Goal: Transaction & Acquisition: Book appointment/travel/reservation

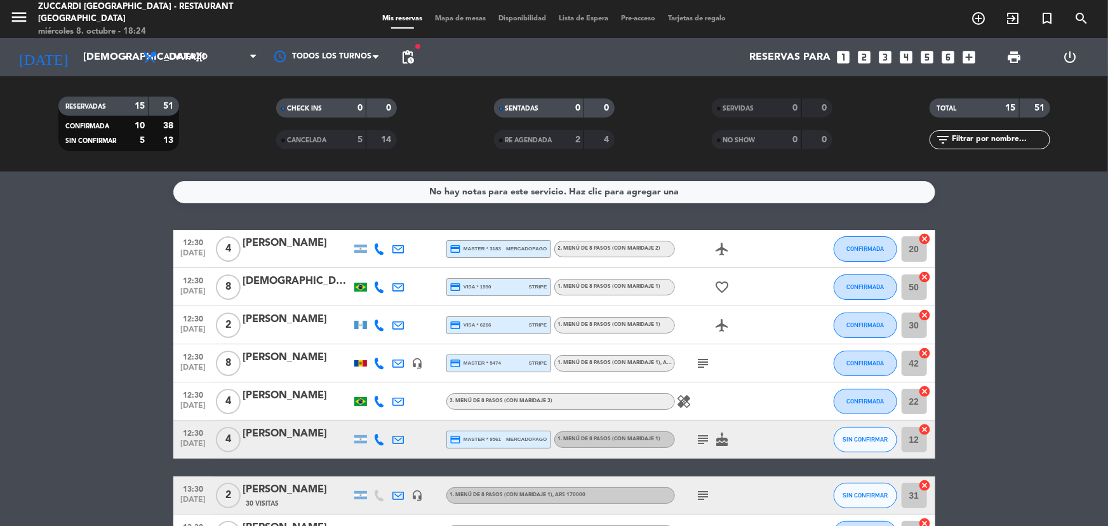
scroll to position [346, 0]
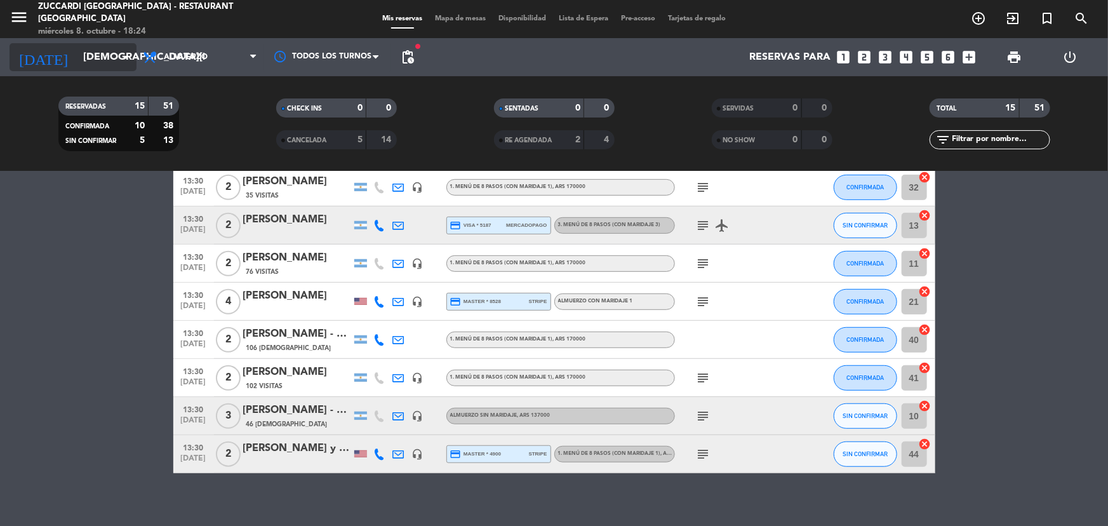
click at [81, 62] on input "[DEMOGRAPHIC_DATA][DATE]" at bounding box center [144, 57] width 134 height 25
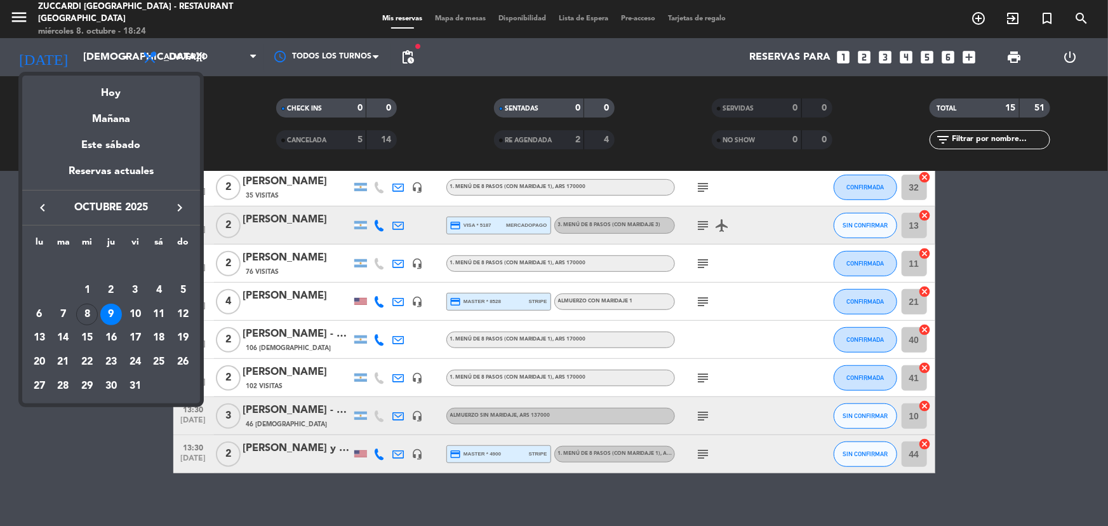
click at [188, 208] on button "keyboard_arrow_right" at bounding box center [179, 207] width 23 height 17
click at [58, 316] on div "9" at bounding box center [64, 314] width 22 height 22
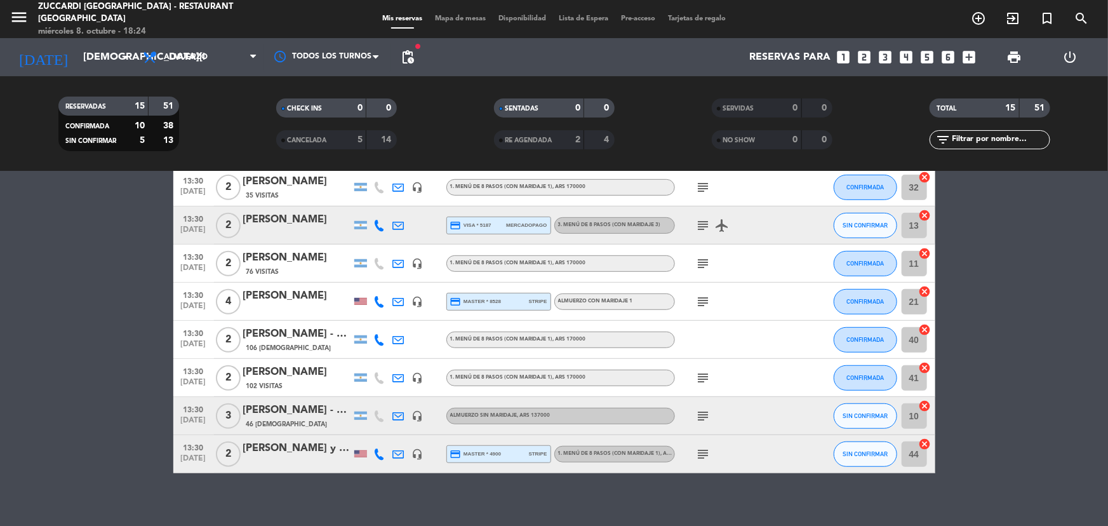
type input "[DATE]"
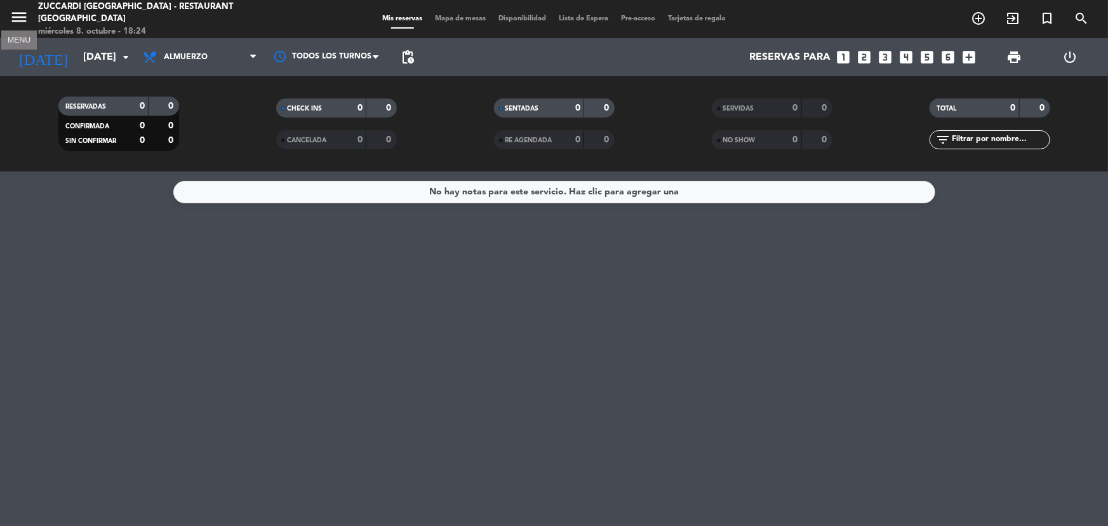
click at [28, 18] on icon "menu" at bounding box center [19, 17] width 19 height 19
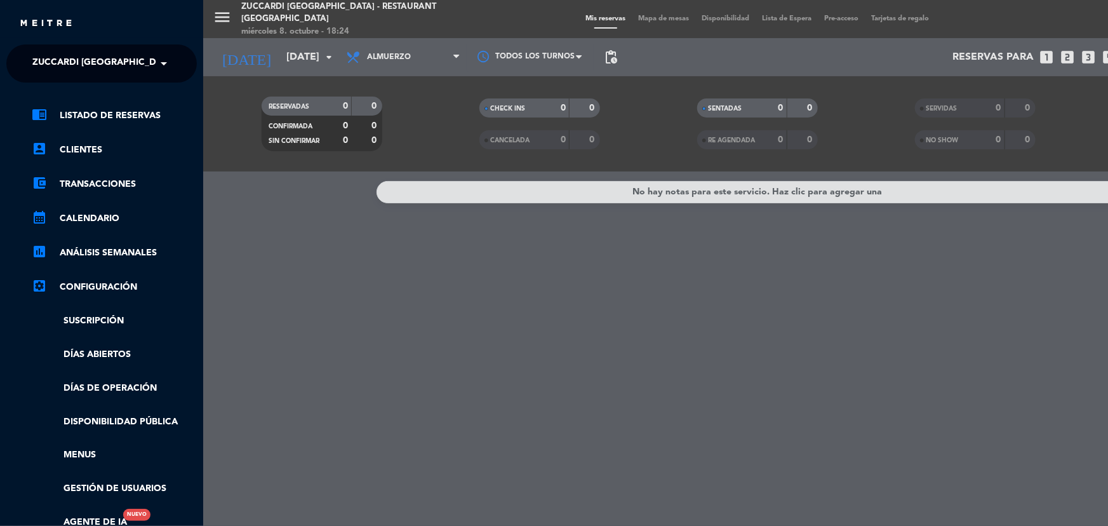
click at [147, 63] on span "Zuccardi [GEOGRAPHIC_DATA] - Restaurant [GEOGRAPHIC_DATA]" at bounding box center [184, 63] width 305 height 27
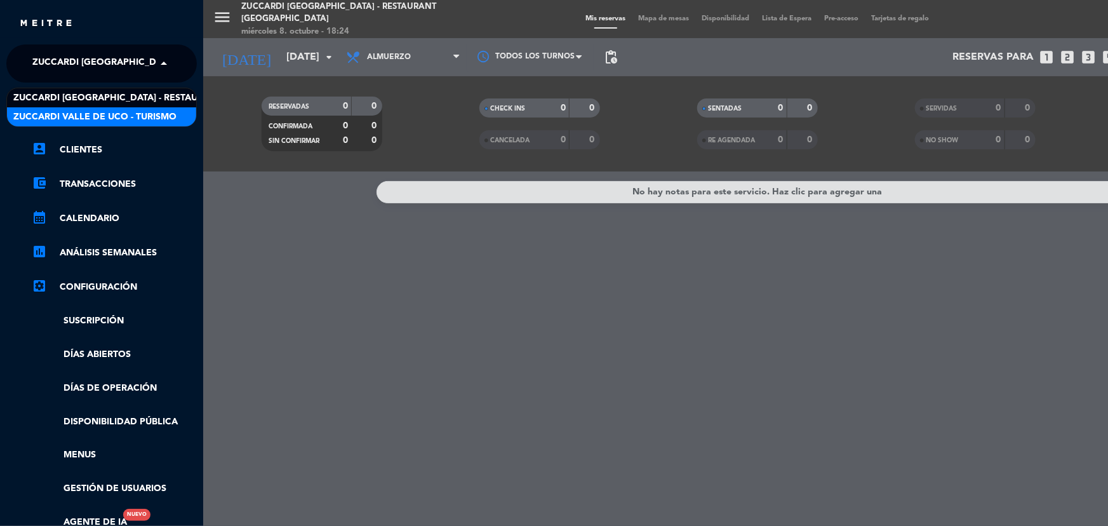
click at [146, 107] on div "Zuccardi Valle de Uco - Turismo" at bounding box center [101, 116] width 189 height 19
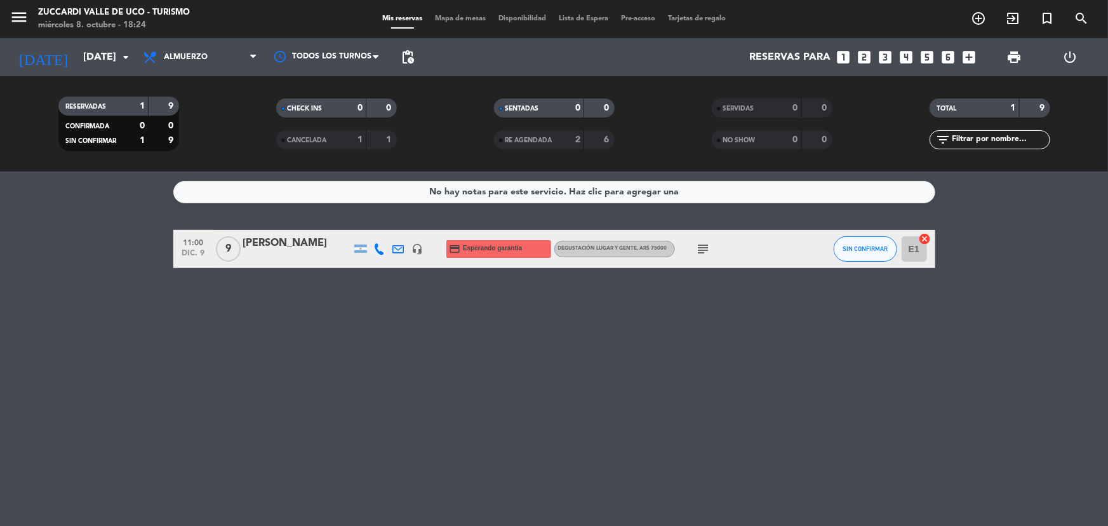
click at [297, 250] on div "[PERSON_NAME]" at bounding box center [297, 243] width 108 height 17
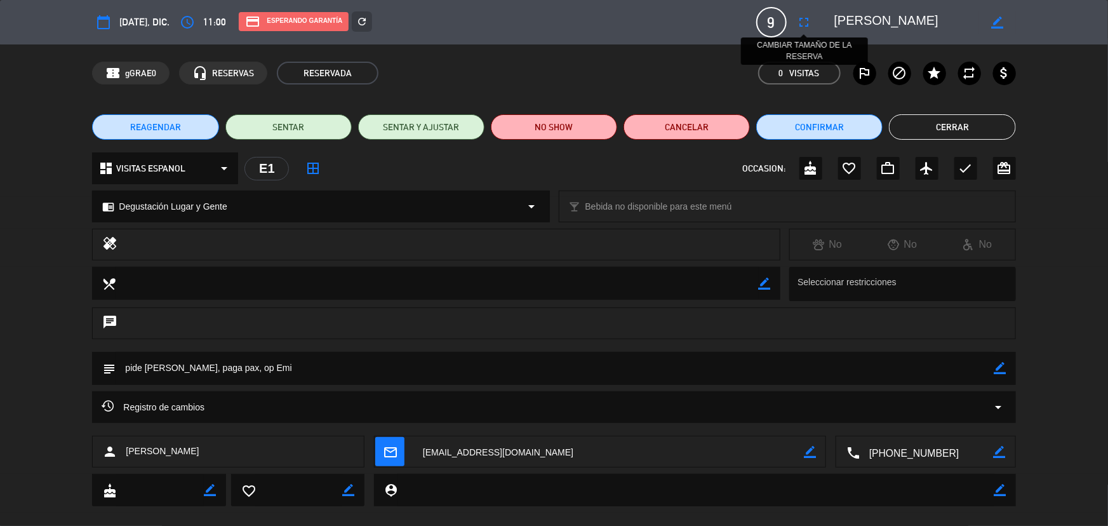
click at [803, 20] on icon "fullscreen" at bounding box center [804, 22] width 15 height 15
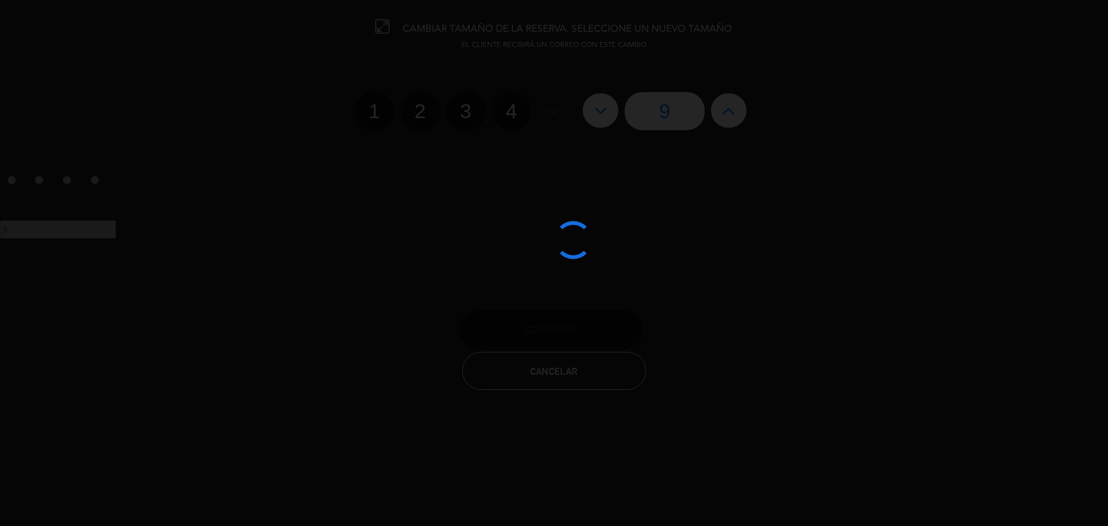
click at [603, 114] on div at bounding box center [554, 263] width 1108 height 526
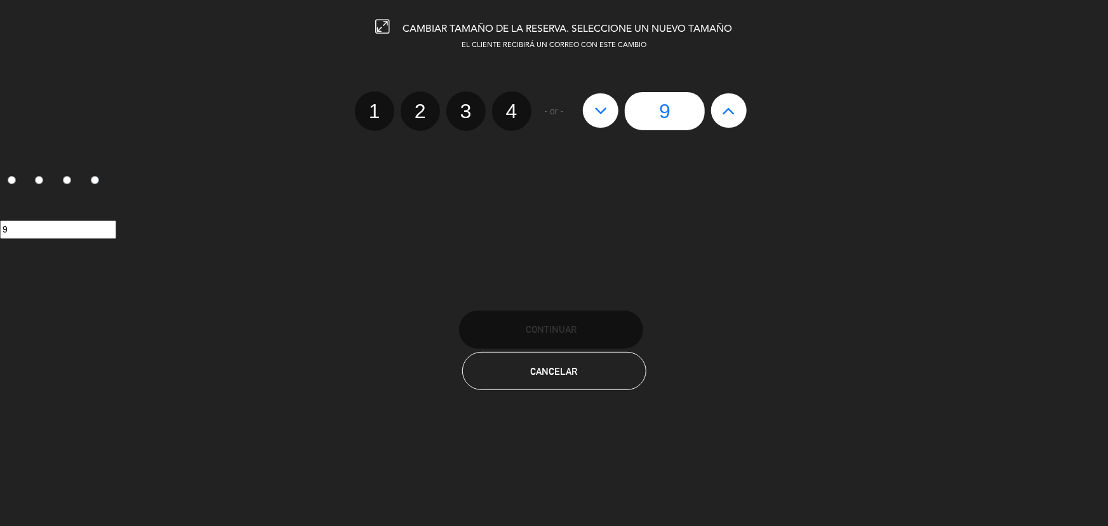
click at [603, 114] on icon at bounding box center [600, 110] width 13 height 20
type input "8"
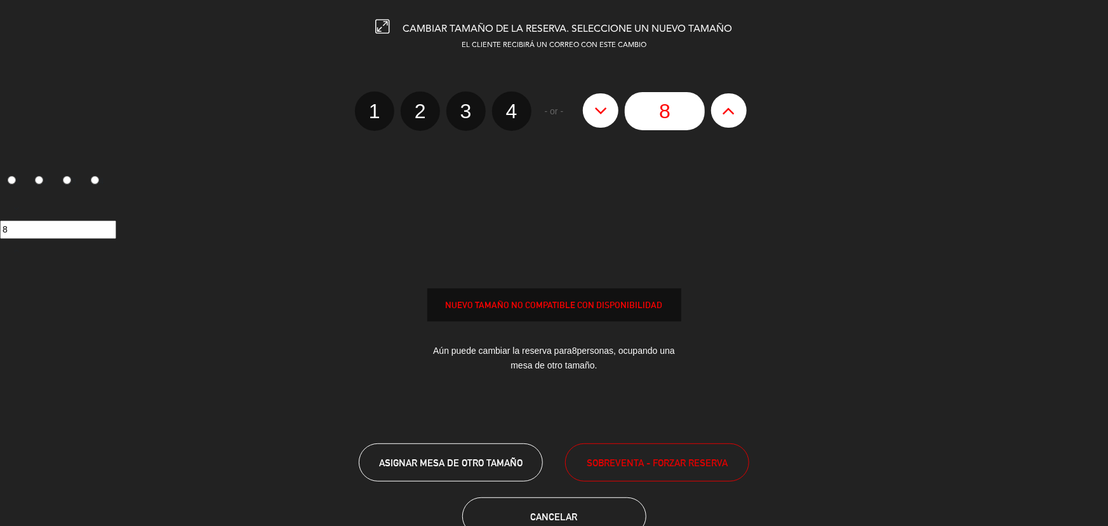
click at [603, 114] on icon at bounding box center [600, 110] width 13 height 20
type input "7"
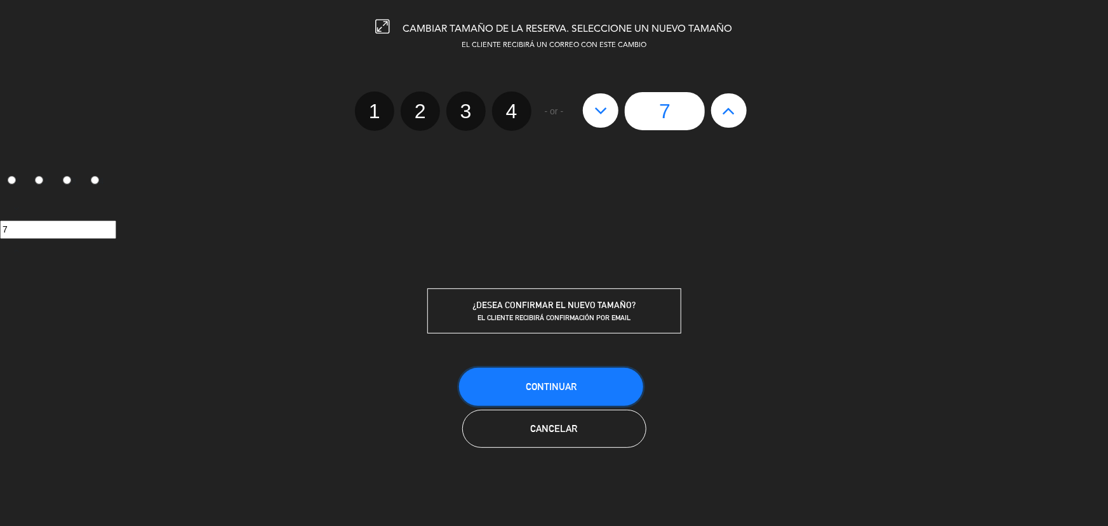
click at [598, 376] on button "Continuar" at bounding box center [551, 387] width 184 height 38
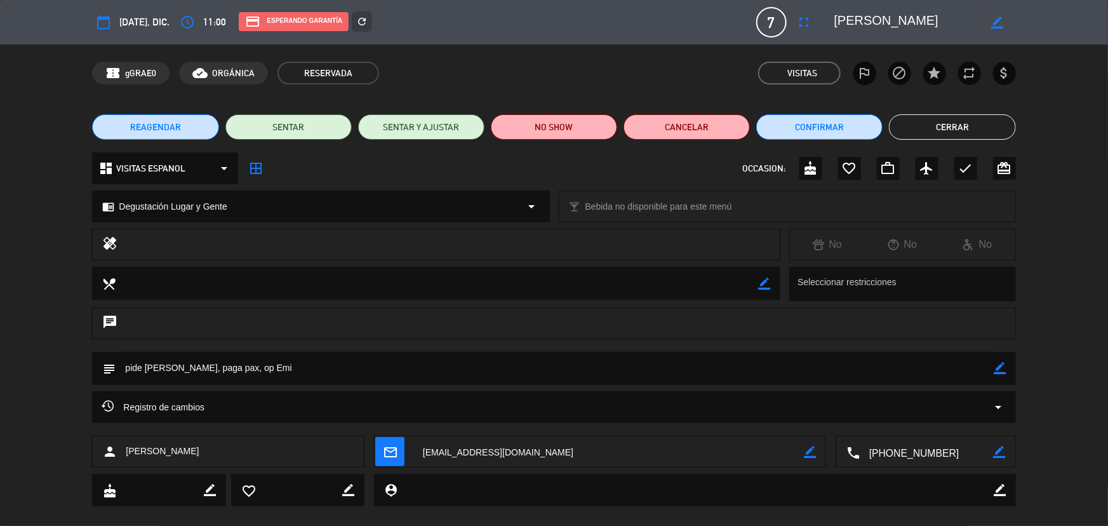
click at [936, 121] on button "Cerrar" at bounding box center [952, 126] width 126 height 25
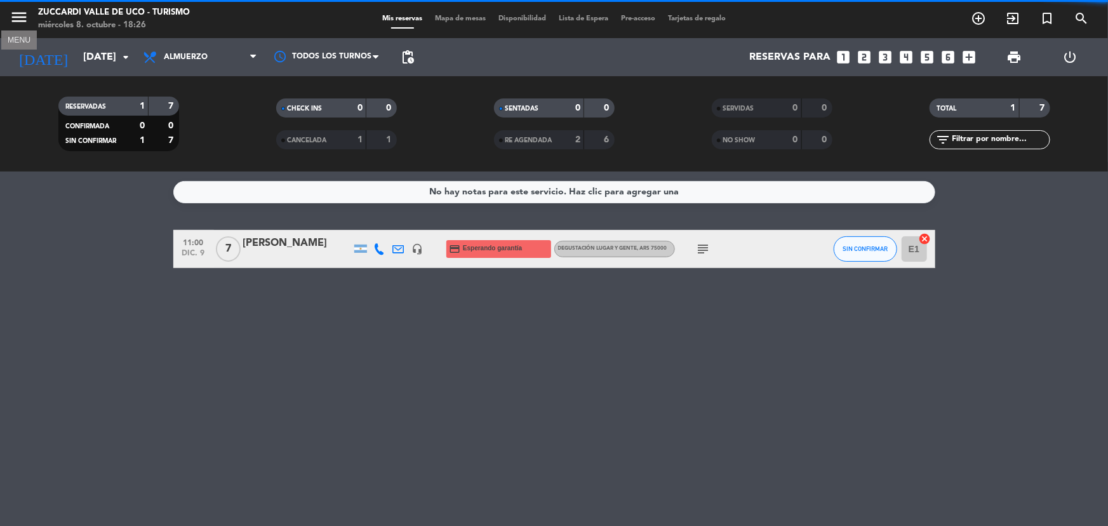
click at [15, 13] on icon "menu" at bounding box center [19, 17] width 19 height 19
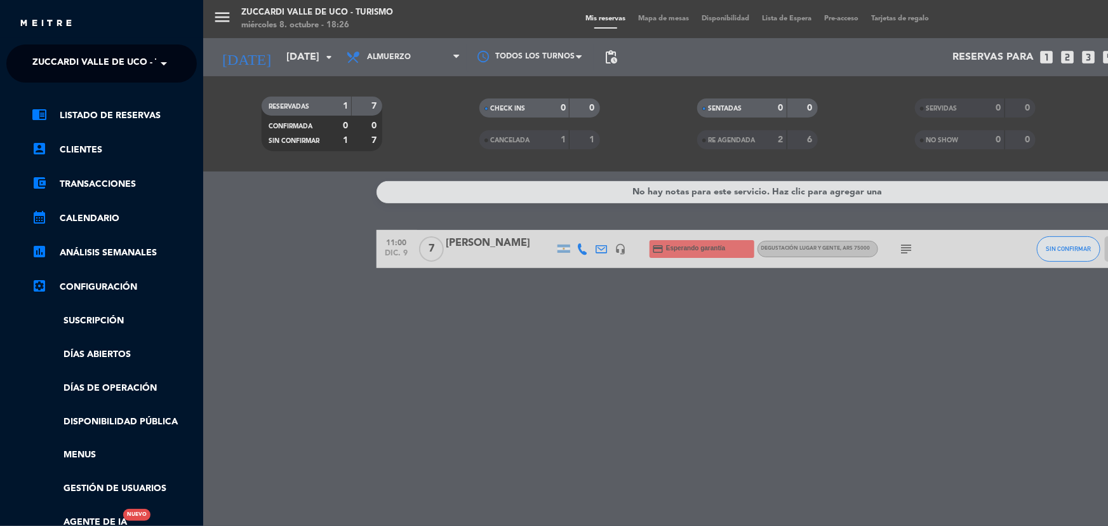
click at [164, 55] on span at bounding box center [167, 63] width 22 height 27
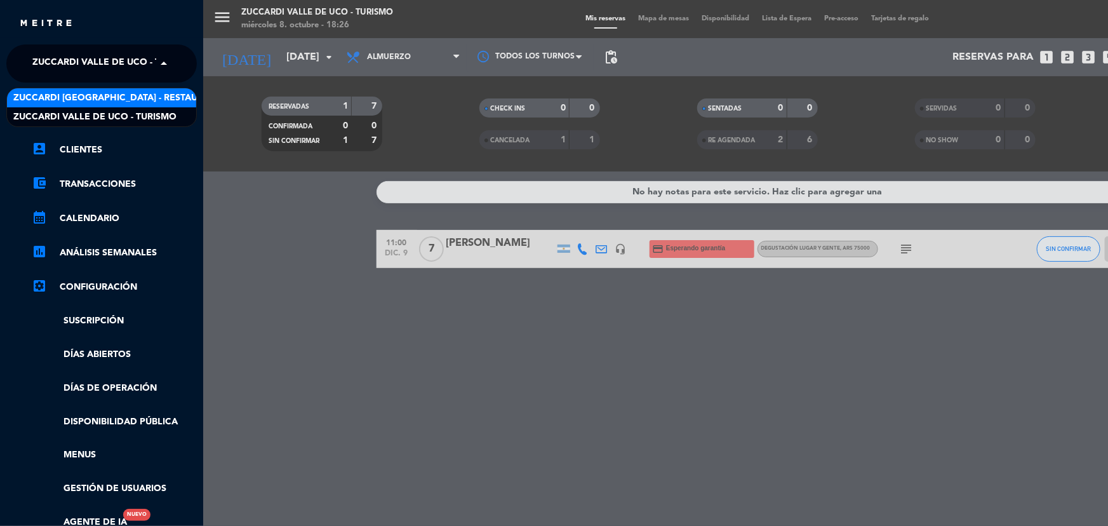
click at [183, 100] on span "Zuccardi [GEOGRAPHIC_DATA] - Restaurant [GEOGRAPHIC_DATA]" at bounding box center [165, 98] width 305 height 15
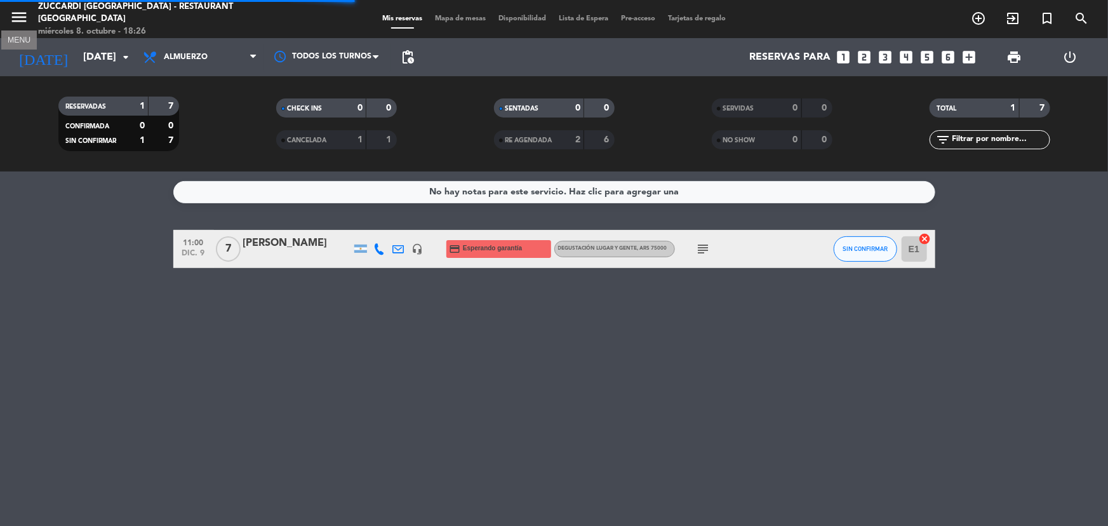
click at [10, 16] on icon "menu" at bounding box center [19, 17] width 19 height 19
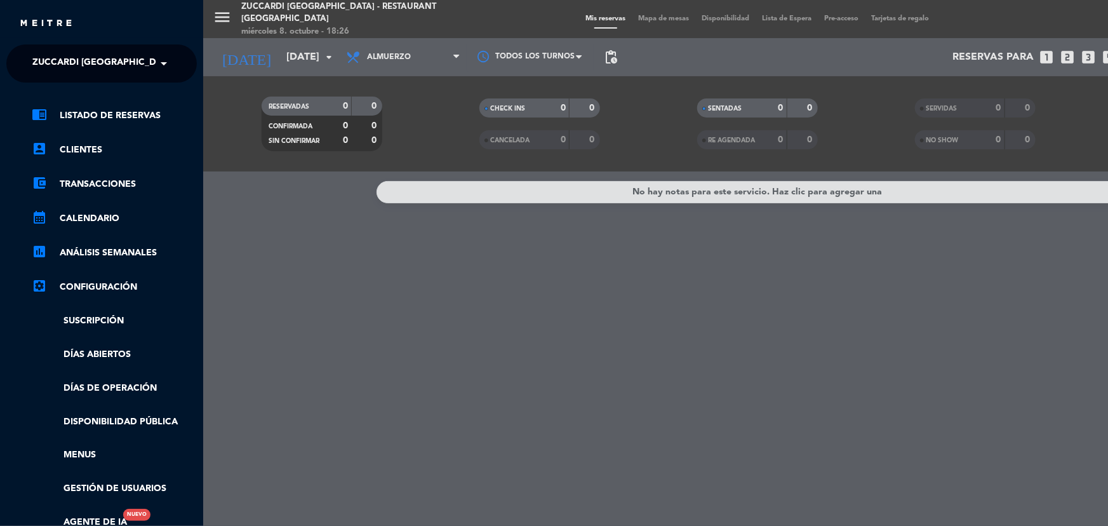
drag, startPoint x: 95, startPoint y: 60, endPoint x: 126, endPoint y: 83, distance: 38.1
click at [100, 63] on span "Zuccardi [GEOGRAPHIC_DATA] - Restaurant [GEOGRAPHIC_DATA]" at bounding box center [184, 63] width 305 height 27
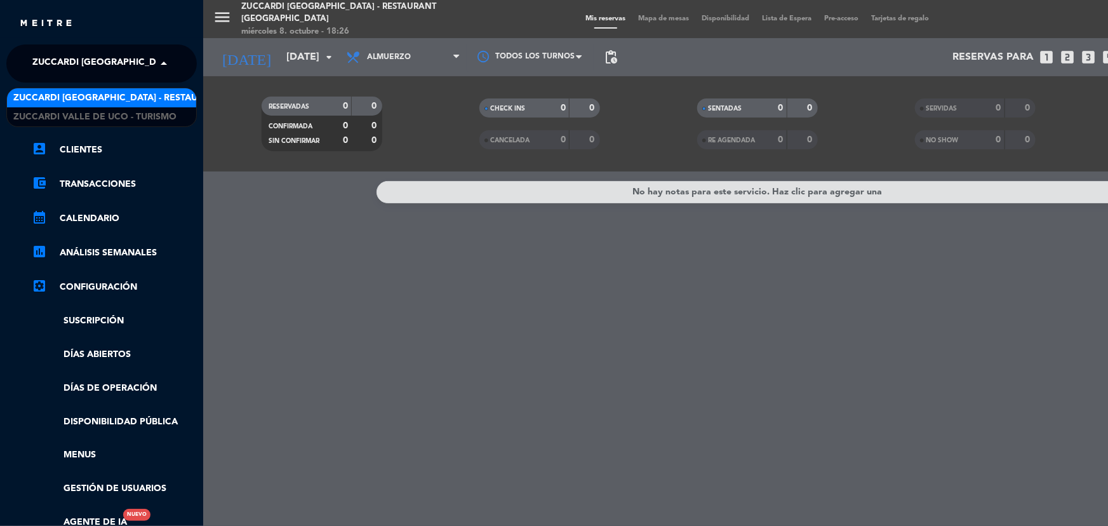
click at [142, 105] on div "Zuccardi [GEOGRAPHIC_DATA] - Restaurant [GEOGRAPHIC_DATA]" at bounding box center [101, 97] width 189 height 19
click at [129, 72] on span "Zuccardi [GEOGRAPHIC_DATA] - Restaurant [GEOGRAPHIC_DATA]" at bounding box center [184, 63] width 305 height 27
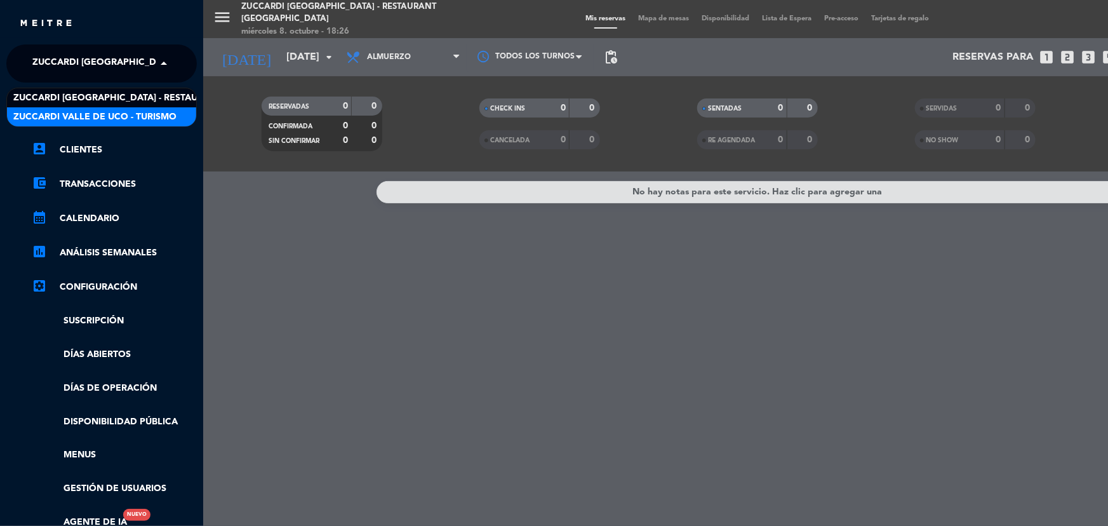
click at [139, 108] on div "Zuccardi Valle de Uco - Turismo" at bounding box center [101, 116] width 189 height 19
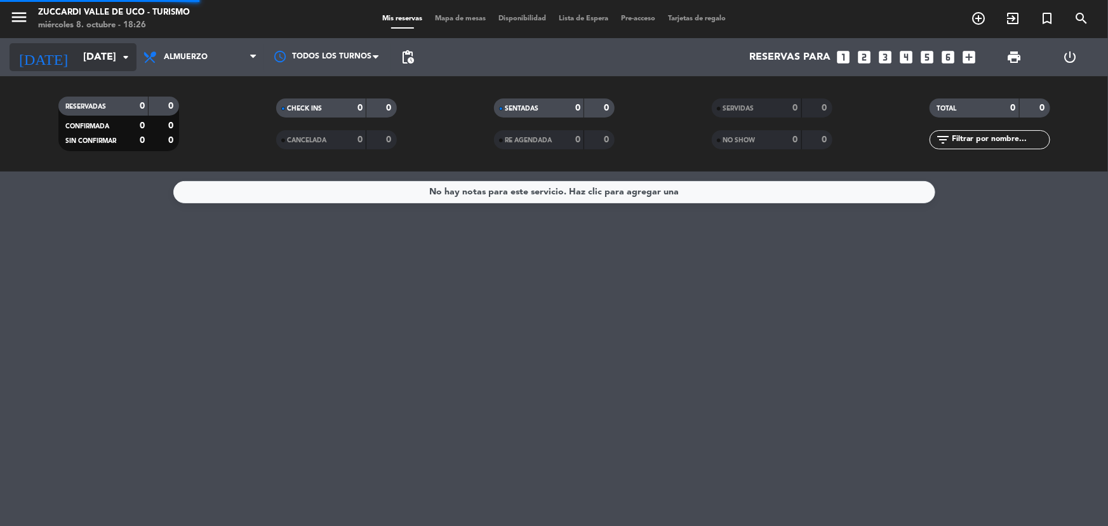
click at [108, 61] on input "[DATE]" at bounding box center [144, 57] width 134 height 25
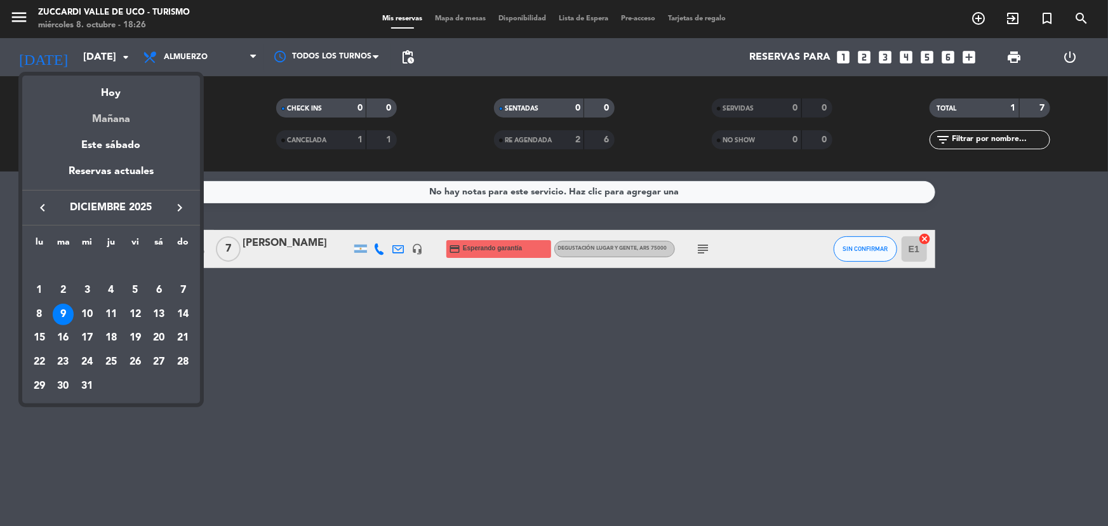
click at [112, 119] on div "Mañana" at bounding box center [111, 115] width 178 height 26
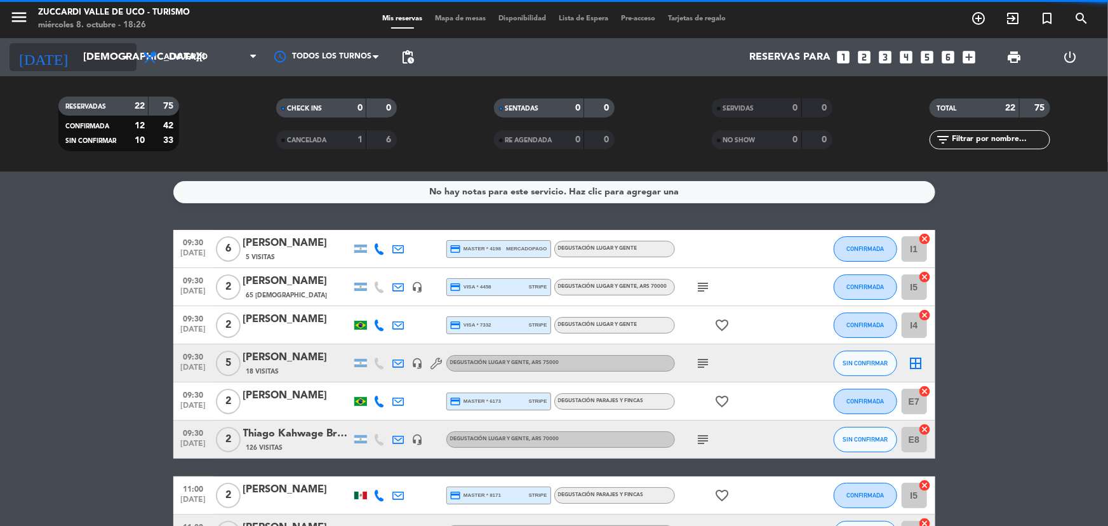
click at [90, 67] on input "[DEMOGRAPHIC_DATA][DATE]" at bounding box center [144, 57] width 134 height 25
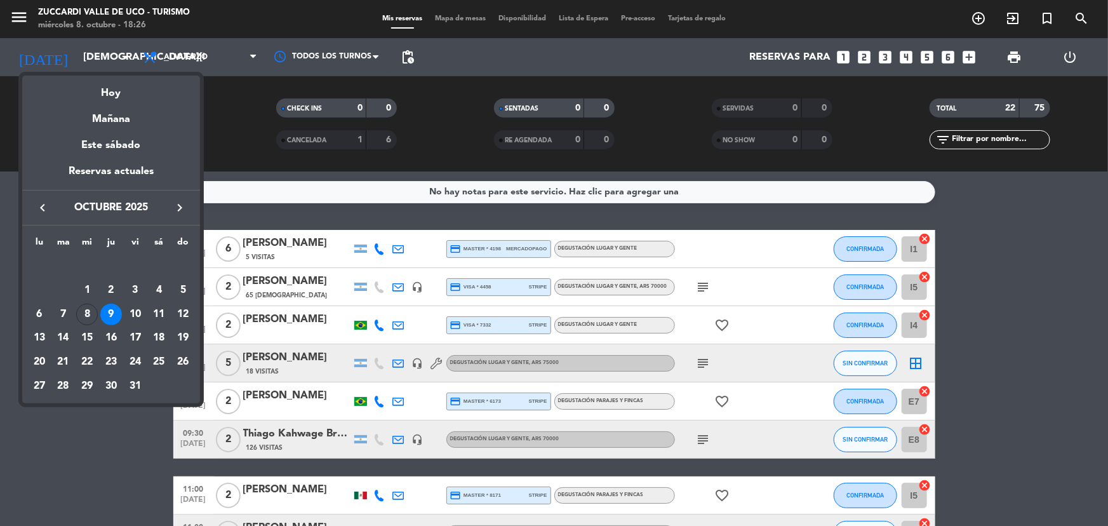
click at [129, 316] on div "10" at bounding box center [135, 314] width 22 height 22
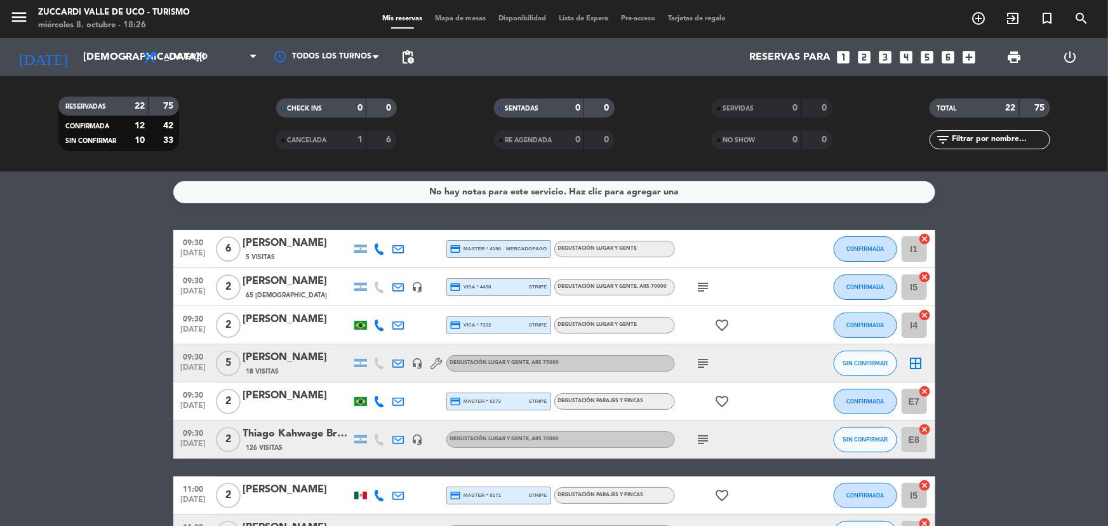
type input "[DATE]"
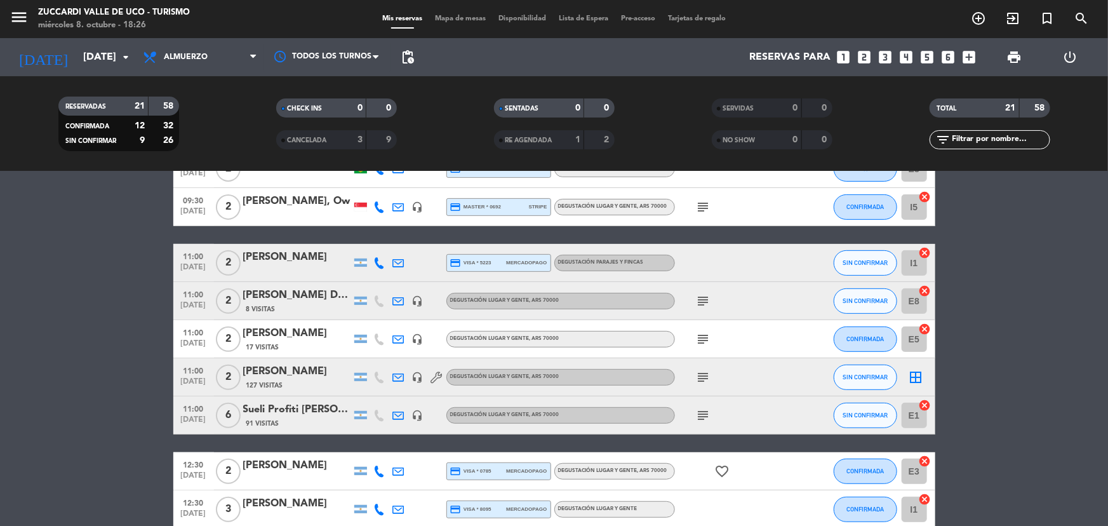
scroll to position [404, 0]
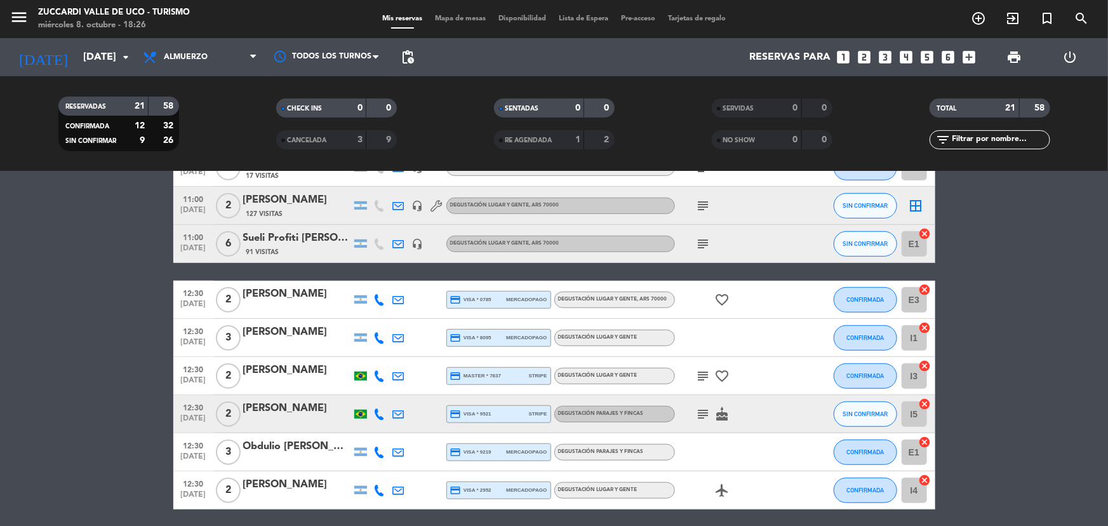
click at [272, 229] on div "11:00 [DATE] 6 Sueli Profiti [PERSON_NAME] 91 Visitas headset_mic Degustación L…" at bounding box center [554, 244] width 762 height 38
click at [289, 250] on div "91 Visitas" at bounding box center [297, 251] width 108 height 11
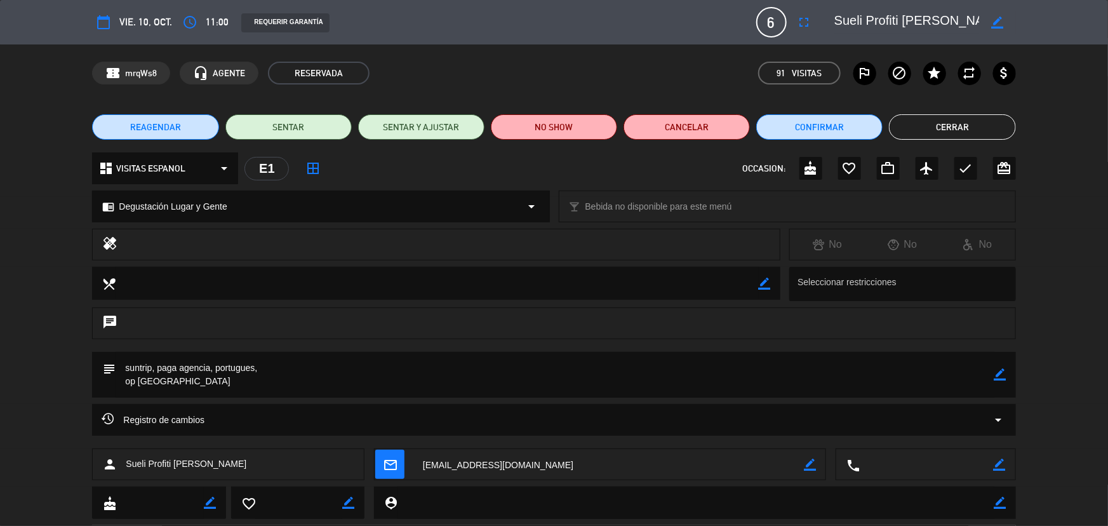
click at [997, 375] on icon "border_color" at bounding box center [1000, 374] width 12 height 12
click at [307, 364] on textarea at bounding box center [555, 375] width 878 height 46
type textarea "suntrip, paga agencia, portugues, reconf por wsp 8/10 op Camila"
click at [1003, 375] on icon at bounding box center [1000, 374] width 12 height 12
click at [949, 120] on button "Cerrar" at bounding box center [952, 126] width 126 height 25
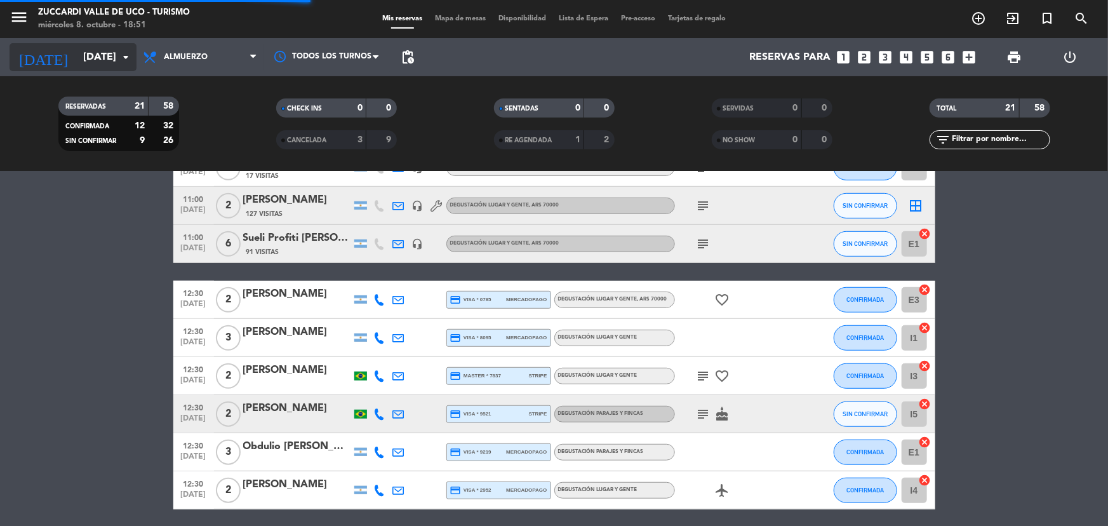
click at [111, 51] on input "[DATE]" at bounding box center [144, 57] width 134 height 25
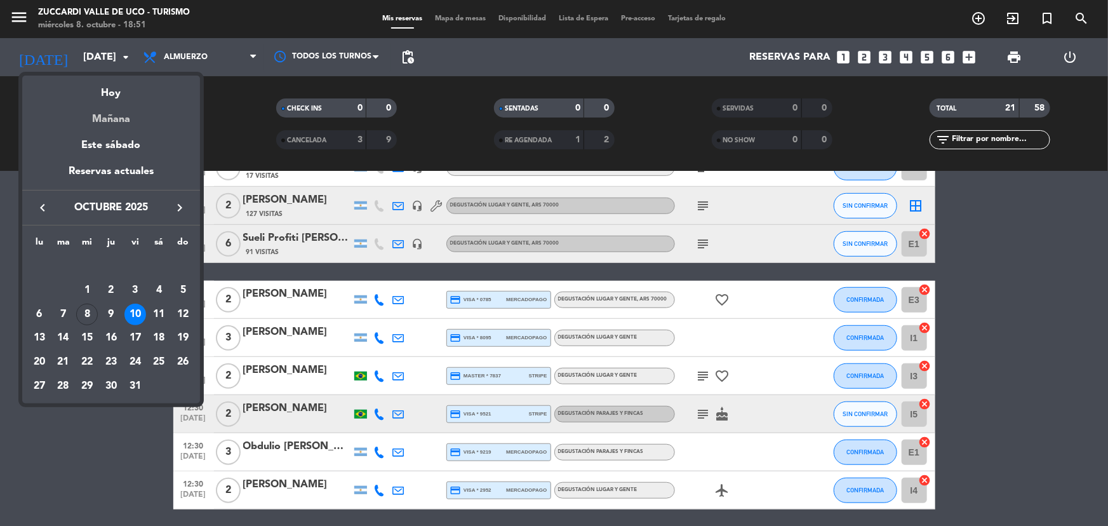
click at [111, 109] on div "Mañana" at bounding box center [111, 115] width 178 height 26
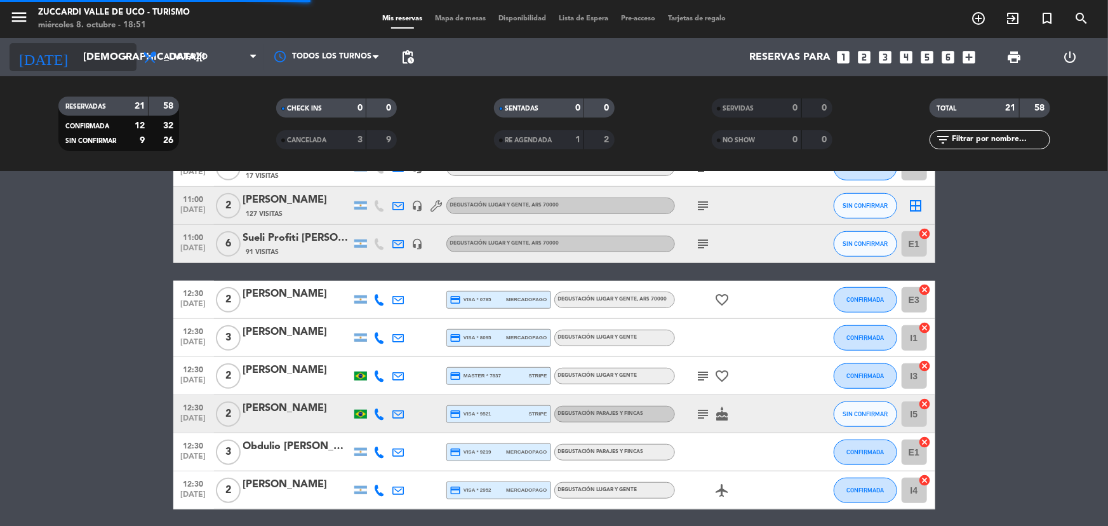
click at [106, 45] on input "[DEMOGRAPHIC_DATA][DATE]" at bounding box center [144, 57] width 134 height 25
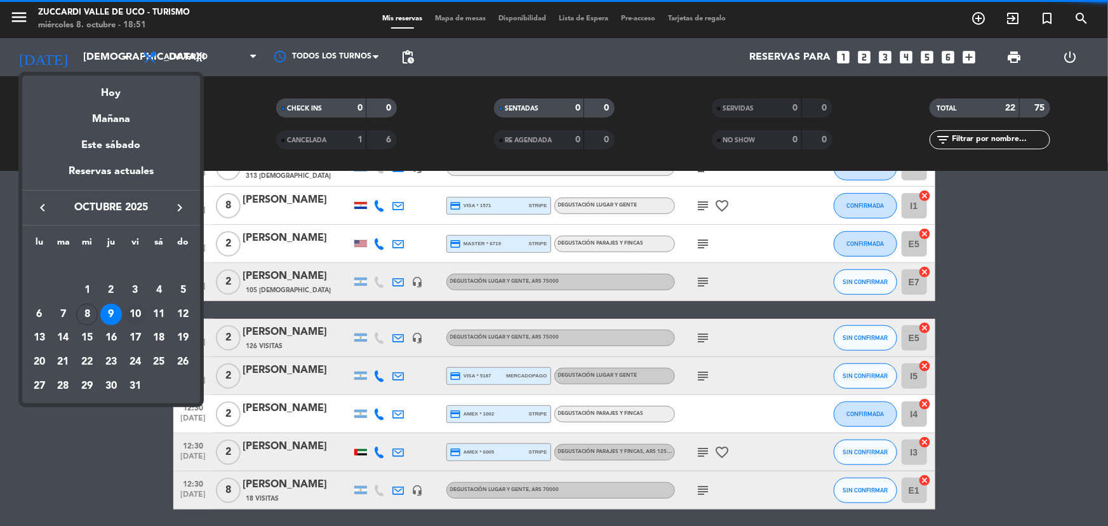
click at [135, 303] on div "10" at bounding box center [135, 314] width 22 height 22
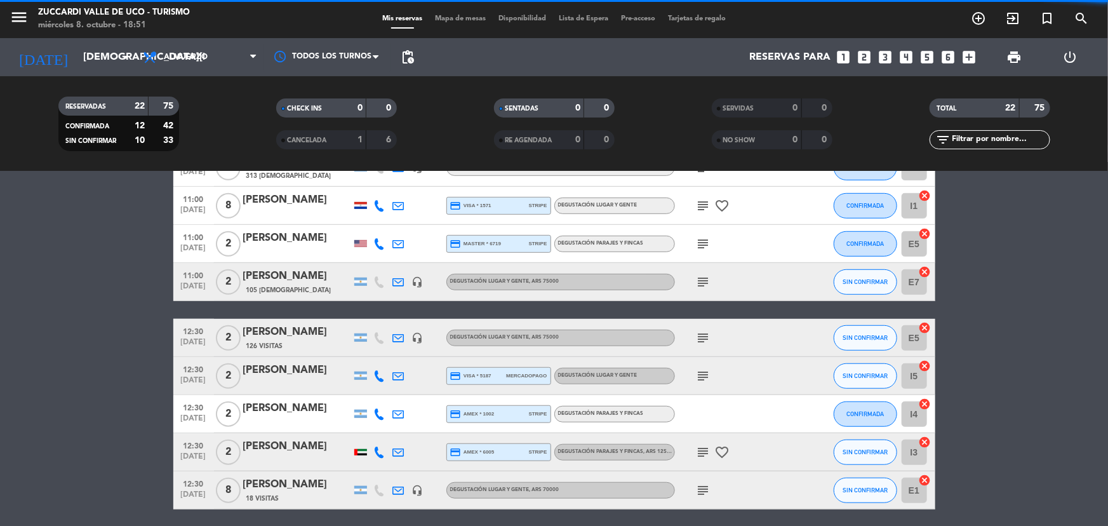
type input "[DATE]"
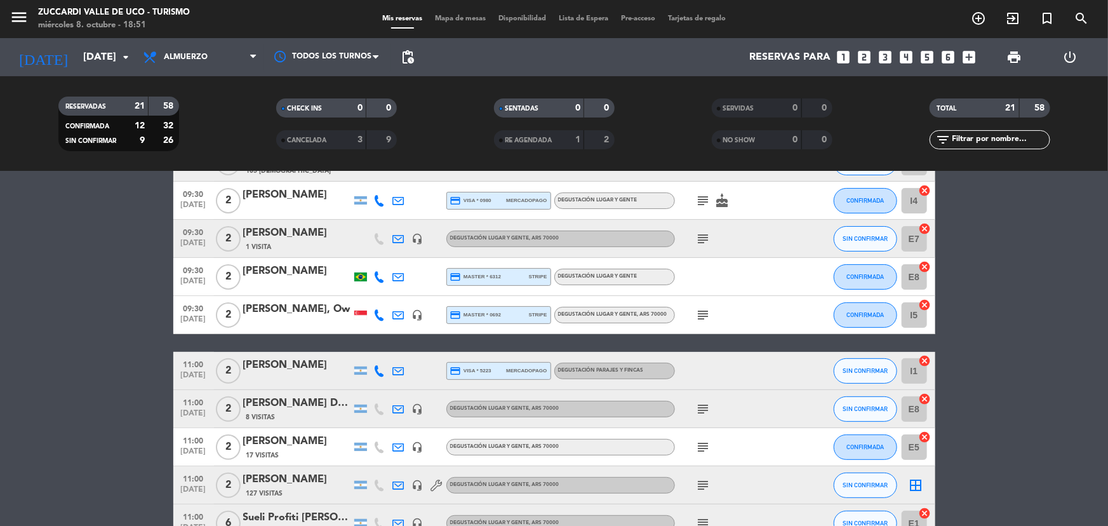
scroll to position [115, 0]
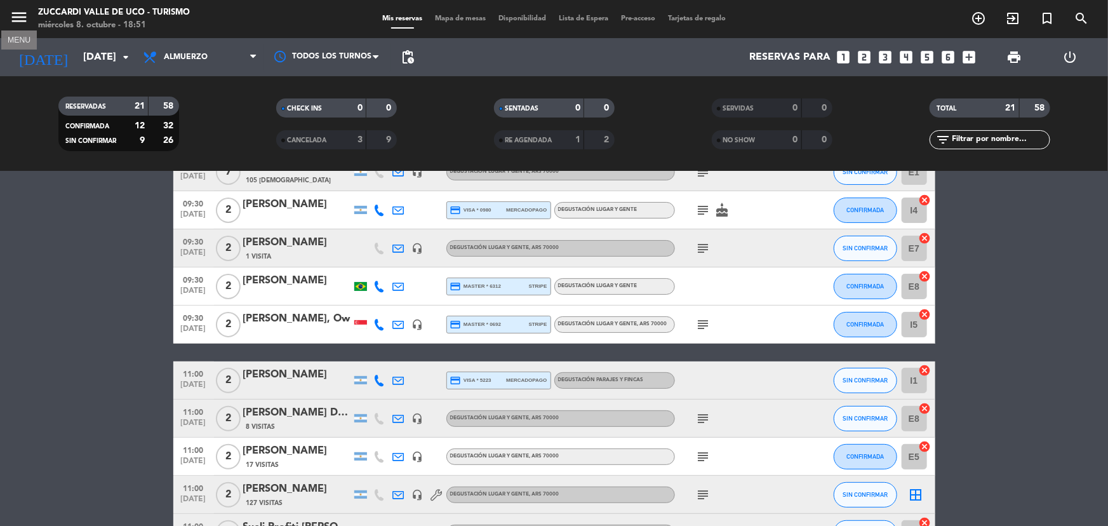
click at [22, 16] on icon "menu" at bounding box center [19, 17] width 19 height 19
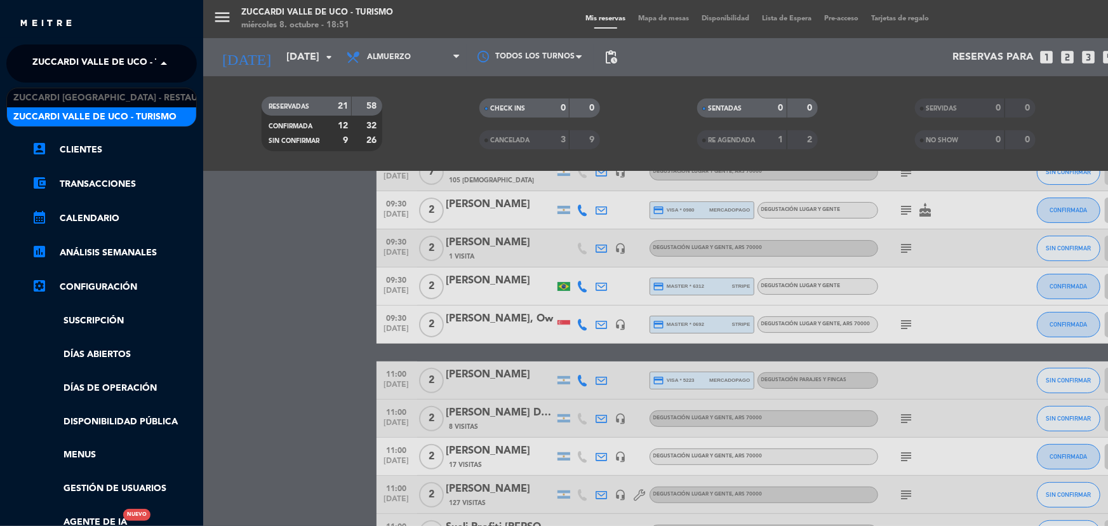
click at [171, 57] on span at bounding box center [167, 63] width 22 height 27
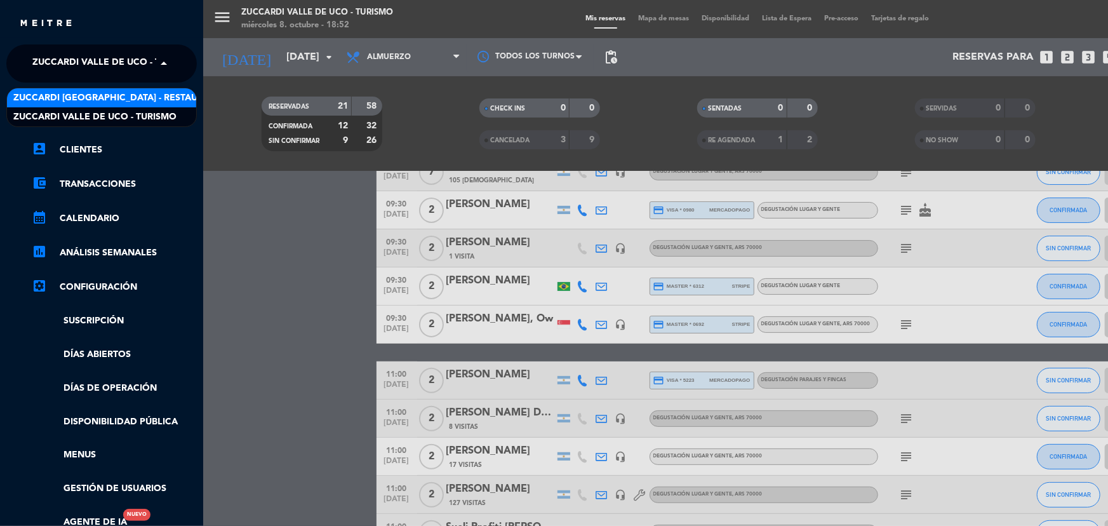
click at [173, 102] on span "Zuccardi [GEOGRAPHIC_DATA] - Restaurant [GEOGRAPHIC_DATA]" at bounding box center [165, 98] width 305 height 15
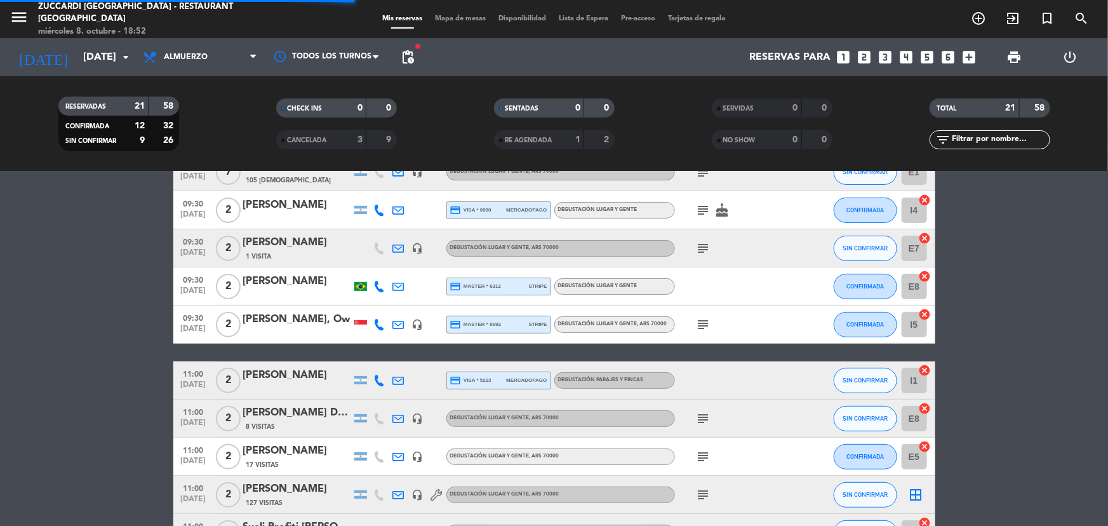
scroll to position [64, 0]
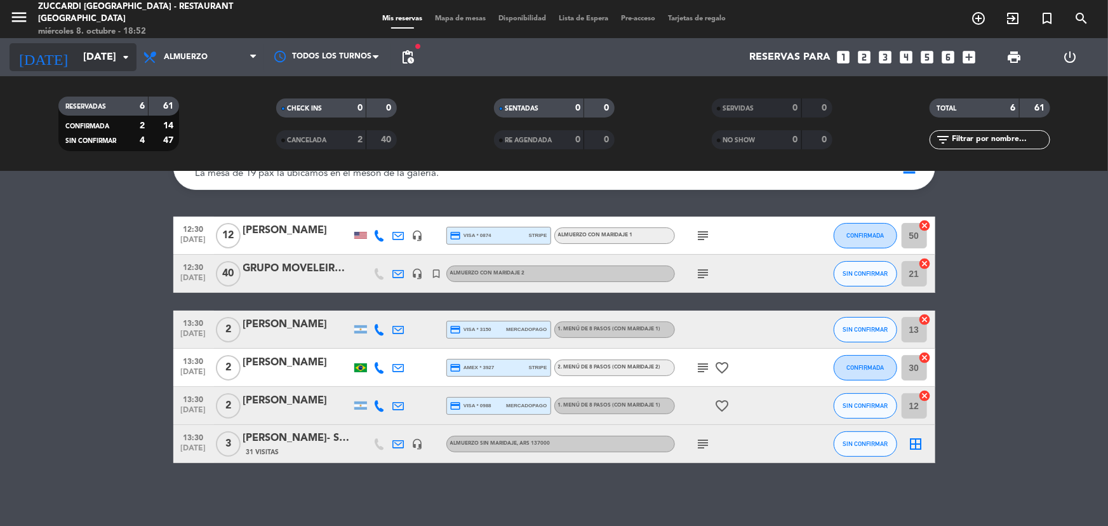
click at [135, 53] on input "[DATE]" at bounding box center [144, 57] width 134 height 25
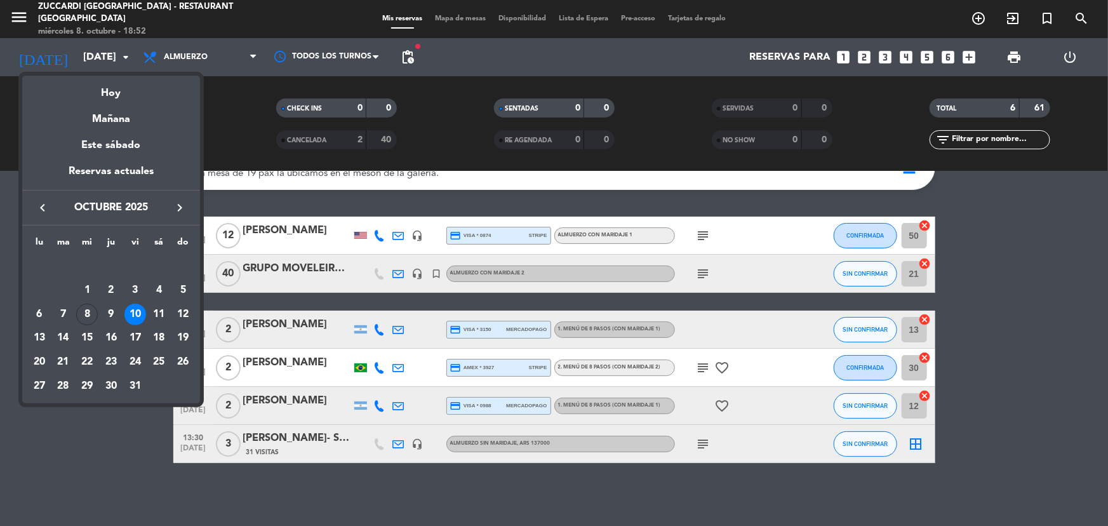
click at [22, 18] on div at bounding box center [554, 263] width 1108 height 526
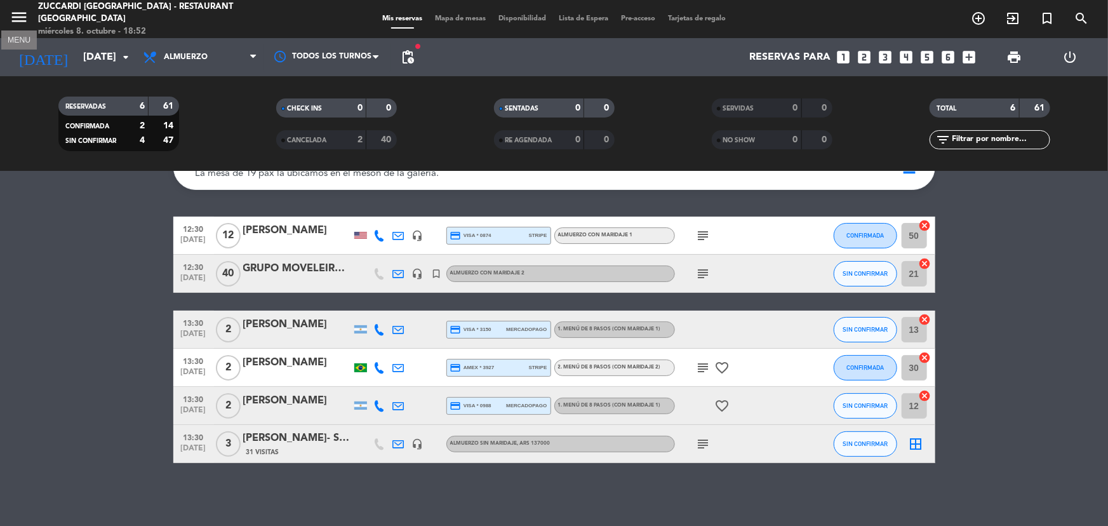
click at [22, 18] on icon "menu" at bounding box center [19, 17] width 19 height 19
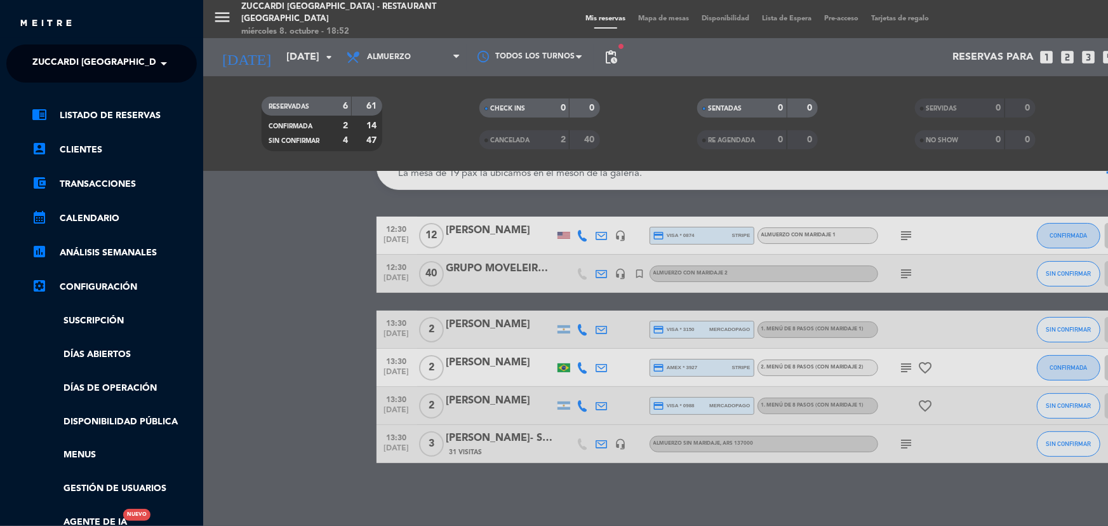
drag, startPoint x: 143, startPoint y: 63, endPoint x: 145, endPoint y: 84, distance: 21.0
click at [143, 69] on span "Zuccardi [GEOGRAPHIC_DATA] - Restaurant [GEOGRAPHIC_DATA]" at bounding box center [184, 63] width 305 height 27
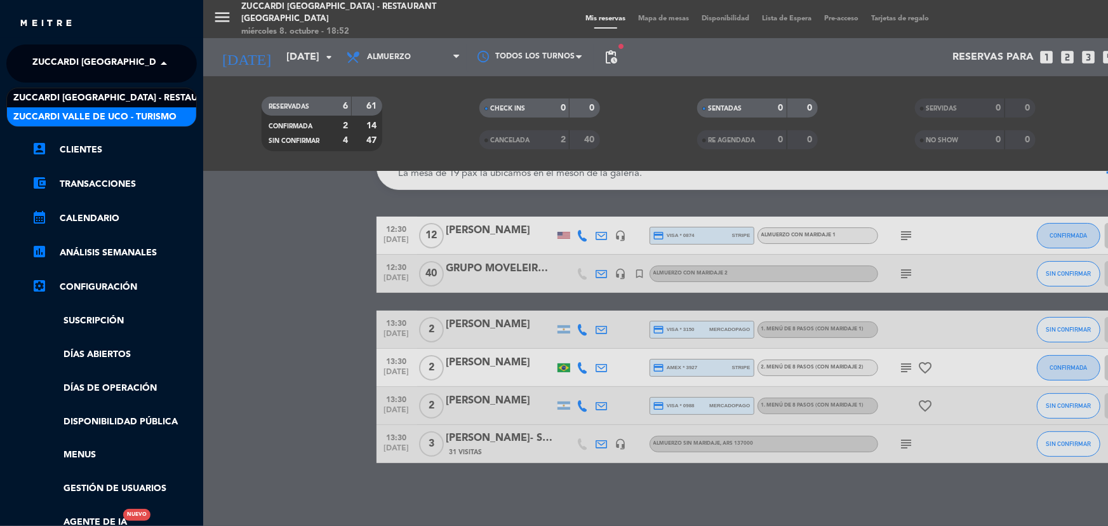
click at [151, 114] on span "Zuccardi Valle de Uco - Turismo" at bounding box center [94, 117] width 163 height 15
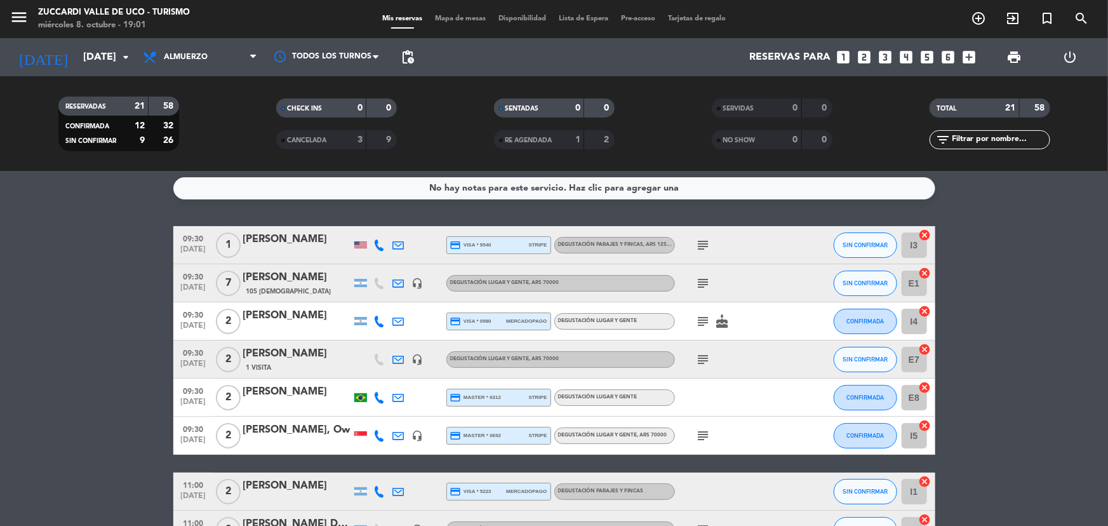
scroll to position [0, 0]
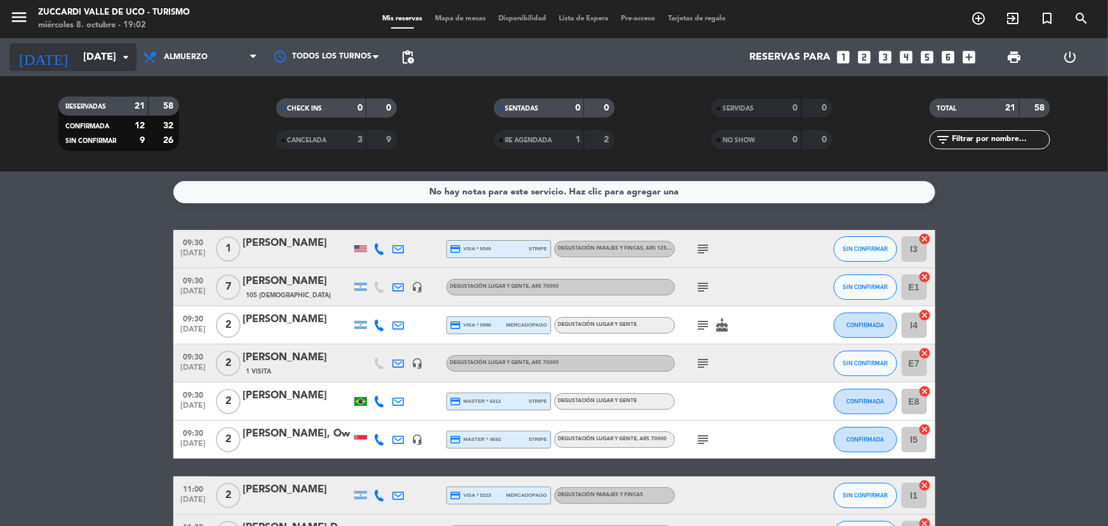
click at [108, 66] on input "[DATE]" at bounding box center [144, 57] width 134 height 25
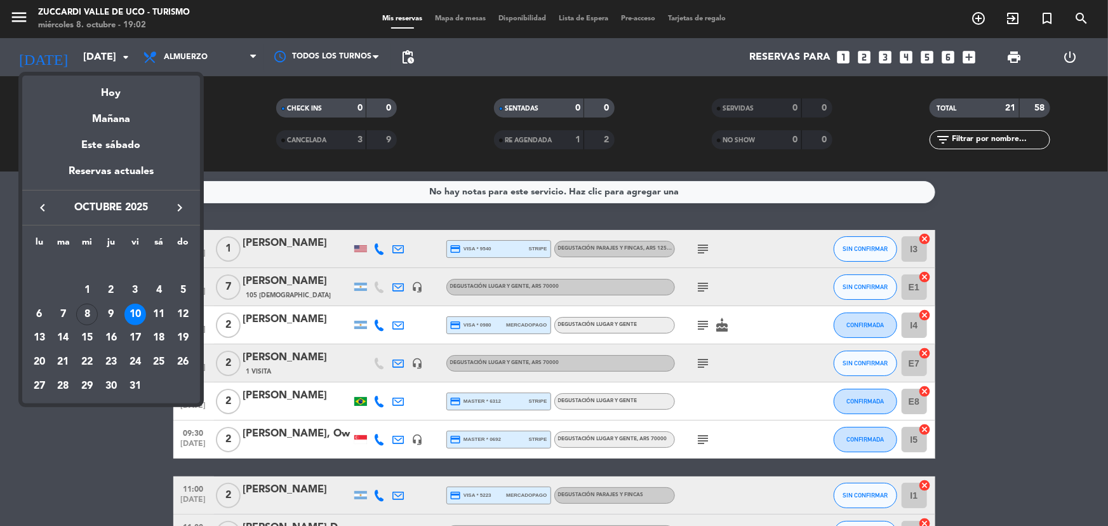
click at [83, 495] on div at bounding box center [554, 263] width 1108 height 526
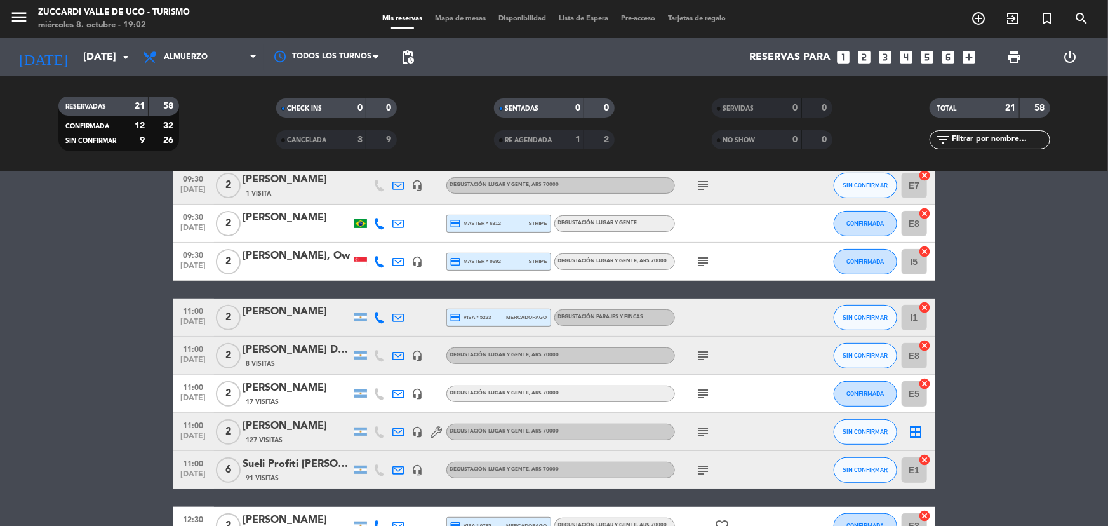
scroll to position [159, 0]
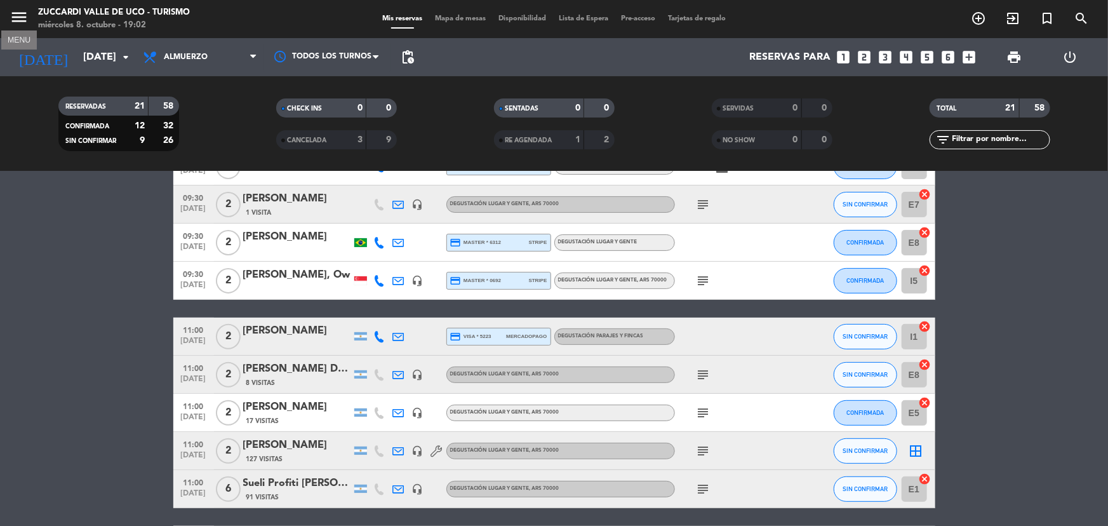
click at [27, 15] on icon "menu" at bounding box center [19, 17] width 19 height 19
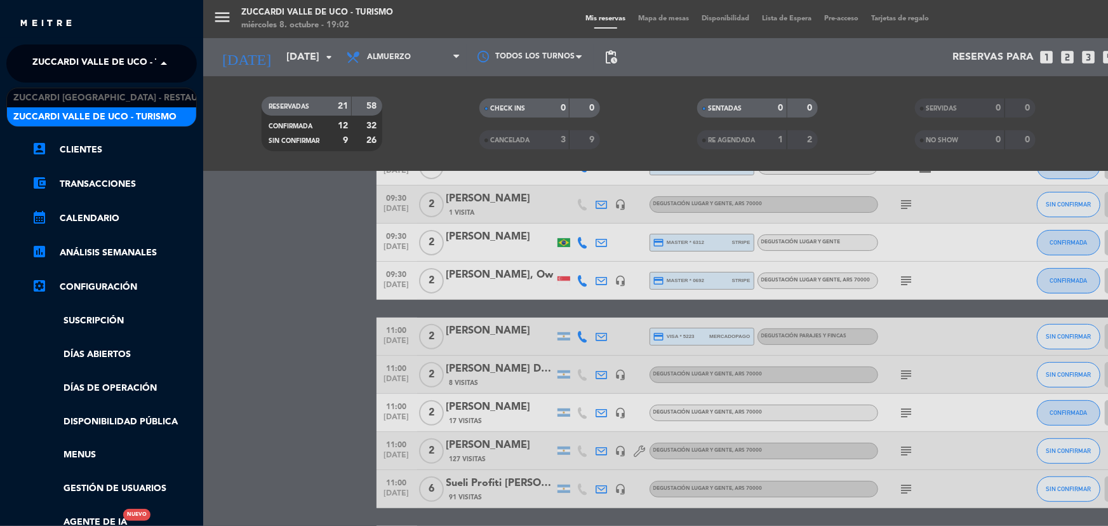
click at [158, 65] on span at bounding box center [167, 63] width 22 height 27
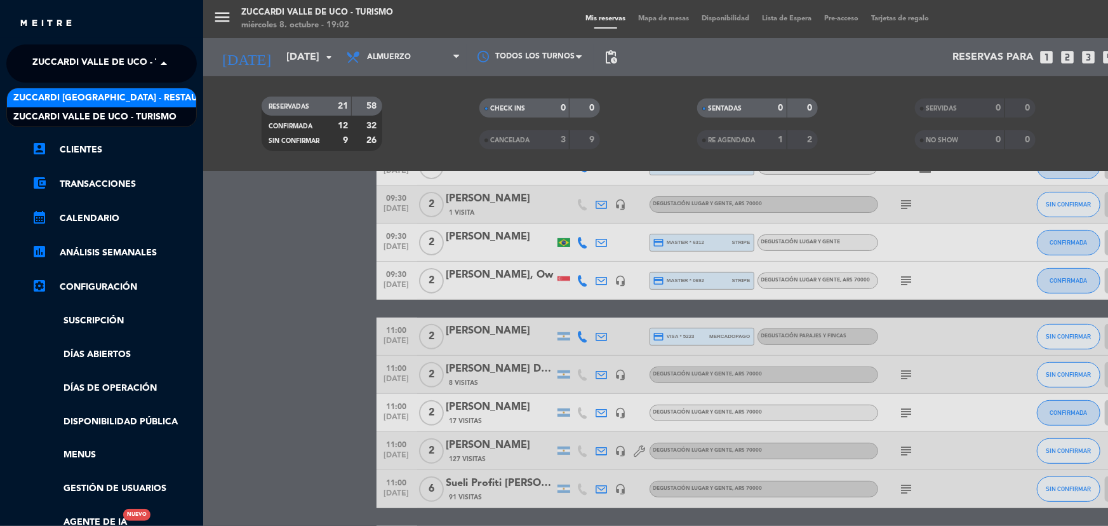
click at [155, 95] on span "Zuccardi [GEOGRAPHIC_DATA] - Restaurant [GEOGRAPHIC_DATA]" at bounding box center [165, 98] width 305 height 15
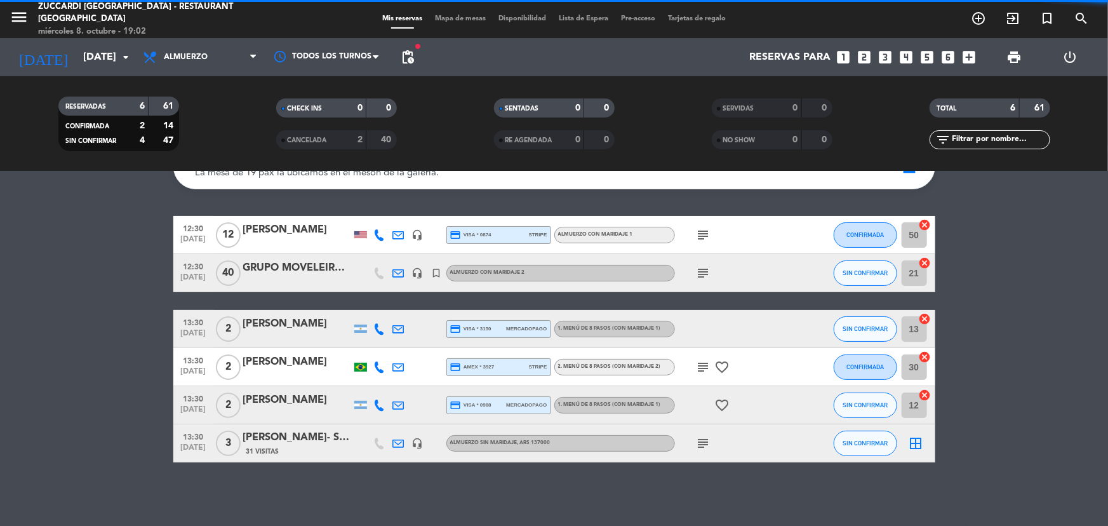
scroll to position [64, 0]
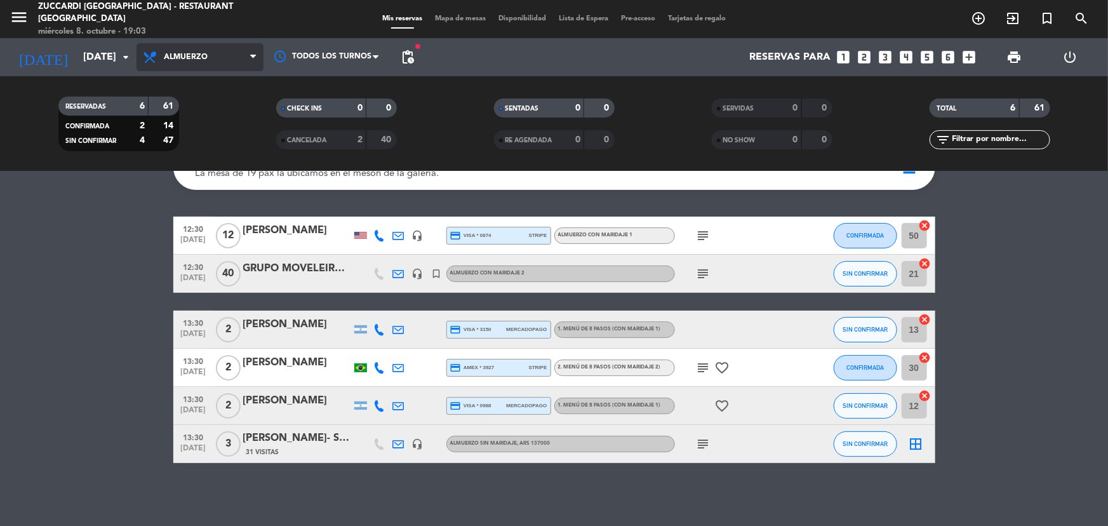
click at [239, 63] on span "Almuerzo" at bounding box center [200, 57] width 127 height 28
click at [194, 168] on div "menu Zuccardi Valle de Uco - Restaurant Piedra Infinita miércoles 8. octubre - …" at bounding box center [554, 85] width 1108 height 171
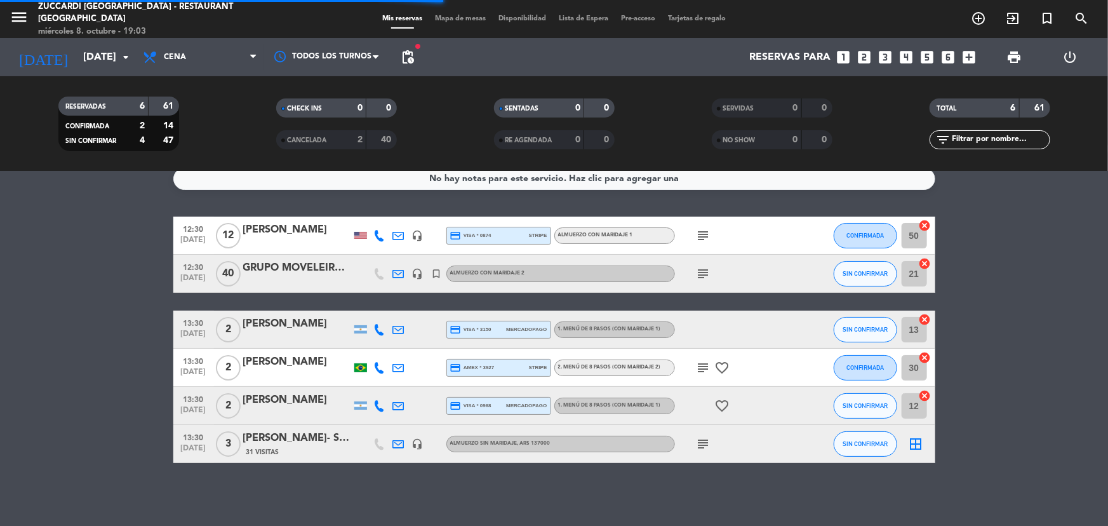
scroll to position [32, 0]
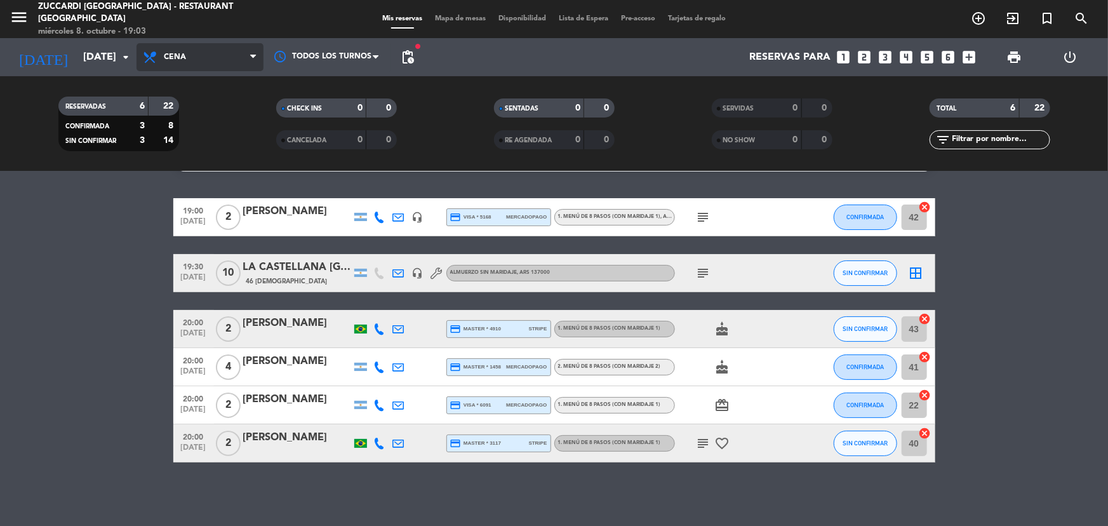
click at [187, 60] on span "Cena" at bounding box center [200, 57] width 127 height 28
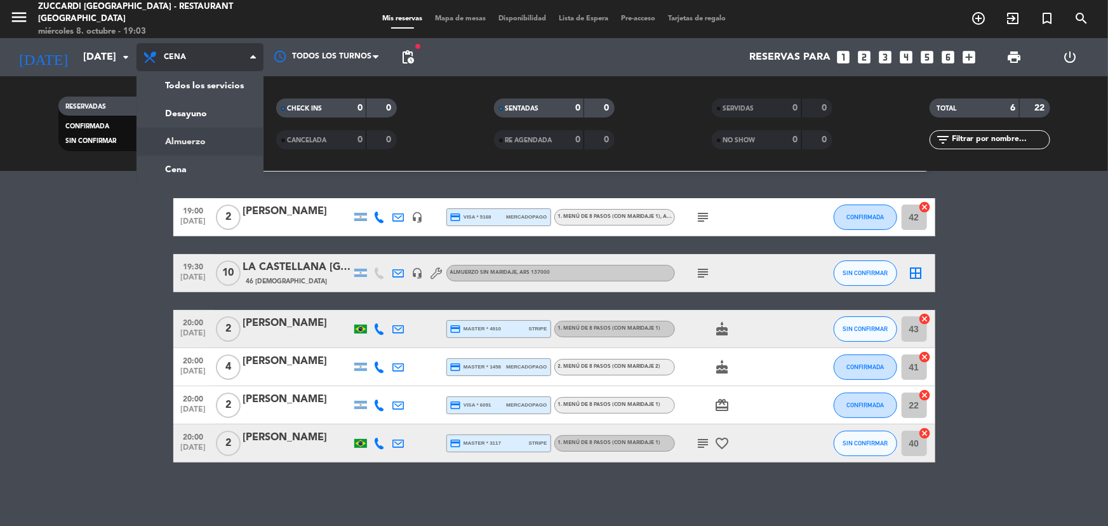
click at [232, 138] on div "menu Zuccardi Valle de Uco - Restaurant Piedra Infinita miércoles 8. octubre - …" at bounding box center [554, 85] width 1108 height 171
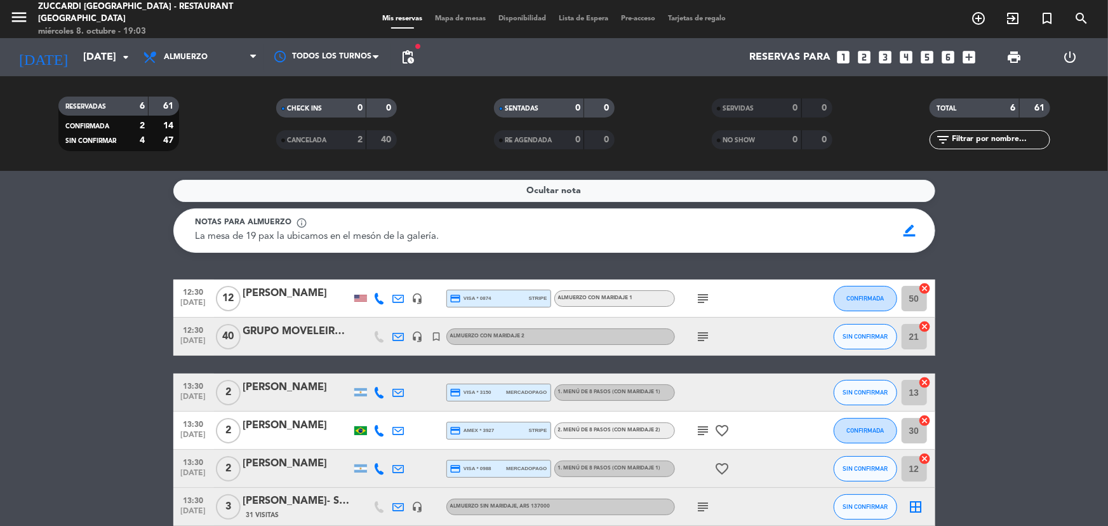
scroll to position [0, 0]
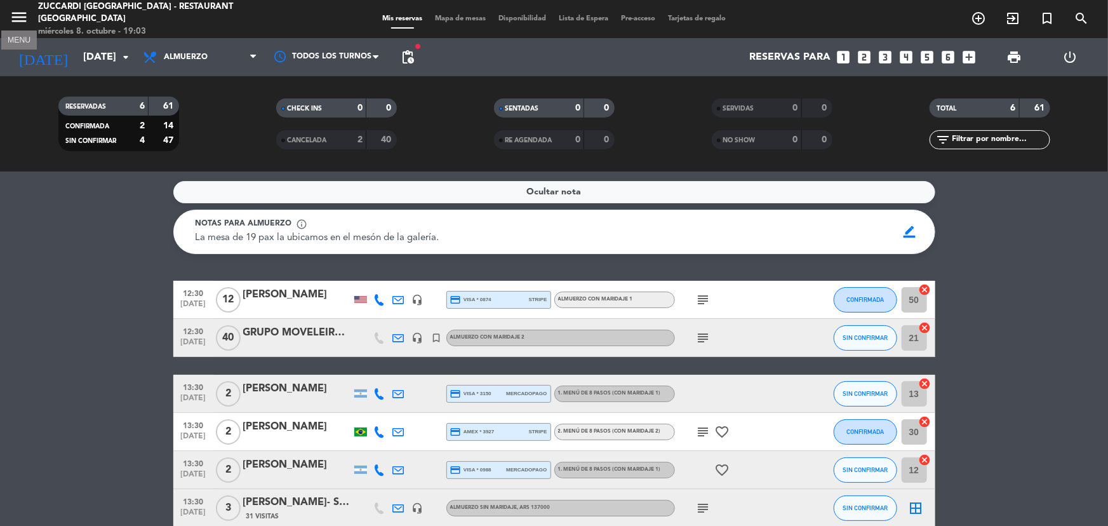
click at [23, 11] on icon "menu" at bounding box center [19, 17] width 19 height 19
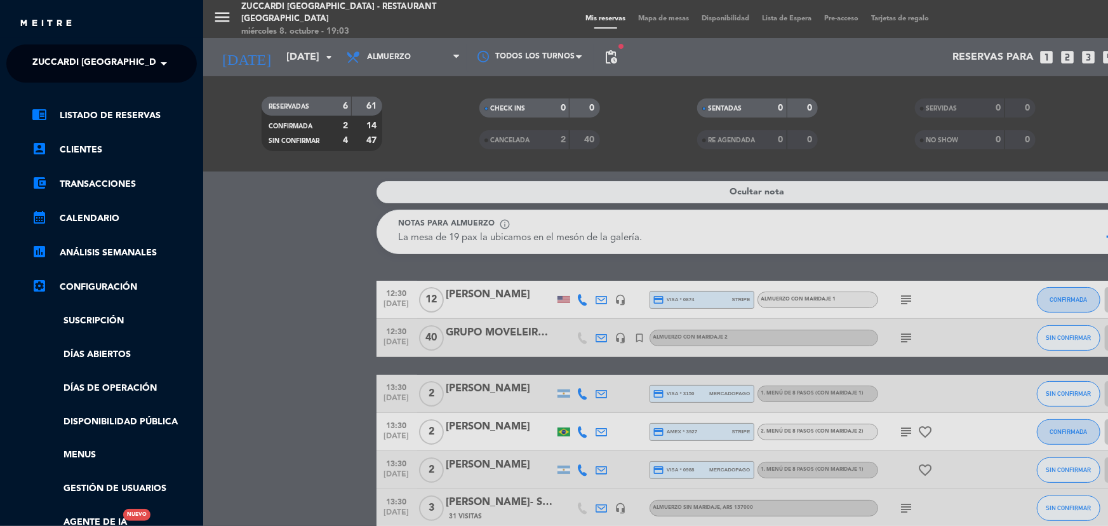
click at [117, 53] on span "Zuccardi [GEOGRAPHIC_DATA] - Restaurant [GEOGRAPHIC_DATA]" at bounding box center [184, 63] width 305 height 27
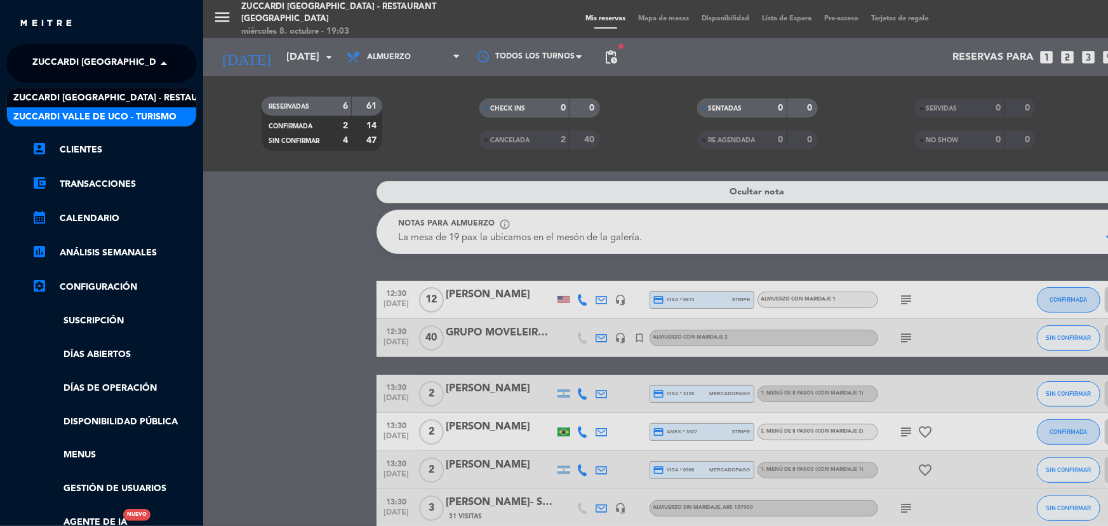
click at [161, 111] on span "Zuccardi Valle de Uco - Turismo" at bounding box center [94, 117] width 163 height 15
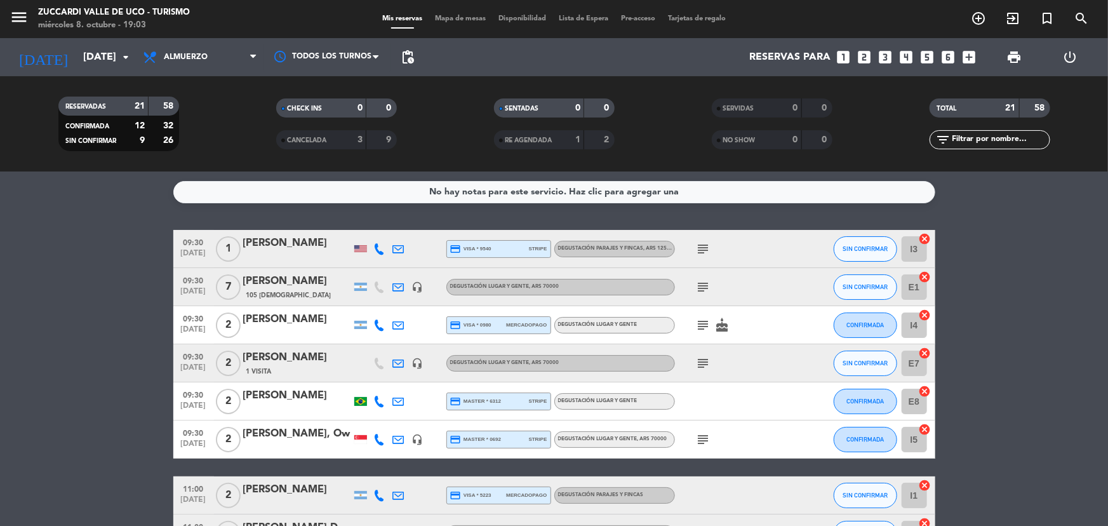
click at [229, 223] on div "No hay notas para este servicio. Haz clic para agregar una 09:30 [DATE] 1 [PERS…" at bounding box center [554, 348] width 1108 height 354
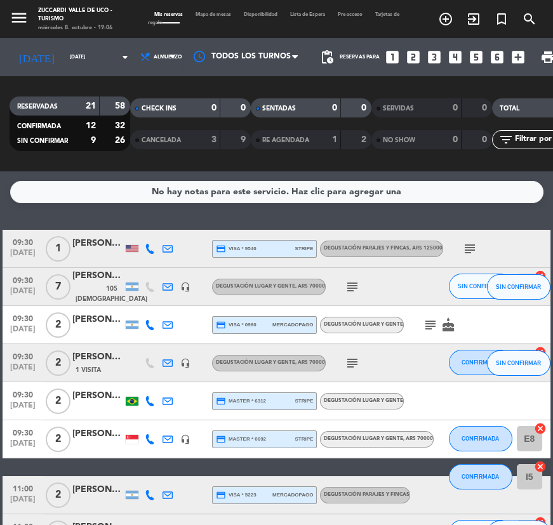
click at [98, 239] on div "[PERSON_NAME]" at bounding box center [97, 243] width 51 height 15
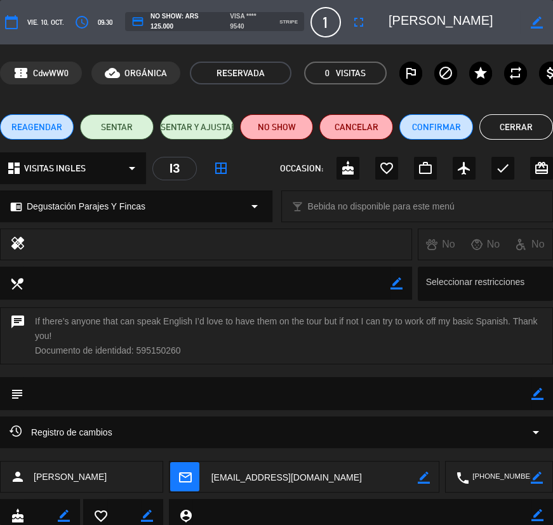
click at [527, 132] on button "Cerrar" at bounding box center [516, 126] width 74 height 25
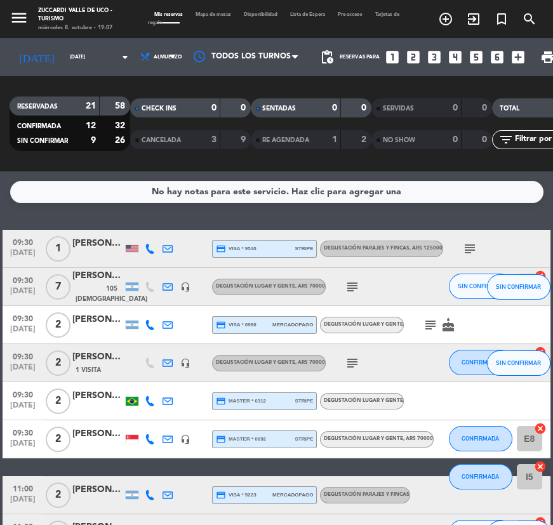
click at [91, 291] on span "105 [DEMOGRAPHIC_DATA]" at bounding box center [112, 294] width 72 height 21
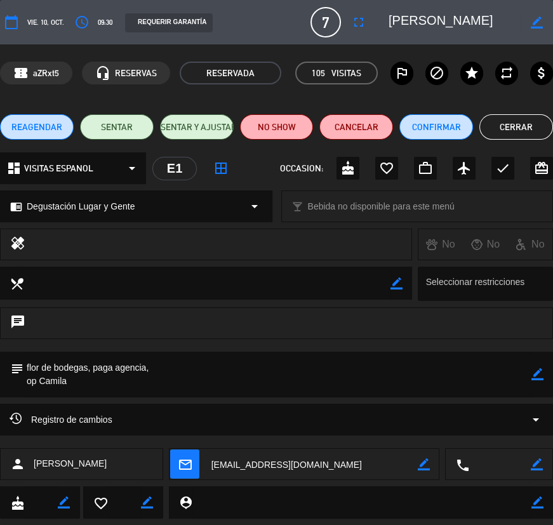
click at [505, 124] on button "Cerrar" at bounding box center [516, 126] width 74 height 25
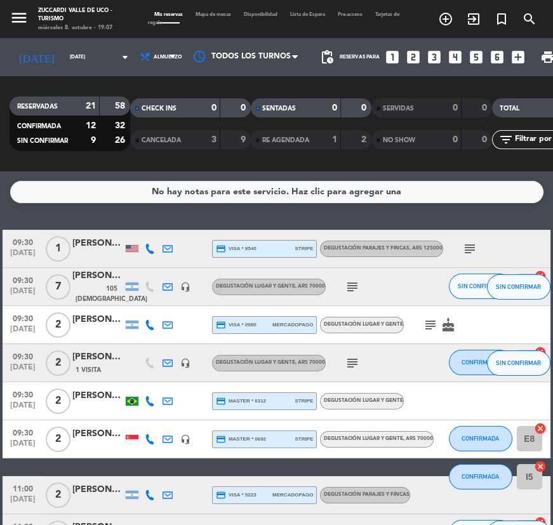
click at [91, 328] on div at bounding box center [97, 332] width 51 height 10
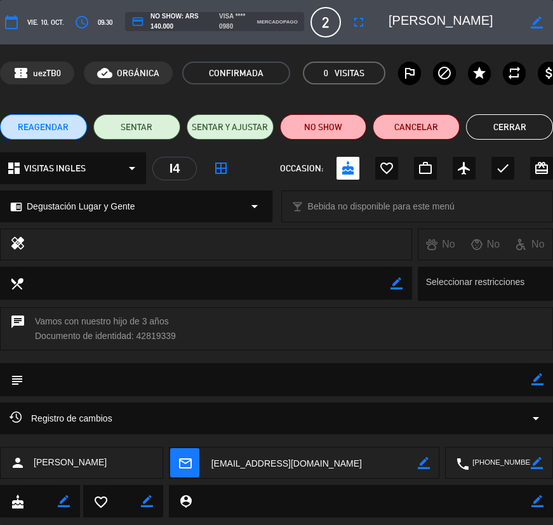
drag, startPoint x: 418, startPoint y: 22, endPoint x: 514, endPoint y: 18, distance: 96.6
click at [531, 20] on div "border_color" at bounding box center [466, 22] width 173 height 23
click at [506, 123] on button "Cerrar" at bounding box center [509, 126] width 87 height 25
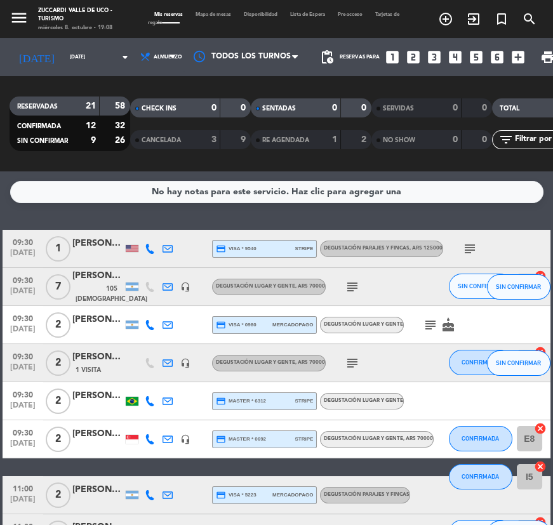
click at [430, 321] on icon "subject" at bounding box center [430, 324] width 15 height 15
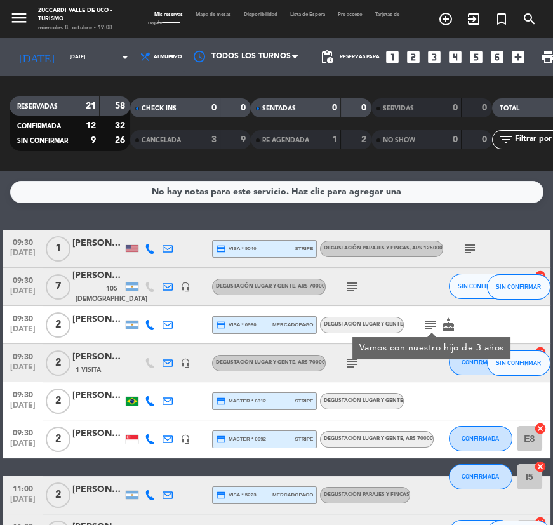
click at [336, 287] on div "subject" at bounding box center [379, 286] width 107 height 37
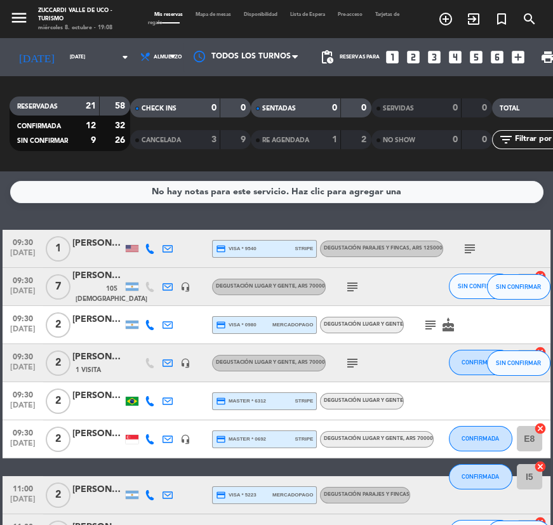
click at [345, 286] on icon "subject" at bounding box center [352, 286] width 15 height 15
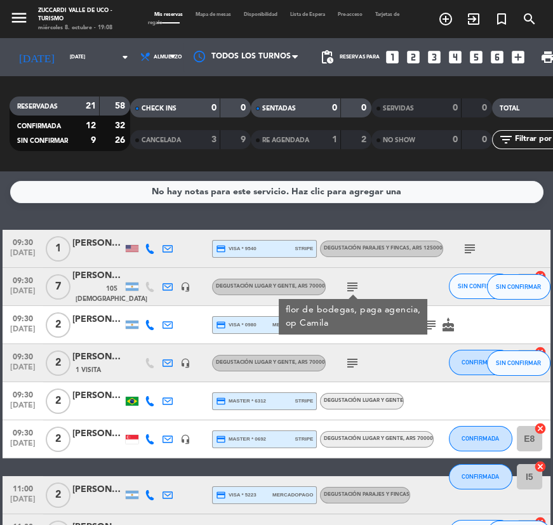
click at [471, 247] on icon "subject" at bounding box center [469, 248] width 15 height 15
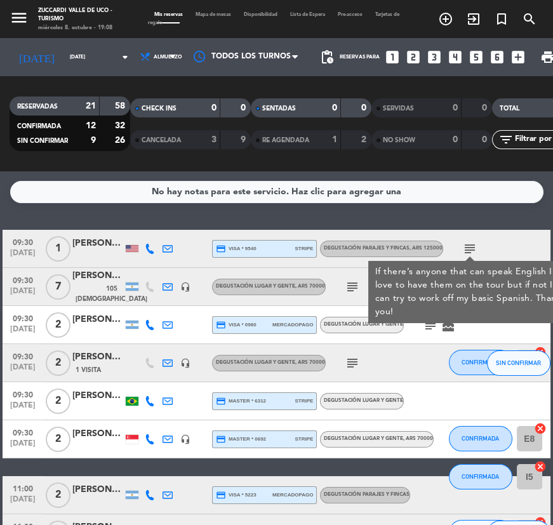
click at [189, 322] on div at bounding box center [186, 324] width 18 height 37
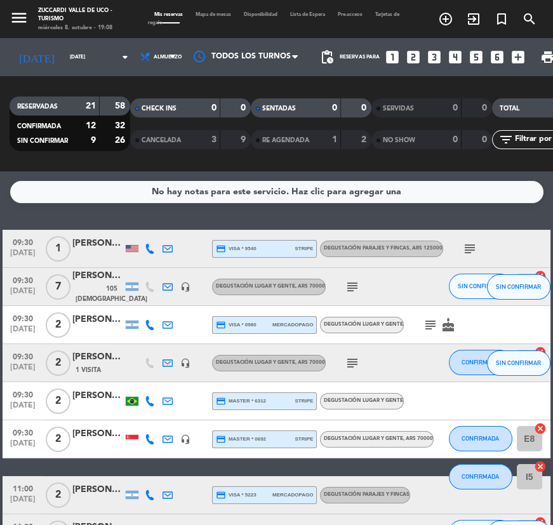
click at [353, 363] on icon "subject" at bounding box center [352, 363] width 15 height 15
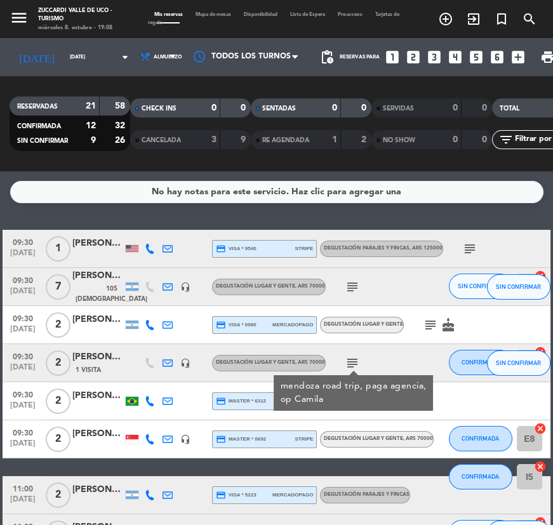
click at [94, 368] on span "1 Visita" at bounding box center [88, 370] width 25 height 10
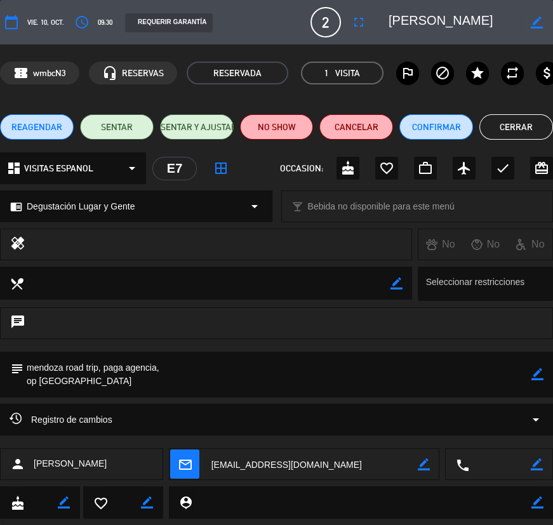
scroll to position [0, 58]
drag, startPoint x: 435, startPoint y: 18, endPoint x: 493, endPoint y: 19, distance: 57.8
click at [538, 16] on div "border_color" at bounding box center [466, 22] width 173 height 23
drag, startPoint x: 498, startPoint y: 117, endPoint x: 420, endPoint y: 119, distance: 77.5
click at [498, 117] on button "Cerrar" at bounding box center [516, 126] width 74 height 25
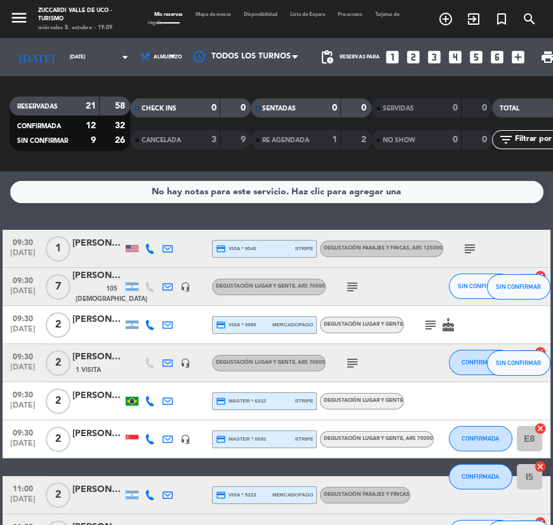
click at [108, 404] on div at bounding box center [97, 408] width 51 height 10
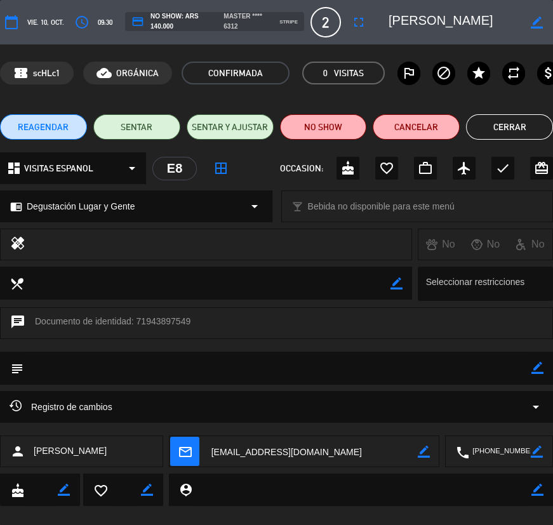
drag, startPoint x: 414, startPoint y: 23, endPoint x: 476, endPoint y: 23, distance: 62.2
click at [496, 25] on textarea at bounding box center [454, 22] width 131 height 23
drag, startPoint x: 523, startPoint y: 129, endPoint x: 93, endPoint y: 193, distance: 435.2
click at [524, 129] on button "Cerrar" at bounding box center [509, 126] width 87 height 25
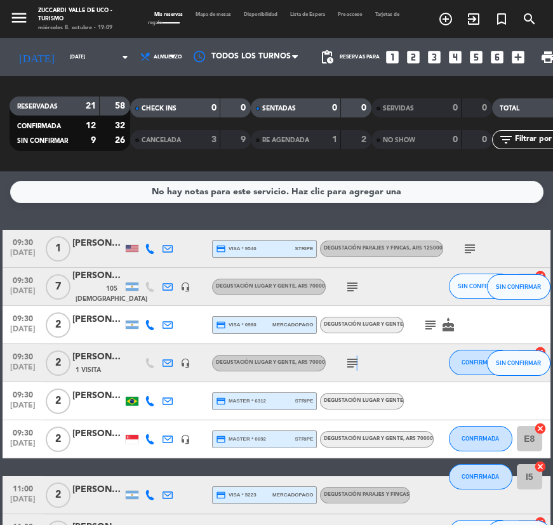
click at [354, 364] on icon "subject" at bounding box center [352, 363] width 15 height 15
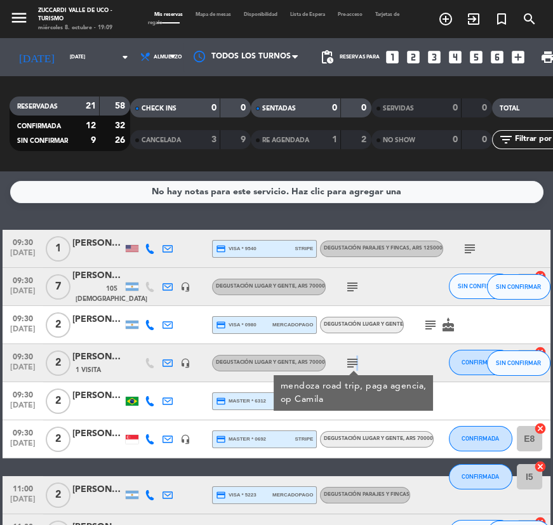
click at [354, 364] on icon "subject" at bounding box center [352, 363] width 15 height 15
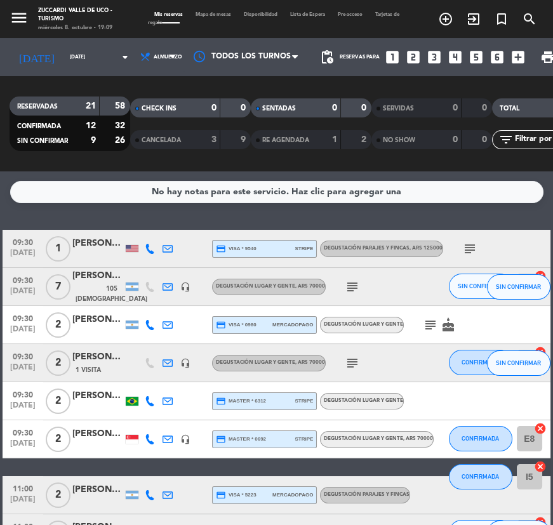
click at [95, 441] on div "[PERSON_NAME], Ow" at bounding box center [97, 434] width 51 height 15
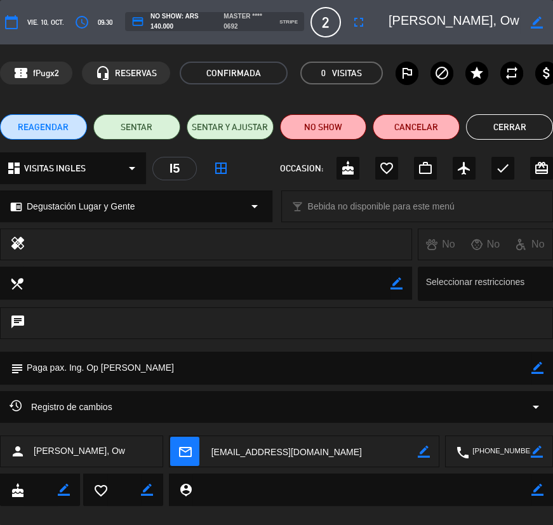
drag, startPoint x: 416, startPoint y: 20, endPoint x: 512, endPoint y: 20, distance: 96.5
click at [520, 20] on textarea at bounding box center [454, 22] width 131 height 23
click at [491, 124] on button "Cerrar" at bounding box center [509, 126] width 87 height 25
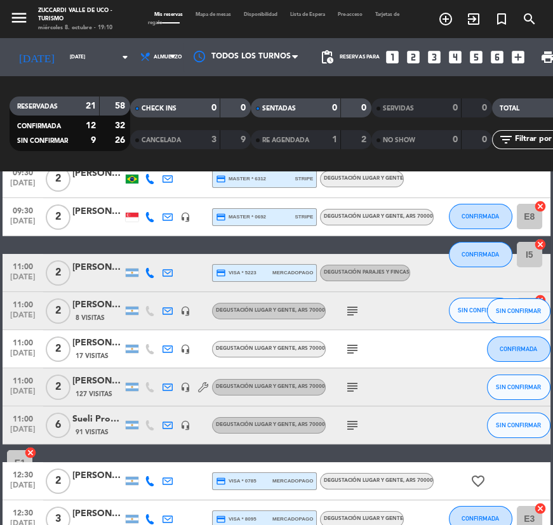
scroll to position [230, 0]
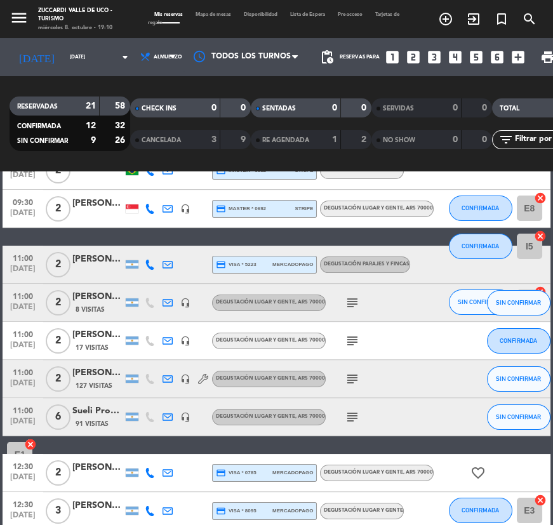
click at [102, 260] on div "[PERSON_NAME]" at bounding box center [97, 259] width 51 height 15
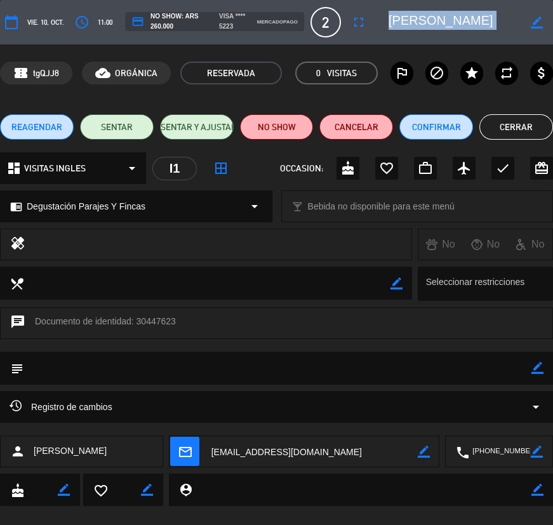
drag, startPoint x: 469, startPoint y: 20, endPoint x: 533, endPoint y: 19, distance: 64.1
click at [533, 19] on div "border_color" at bounding box center [466, 22] width 173 height 23
copy textarea
click at [486, 32] on textarea at bounding box center [454, 22] width 131 height 23
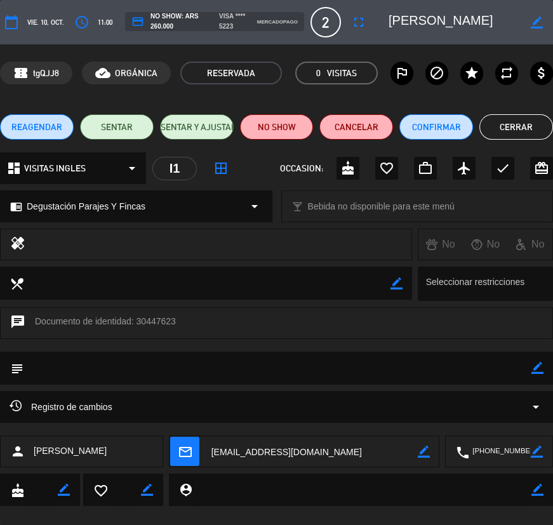
drag, startPoint x: 483, startPoint y: 25, endPoint x: 517, endPoint y: 17, distance: 34.5
click at [517, 17] on textarea at bounding box center [454, 22] width 131 height 23
drag, startPoint x: 522, startPoint y: 18, endPoint x: 419, endPoint y: 18, distance: 102.9
click at [419, 18] on textarea at bounding box center [454, 22] width 131 height 23
drag, startPoint x: 415, startPoint y: 20, endPoint x: 520, endPoint y: 18, distance: 105.4
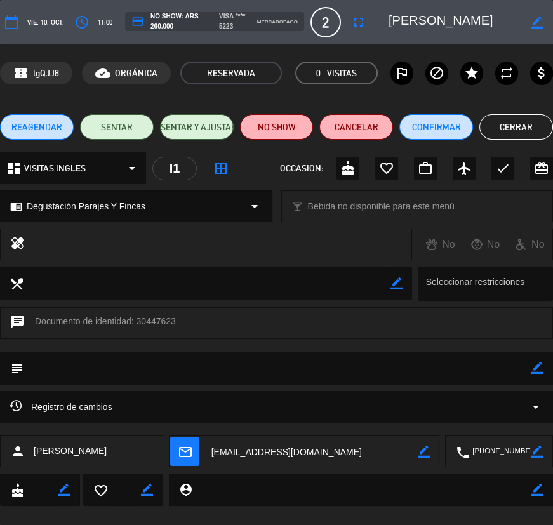
click at [520, 18] on textarea at bounding box center [454, 22] width 131 height 23
drag, startPoint x: 531, startPoint y: 125, endPoint x: 521, endPoint y: 137, distance: 14.9
click at [531, 126] on button "Cerrar" at bounding box center [516, 126] width 74 height 25
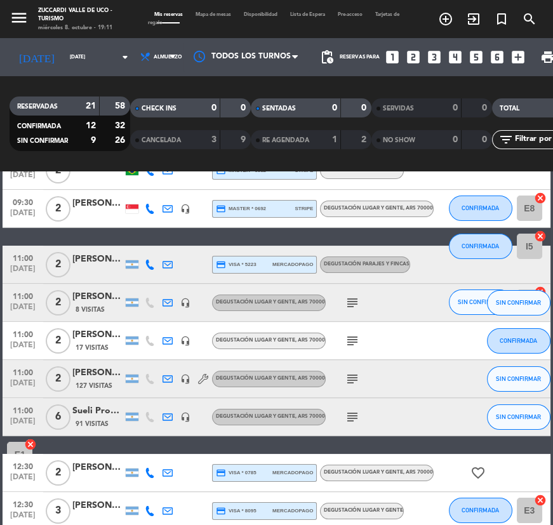
click at [92, 305] on span "8 Visitas" at bounding box center [90, 310] width 29 height 10
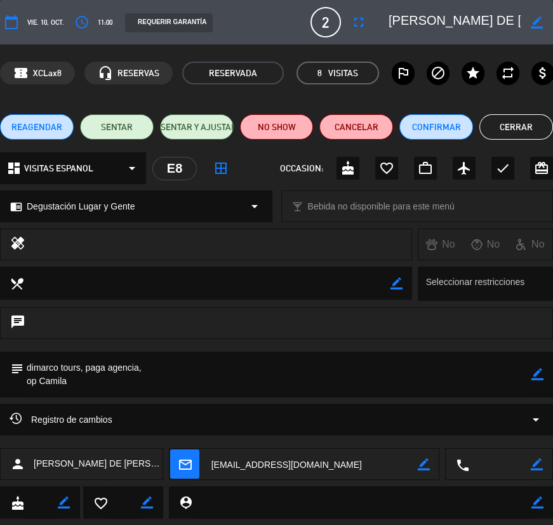
drag, startPoint x: 419, startPoint y: 22, endPoint x: 479, endPoint y: 19, distance: 59.7
click at [500, 19] on textarea at bounding box center [454, 22] width 131 height 23
click at [436, 19] on textarea at bounding box center [454, 22] width 131 height 23
drag, startPoint x: 415, startPoint y: 21, endPoint x: 502, endPoint y: 21, distance: 87.0
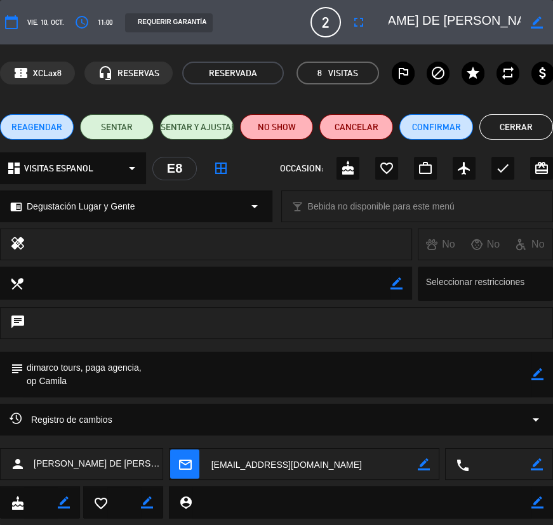
click at [520, 21] on textarea at bounding box center [454, 22] width 131 height 23
click at [523, 121] on button "Cerrar" at bounding box center [516, 126] width 74 height 25
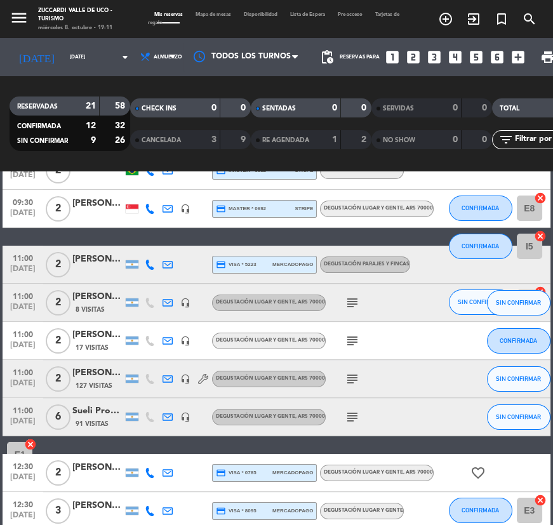
click at [78, 338] on div "[PERSON_NAME]" at bounding box center [97, 335] width 51 height 15
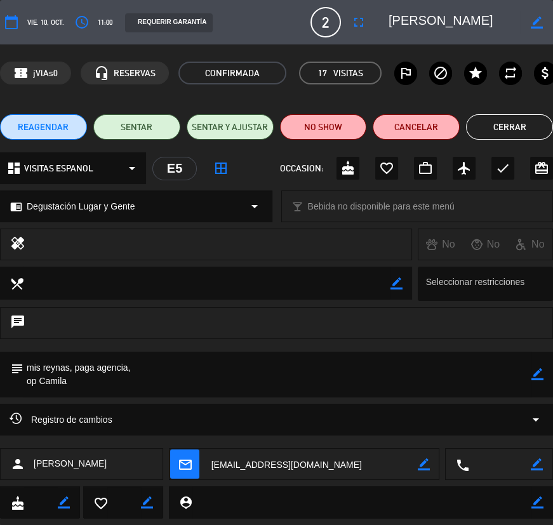
click at [528, 131] on button "Cerrar" at bounding box center [509, 126] width 87 height 25
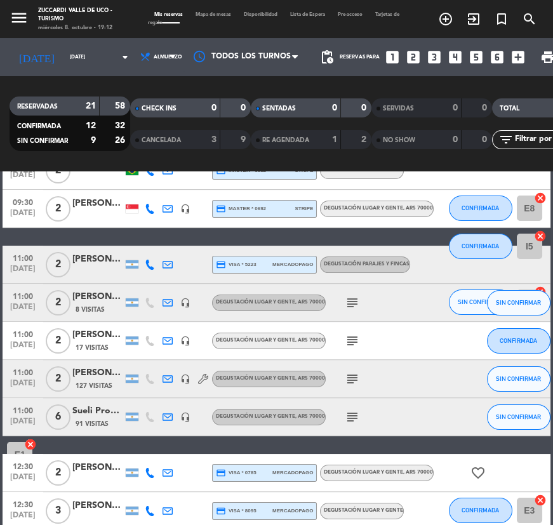
click at [95, 374] on div "[PERSON_NAME]" at bounding box center [97, 373] width 51 height 15
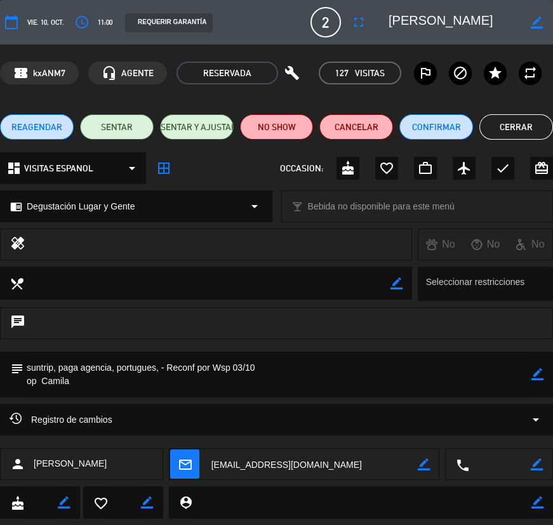
scroll to position [0, 47]
drag, startPoint x: 415, startPoint y: 18, endPoint x: 520, endPoint y: 18, distance: 104.8
click at [520, 18] on textarea at bounding box center [454, 22] width 131 height 23
click at [502, 131] on button "Cerrar" at bounding box center [516, 126] width 74 height 25
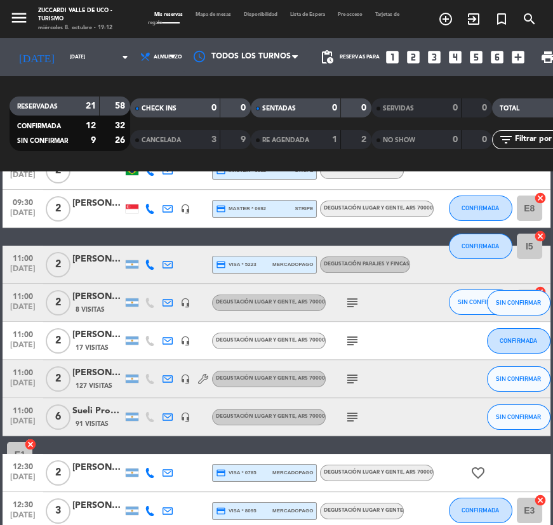
click at [101, 418] on div "Sueli Profiti [PERSON_NAME]" at bounding box center [97, 411] width 51 height 15
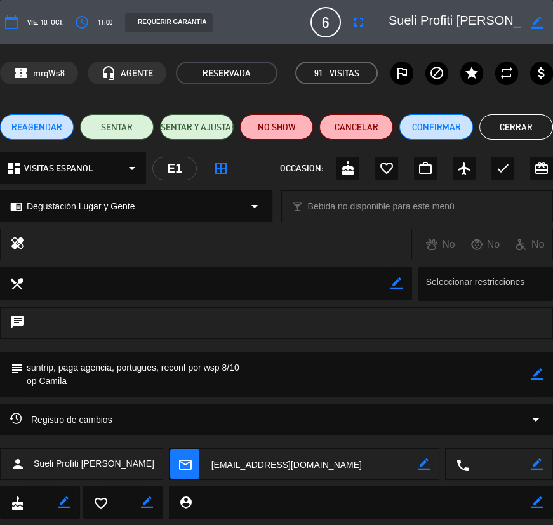
drag, startPoint x: 416, startPoint y: 21, endPoint x: 500, endPoint y: 20, distance: 83.2
click at [500, 20] on textarea at bounding box center [454, 22] width 131 height 23
drag, startPoint x: 508, startPoint y: 20, endPoint x: 415, endPoint y: 23, distance: 92.8
click at [416, 23] on textarea at bounding box center [454, 22] width 131 height 23
click at [491, 121] on button "Cerrar" at bounding box center [516, 126] width 74 height 25
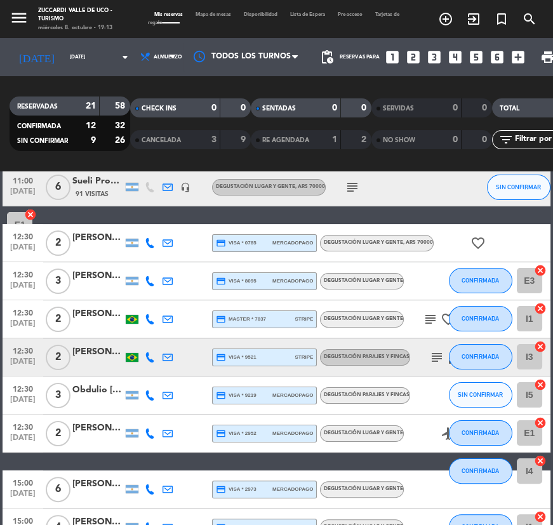
scroll to position [462, 0]
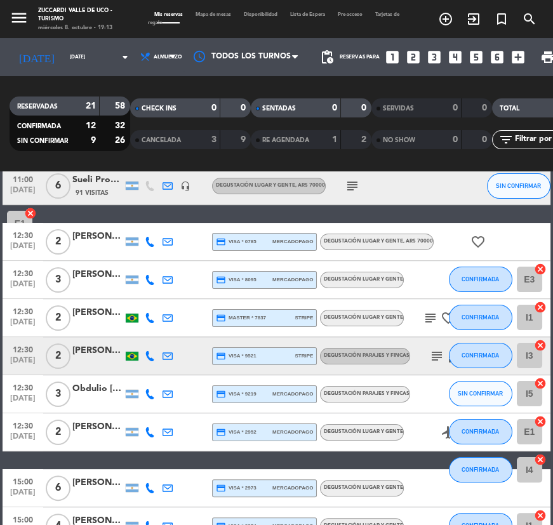
click at [92, 244] on div at bounding box center [97, 249] width 51 height 10
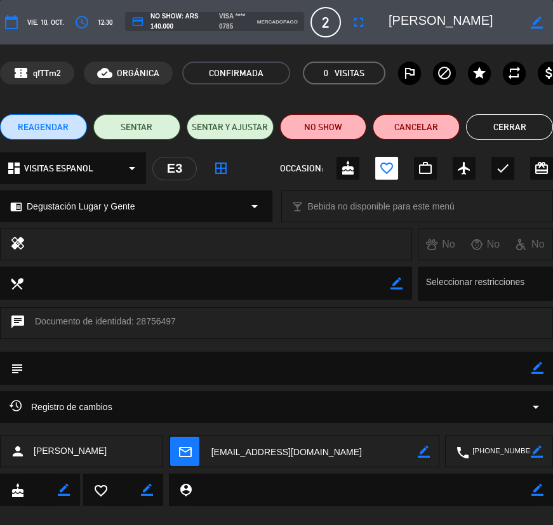
click at [528, 122] on button "Cerrar" at bounding box center [509, 126] width 87 height 25
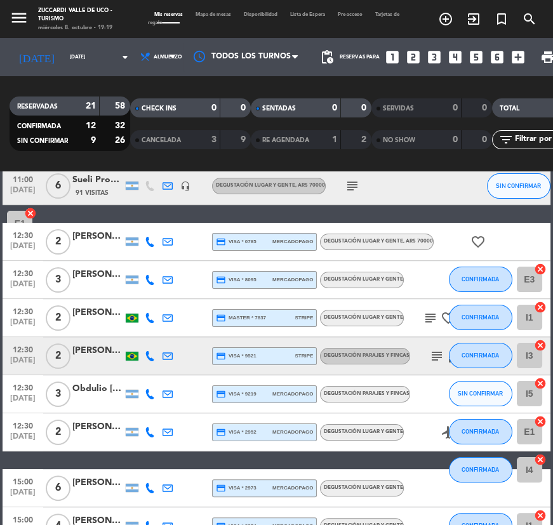
click at [85, 272] on div "[PERSON_NAME]" at bounding box center [97, 274] width 51 height 15
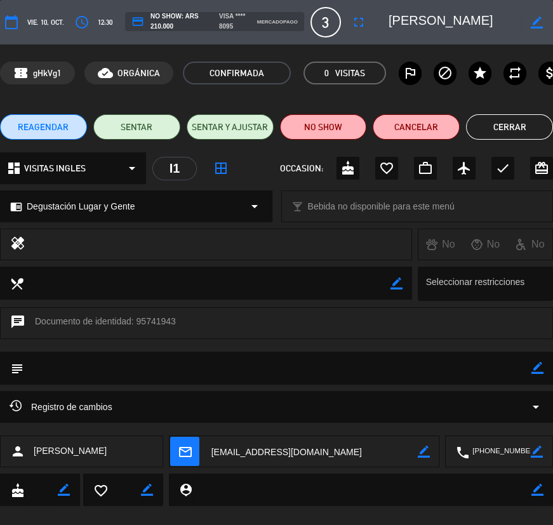
scroll to position [0, 25]
drag, startPoint x: 414, startPoint y: 22, endPoint x: 495, endPoint y: 25, distance: 81.4
click at [550, 25] on div "border_color" at bounding box center [466, 22] width 173 height 23
click at [496, 117] on button "Cerrar" at bounding box center [509, 126] width 87 height 25
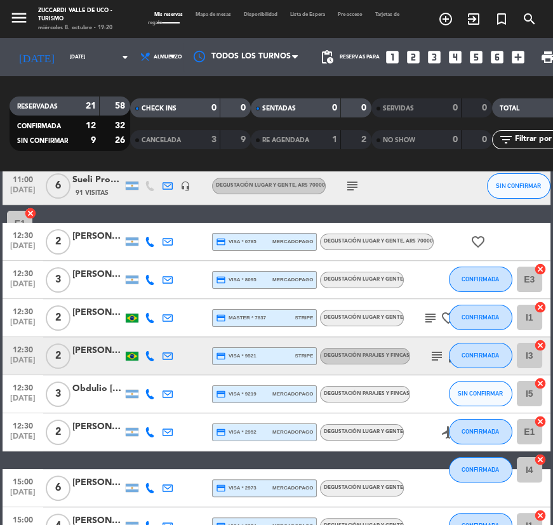
click at [427, 317] on icon "subject" at bounding box center [430, 317] width 15 height 15
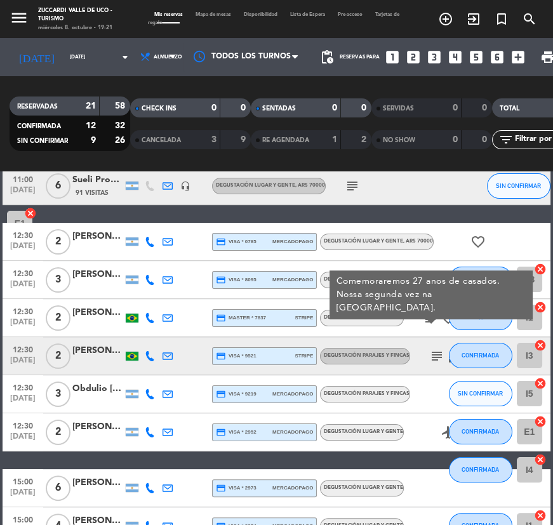
click at [96, 321] on div at bounding box center [97, 325] width 51 height 10
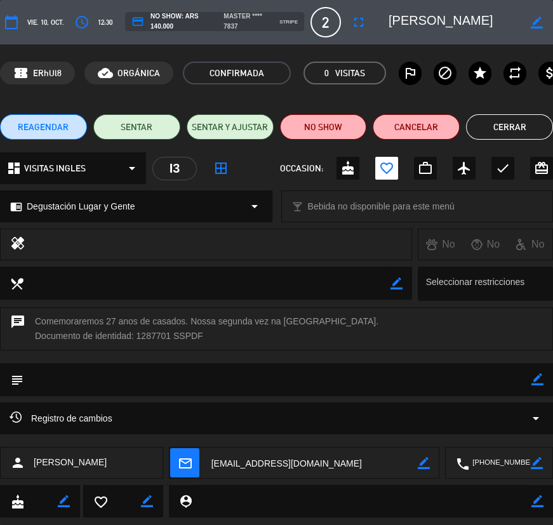
drag, startPoint x: 413, startPoint y: 18, endPoint x: 488, endPoint y: 18, distance: 74.9
click at [488, 18] on div "border_color" at bounding box center [466, 22] width 173 height 23
drag, startPoint x: 495, startPoint y: 18, endPoint x: 416, endPoint y: 20, distance: 78.8
click at [416, 20] on textarea at bounding box center [454, 22] width 131 height 23
click at [477, 129] on button "Cerrar" at bounding box center [509, 126] width 87 height 25
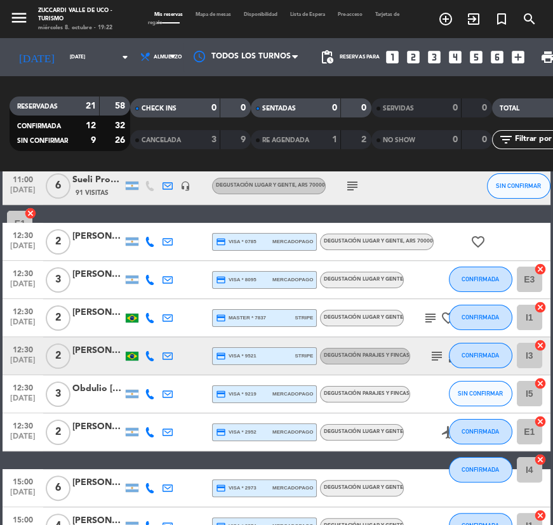
click at [423, 316] on icon "subject" at bounding box center [430, 317] width 15 height 15
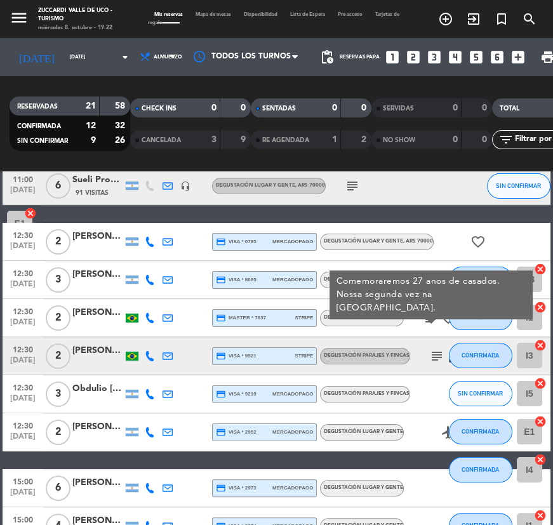
click at [98, 361] on div at bounding box center [97, 363] width 51 height 10
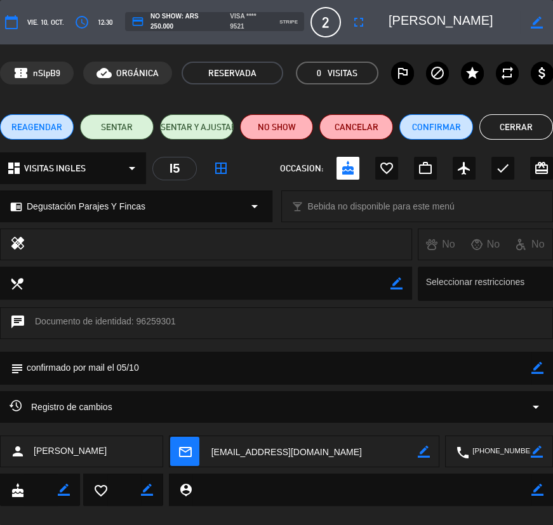
drag, startPoint x: 413, startPoint y: 23, endPoint x: 448, endPoint y: 18, distance: 35.3
click at [510, 22] on div "border_color" at bounding box center [466, 22] width 173 height 23
drag, startPoint x: 416, startPoint y: 20, endPoint x: 543, endPoint y: 22, distance: 127.0
click at [543, 22] on div "border_color" at bounding box center [466, 22] width 173 height 23
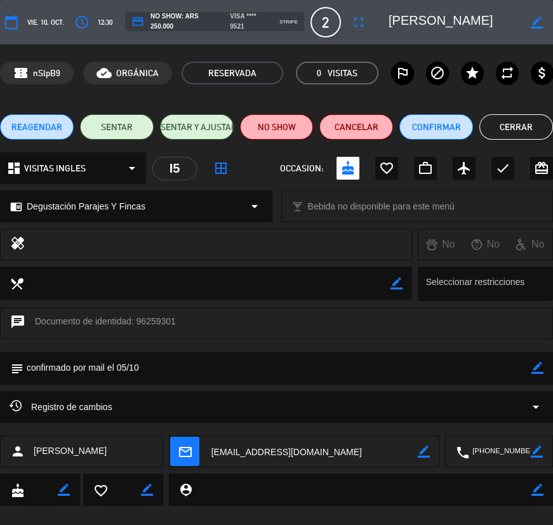
click at [498, 114] on button "Cerrar" at bounding box center [516, 126] width 74 height 25
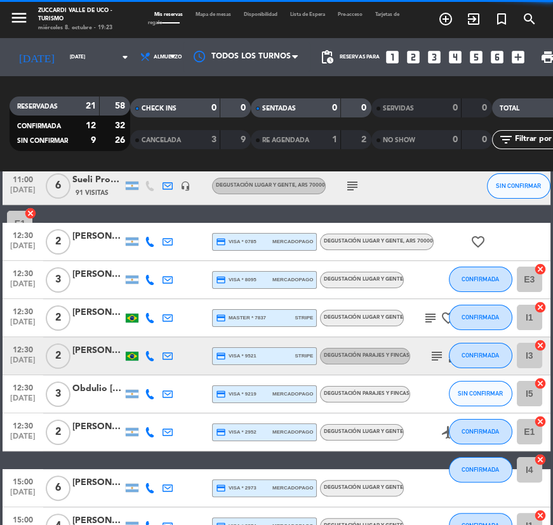
click at [100, 387] on div "Obdulio [PERSON_NAME]" at bounding box center [97, 389] width 51 height 15
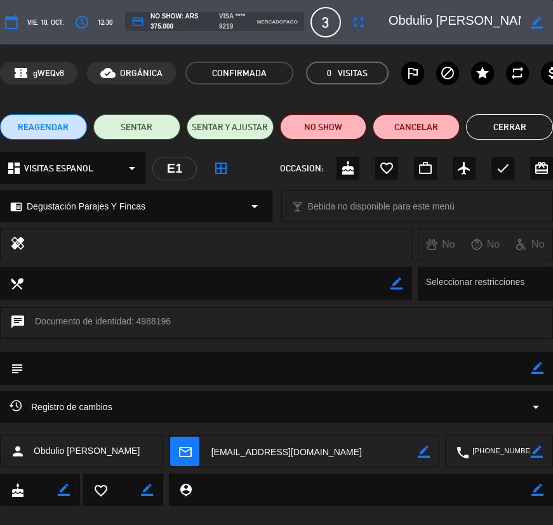
drag, startPoint x: 463, startPoint y: 19, endPoint x: 520, endPoint y: 19, distance: 56.5
click at [520, 19] on textarea at bounding box center [454, 22] width 131 height 23
drag, startPoint x: 524, startPoint y: 19, endPoint x: 417, endPoint y: 22, distance: 107.3
click at [422, 23] on div "border_color" at bounding box center [466, 22] width 173 height 23
drag, startPoint x: 417, startPoint y: 22, endPoint x: 517, endPoint y: 18, distance: 99.7
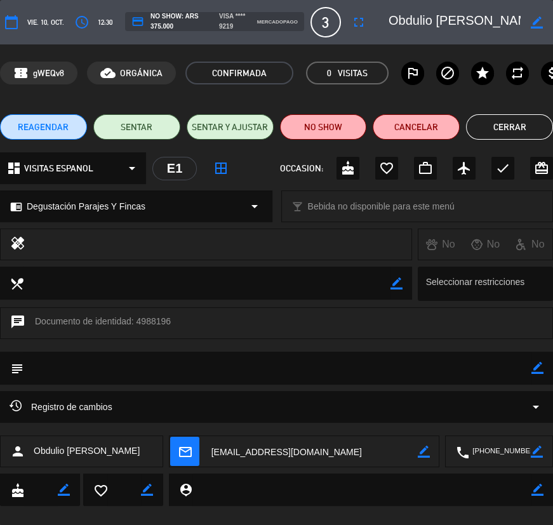
click at [530, 23] on div "border_color" at bounding box center [466, 22] width 173 height 23
click at [507, 125] on button "Cerrar" at bounding box center [509, 126] width 87 height 25
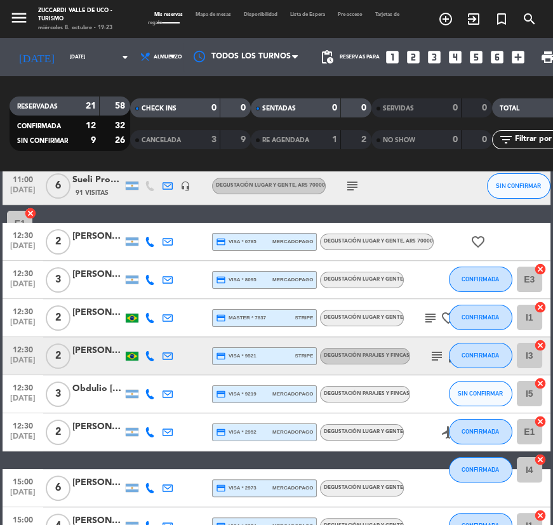
click at [110, 432] on div "[PERSON_NAME]" at bounding box center [97, 427] width 51 height 15
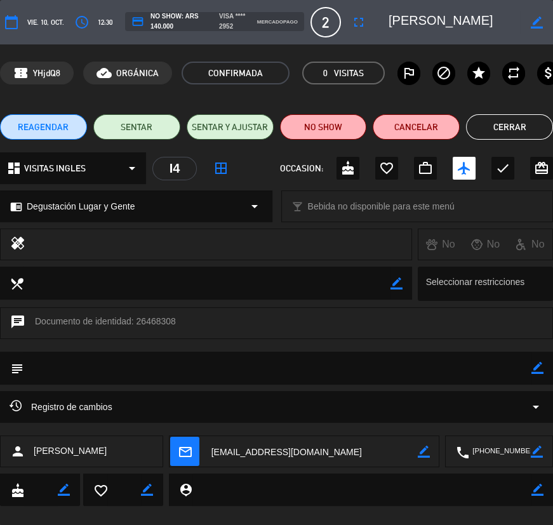
drag, startPoint x: 416, startPoint y: 23, endPoint x: 504, endPoint y: 22, distance: 88.3
click at [504, 22] on textarea at bounding box center [454, 22] width 131 height 23
drag, startPoint x: 509, startPoint y: 19, endPoint x: 418, endPoint y: 19, distance: 90.8
click at [418, 19] on textarea at bounding box center [454, 22] width 131 height 23
click at [417, 20] on textarea at bounding box center [454, 22] width 131 height 23
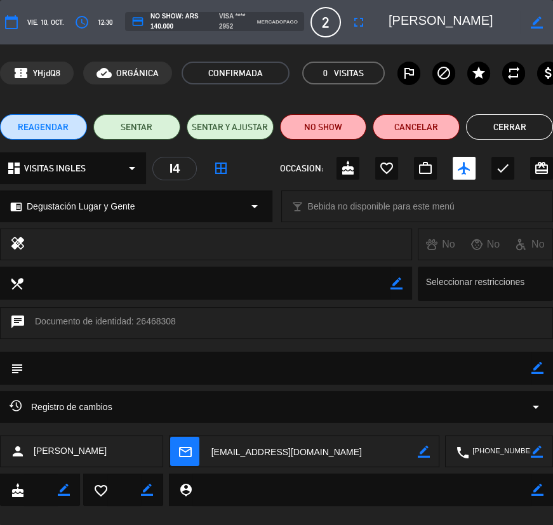
drag, startPoint x: 417, startPoint y: 20, endPoint x: 507, endPoint y: 17, distance: 89.6
click at [520, 19] on textarea at bounding box center [454, 22] width 131 height 23
click at [521, 127] on button "Cerrar" at bounding box center [509, 126] width 87 height 25
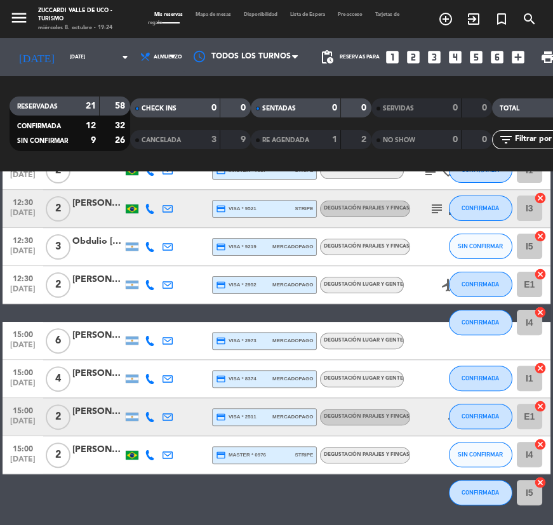
scroll to position [622, 0]
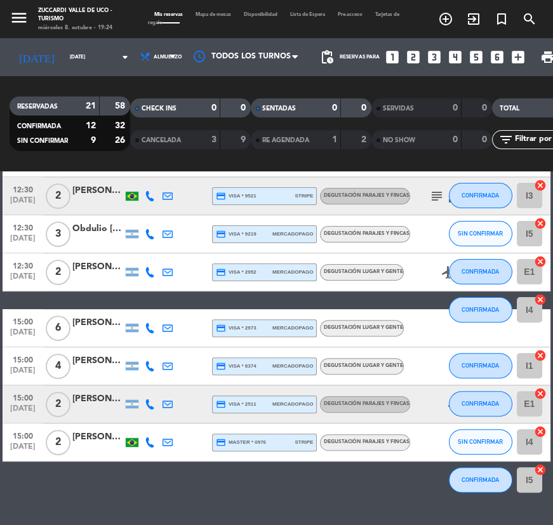
click at [93, 333] on div at bounding box center [97, 335] width 51 height 10
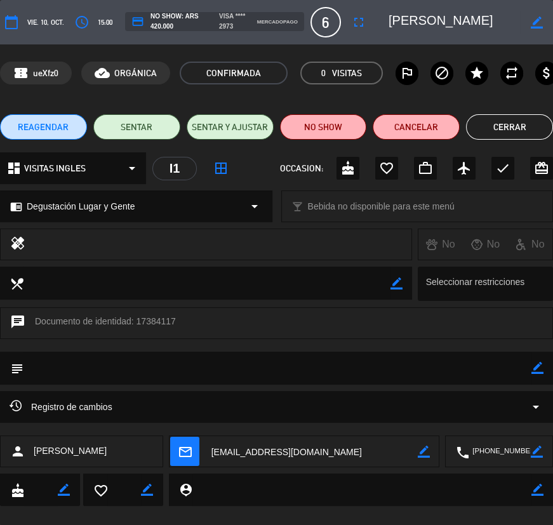
scroll to position [0, 8]
drag, startPoint x: 414, startPoint y: 17, endPoint x: 515, endPoint y: 27, distance: 101.5
click at [526, 28] on div "border_color" at bounding box center [466, 22] width 173 height 23
drag, startPoint x: 491, startPoint y: 125, endPoint x: 423, endPoint y: 140, distance: 69.6
click at [491, 125] on button "Cerrar" at bounding box center [509, 126] width 87 height 25
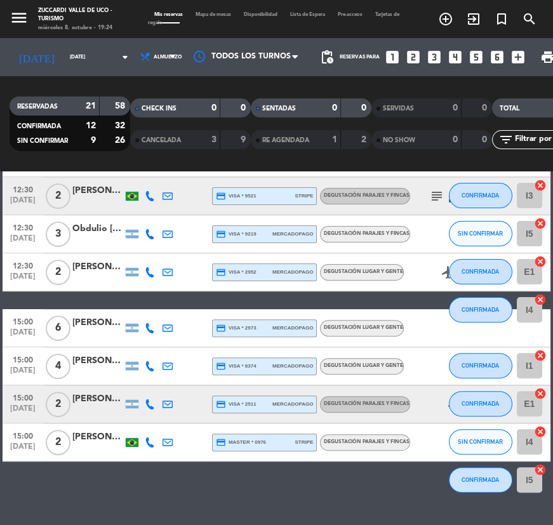
click at [84, 367] on div "[PERSON_NAME]" at bounding box center [97, 361] width 51 height 15
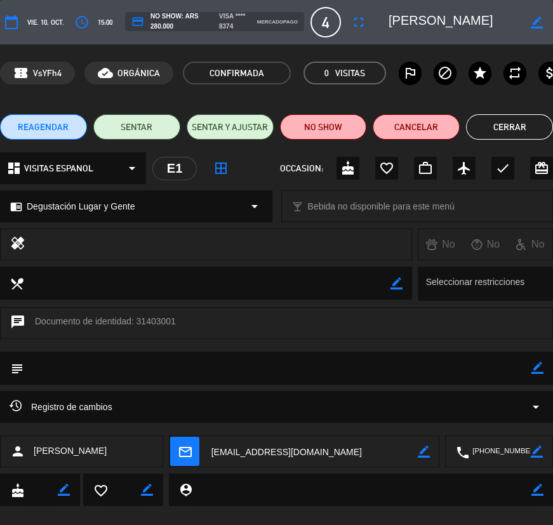
click at [512, 121] on button "Cerrar" at bounding box center [509, 126] width 87 height 25
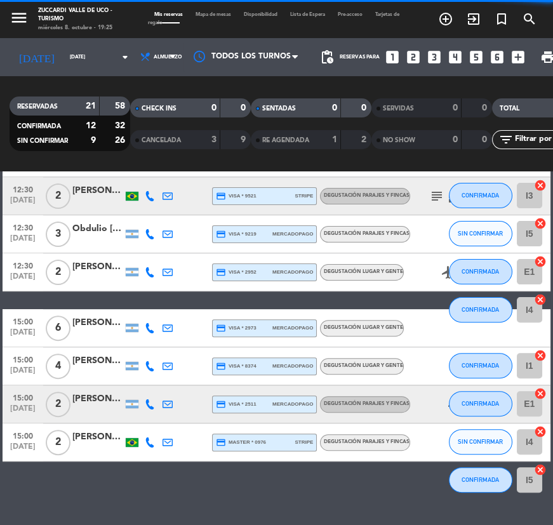
click at [68, 404] on span "2" at bounding box center [58, 404] width 25 height 25
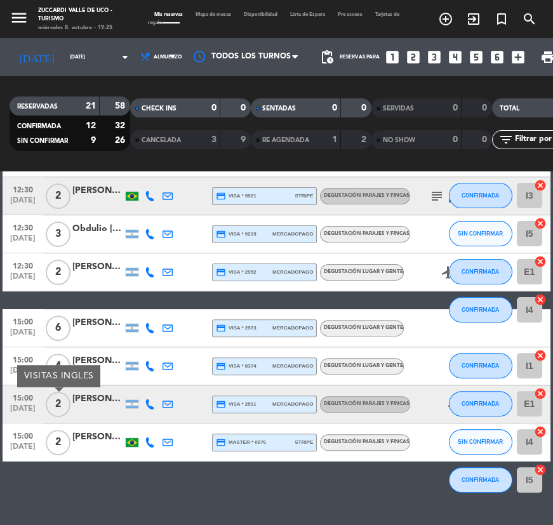
click at [88, 400] on div "[PERSON_NAME]" at bounding box center [97, 399] width 51 height 15
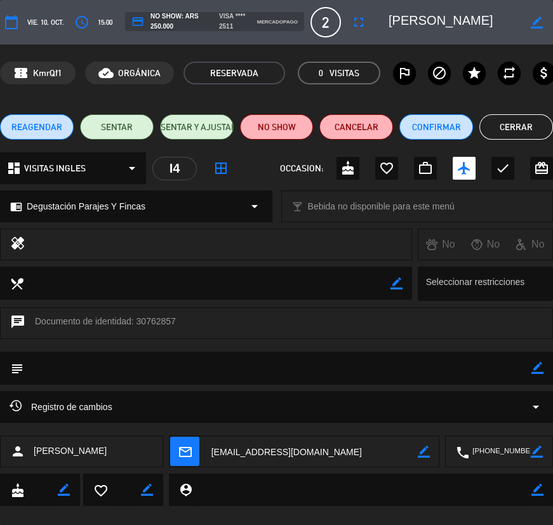
drag, startPoint x: 414, startPoint y: 23, endPoint x: 466, endPoint y: 23, distance: 52.1
click at [528, 24] on div "border_color" at bounding box center [466, 22] width 173 height 23
click at [514, 118] on button "Cerrar" at bounding box center [516, 126] width 74 height 25
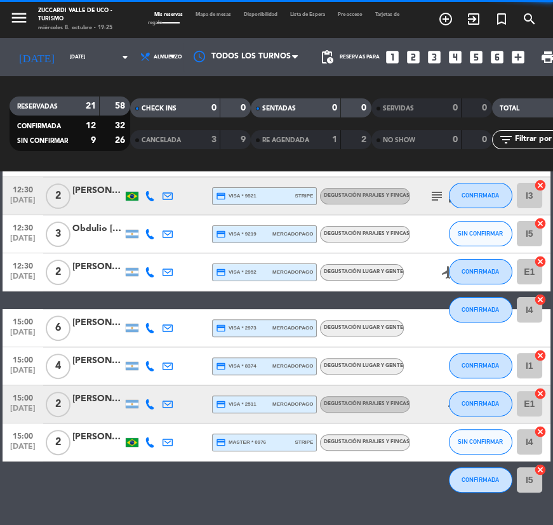
click at [103, 445] on div at bounding box center [97, 449] width 51 height 10
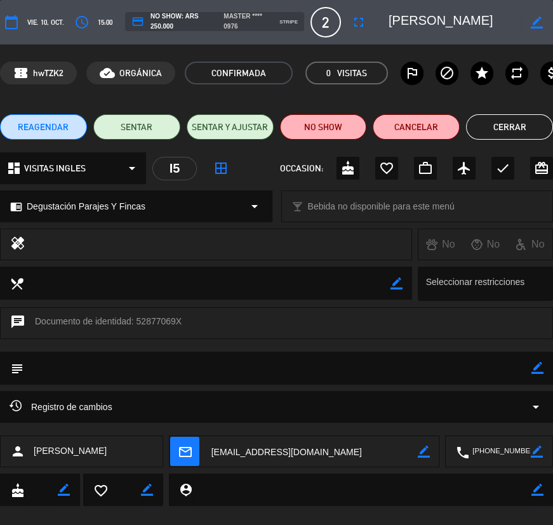
drag, startPoint x: 458, startPoint y: 21, endPoint x: 480, endPoint y: 23, distance: 22.4
click at [481, 23] on textarea at bounding box center [454, 22] width 131 height 23
click at [540, 127] on button "Cerrar" at bounding box center [509, 126] width 87 height 25
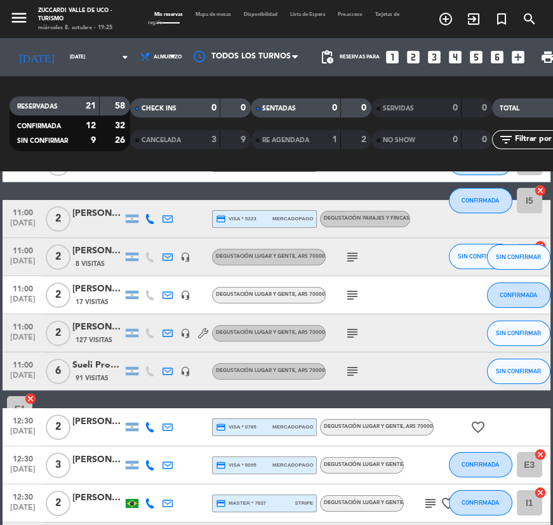
scroll to position [275, 0]
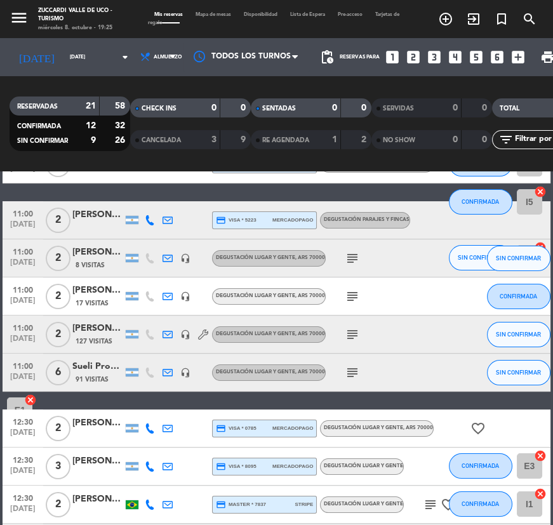
click at [358, 258] on icon "subject" at bounding box center [352, 258] width 15 height 15
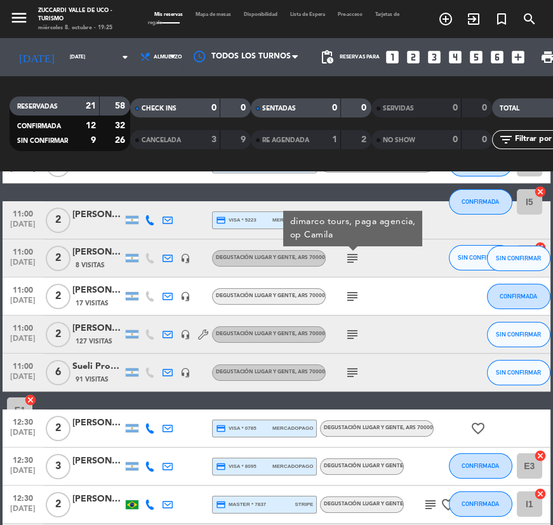
click at [352, 289] on icon "subject" at bounding box center [352, 296] width 15 height 15
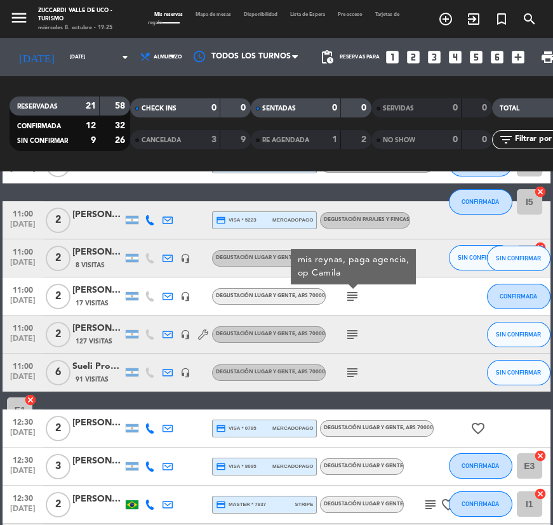
click at [350, 316] on div "subject" at bounding box center [379, 334] width 107 height 37
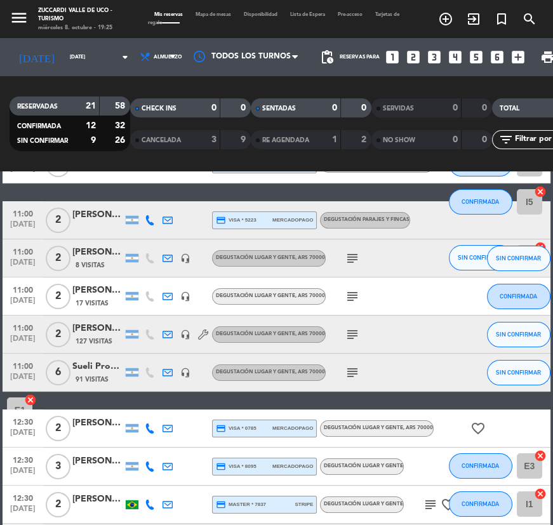
click at [352, 328] on icon "subject" at bounding box center [352, 334] width 15 height 15
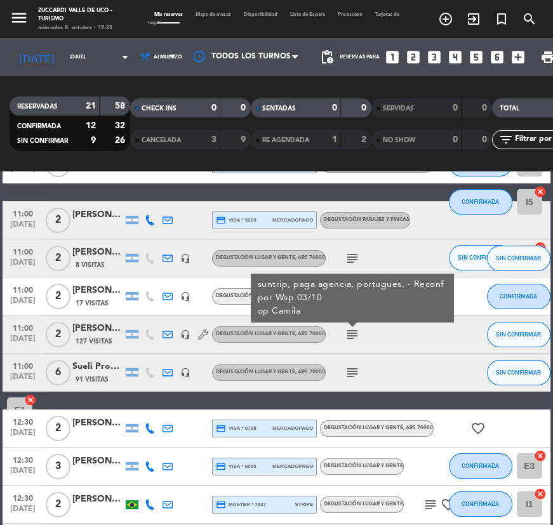
click at [351, 365] on icon "subject" at bounding box center [352, 372] width 15 height 15
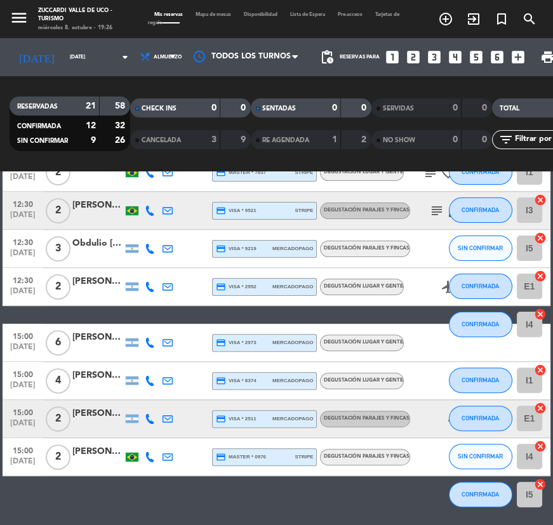
scroll to position [622, 0]
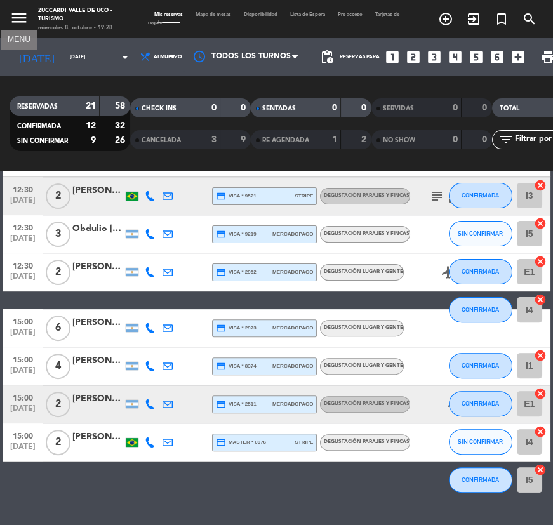
click at [22, 22] on icon "menu" at bounding box center [19, 17] width 19 height 19
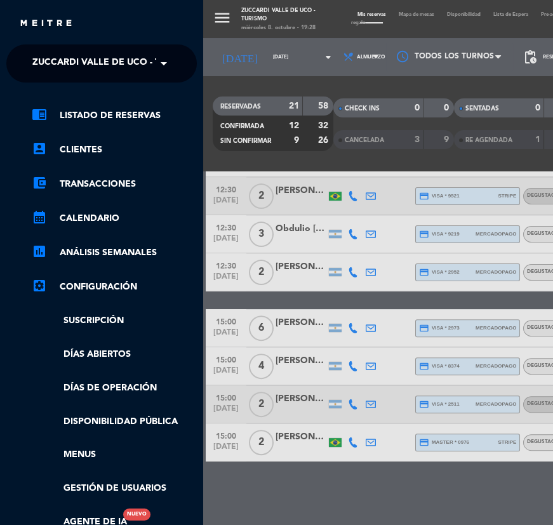
click at [91, 54] on span "Zuccardi Valle de Uco - Turismo" at bounding box center [113, 63] width 163 height 27
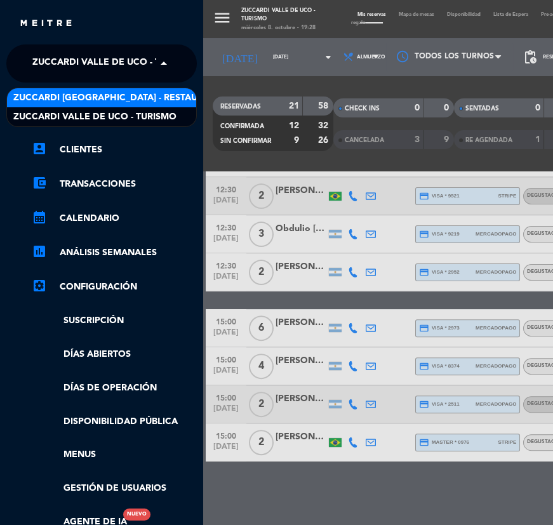
click at [142, 100] on span "Zuccardi [GEOGRAPHIC_DATA] - Restaurant [GEOGRAPHIC_DATA]" at bounding box center [165, 98] width 305 height 15
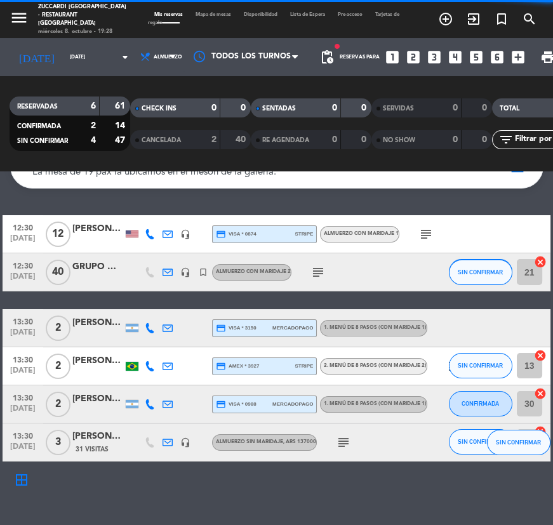
scroll to position [65, 0]
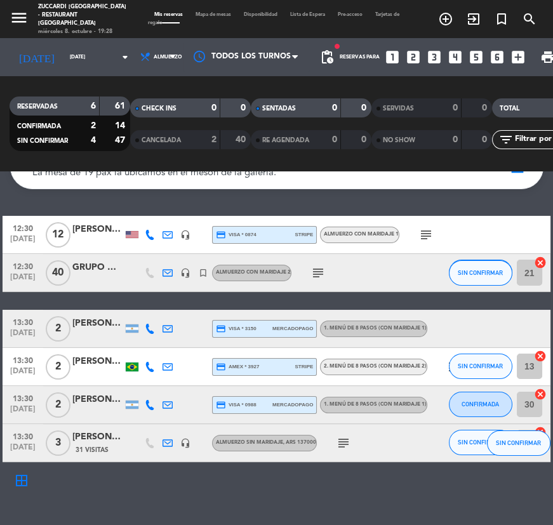
click at [83, 231] on div "[PERSON_NAME]" at bounding box center [97, 229] width 51 height 15
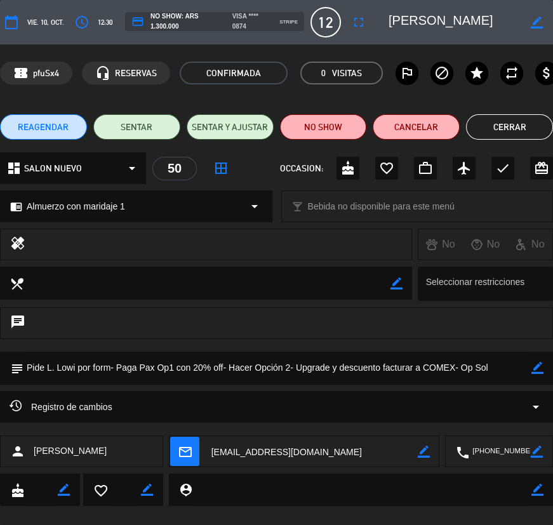
drag, startPoint x: 29, startPoint y: 366, endPoint x: 458, endPoint y: 373, distance: 429.2
click at [458, 373] on textarea at bounding box center [277, 368] width 508 height 32
click at [518, 128] on button "Cerrar" at bounding box center [509, 126] width 87 height 25
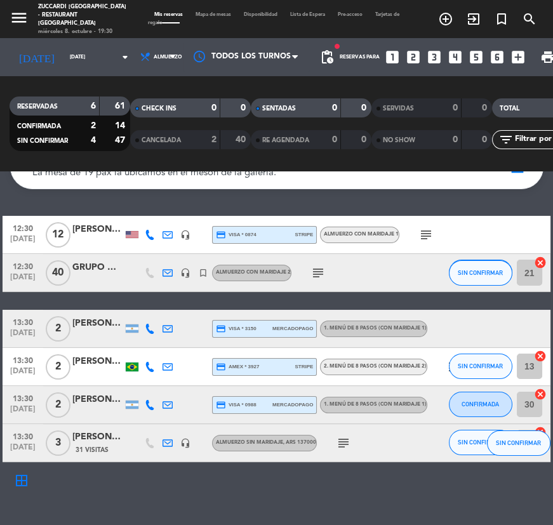
click at [107, 269] on div "GRUPO MOVELEIRO- BEM VINO II" at bounding box center [97, 267] width 51 height 15
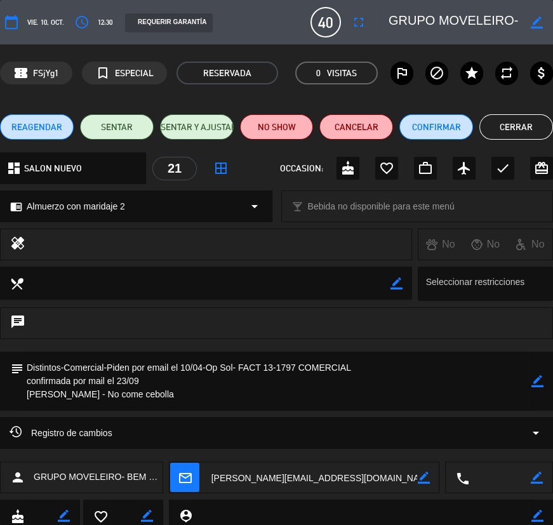
scroll to position [0, 95]
drag, startPoint x: 416, startPoint y: 20, endPoint x: 522, endPoint y: 27, distance: 105.6
click at [525, 27] on div "border_color" at bounding box center [466, 22] width 173 height 23
click at [111, 367] on textarea at bounding box center [277, 381] width 508 height 59
drag, startPoint x: 108, startPoint y: 367, endPoint x: 142, endPoint y: 378, distance: 36.1
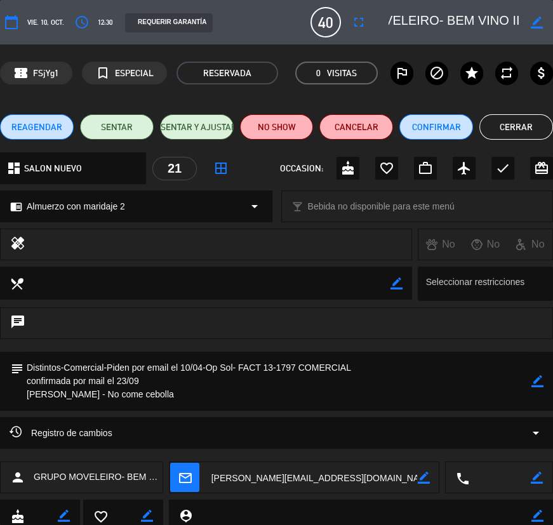
click at [147, 378] on textarea at bounding box center [277, 381] width 508 height 59
click at [511, 121] on button "Cerrar" at bounding box center [516, 126] width 74 height 25
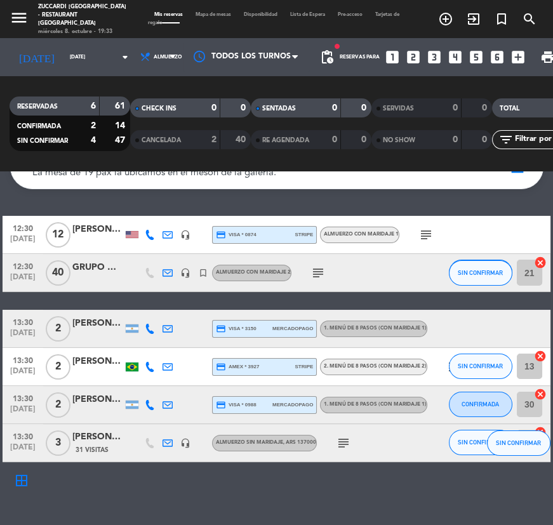
click at [103, 325] on div "[PERSON_NAME]" at bounding box center [97, 323] width 51 height 15
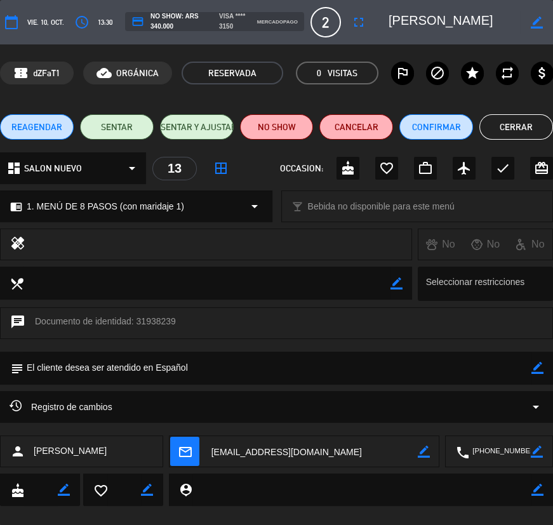
drag, startPoint x: 516, startPoint y: 133, endPoint x: 290, endPoint y: 201, distance: 235.8
click at [514, 133] on button "Cerrar" at bounding box center [516, 126] width 74 height 25
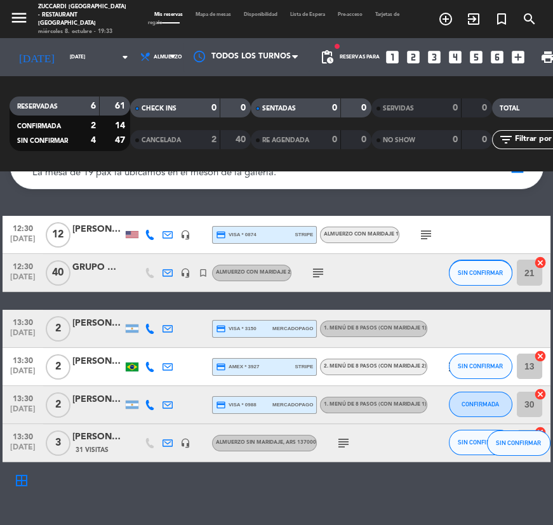
click at [95, 364] on div "[PERSON_NAME]" at bounding box center [97, 361] width 51 height 15
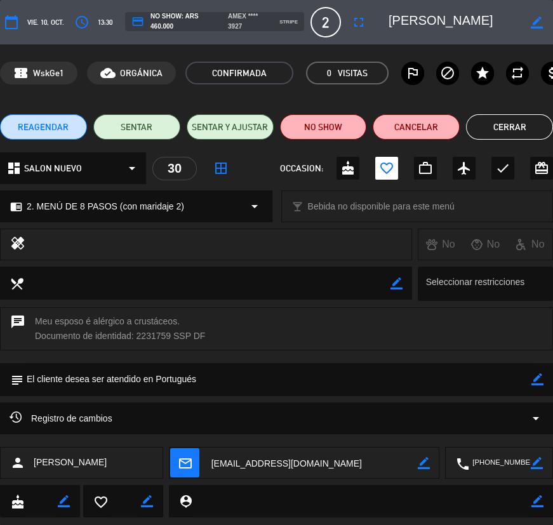
click at [507, 116] on button "Cerrar" at bounding box center [509, 126] width 87 height 25
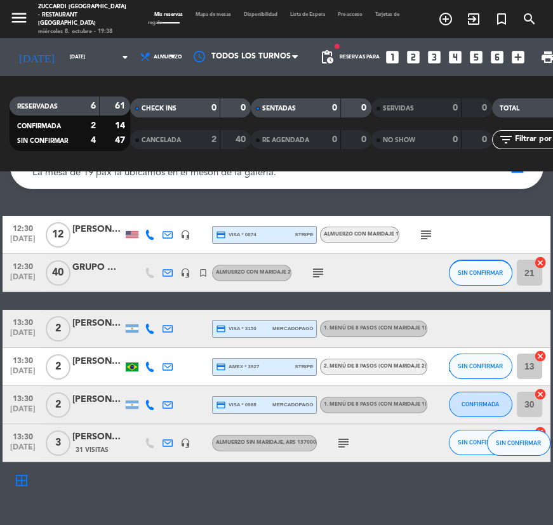
click at [76, 393] on div "[PERSON_NAME]" at bounding box center [97, 399] width 51 height 15
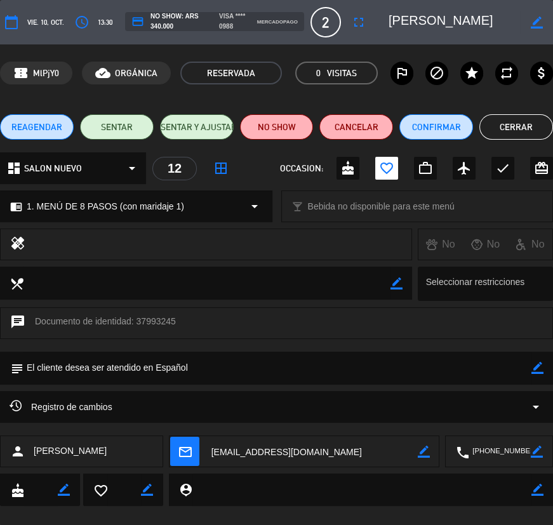
drag, startPoint x: 417, startPoint y: 23, endPoint x: 481, endPoint y: 21, distance: 63.5
click at [481, 21] on textarea at bounding box center [454, 22] width 131 height 23
drag, startPoint x: 489, startPoint y: 20, endPoint x: 415, endPoint y: 24, distance: 74.4
click at [415, 24] on textarea at bounding box center [454, 22] width 131 height 23
click at [513, 140] on div "REAGENDAR SENTAR SENTAR Y AJUSTAR NO SHOW Cancelar Confirmar Cerrar" at bounding box center [276, 127] width 553 height 51
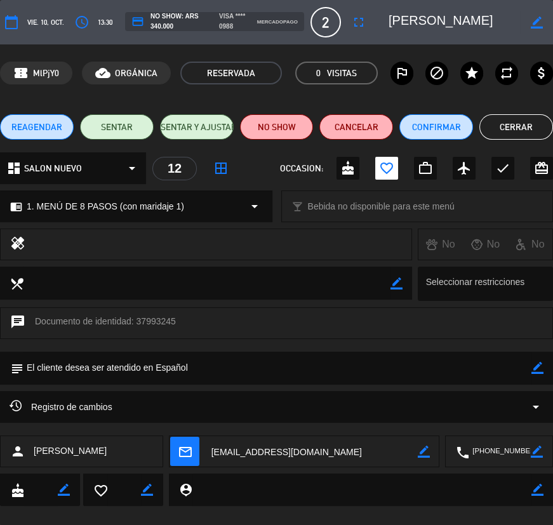
click at [509, 127] on button "Cerrar" at bounding box center [516, 126] width 74 height 25
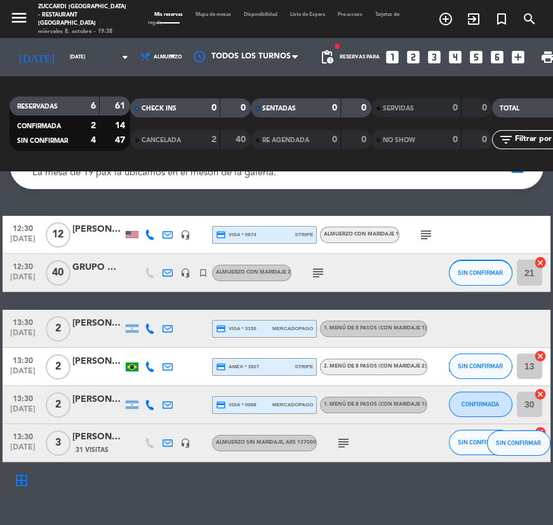
click at [335, 444] on span "subject" at bounding box center [344, 443] width 18 height 15
click at [339, 441] on icon "subject" at bounding box center [343, 443] width 15 height 15
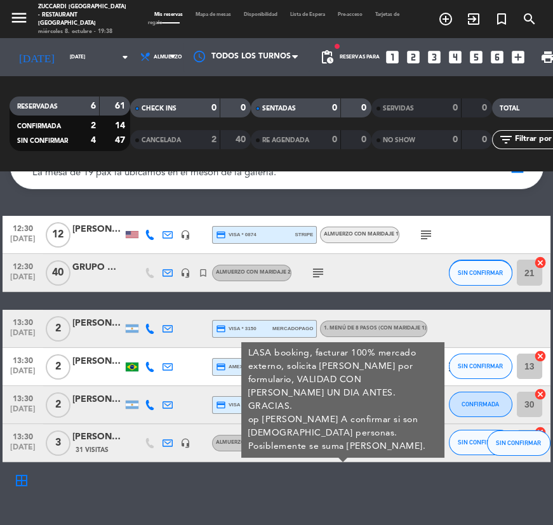
click at [108, 440] on div "[PERSON_NAME]- SEBA ZUCCARDI- [PERSON_NAME]" at bounding box center [97, 437] width 51 height 15
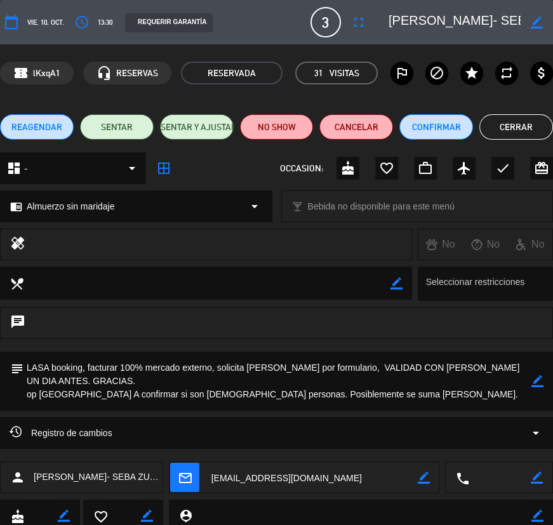
drag, startPoint x: 413, startPoint y: 22, endPoint x: 437, endPoint y: 14, distance: 26.1
click at [505, 34] on div "calendar_today vie. 10, oct. access_time 13:30 REQUERIR GARANTÍA 3 [PERSON_NAME…" at bounding box center [276, 22] width 553 height 30
click at [422, 23] on textarea at bounding box center [454, 22] width 131 height 23
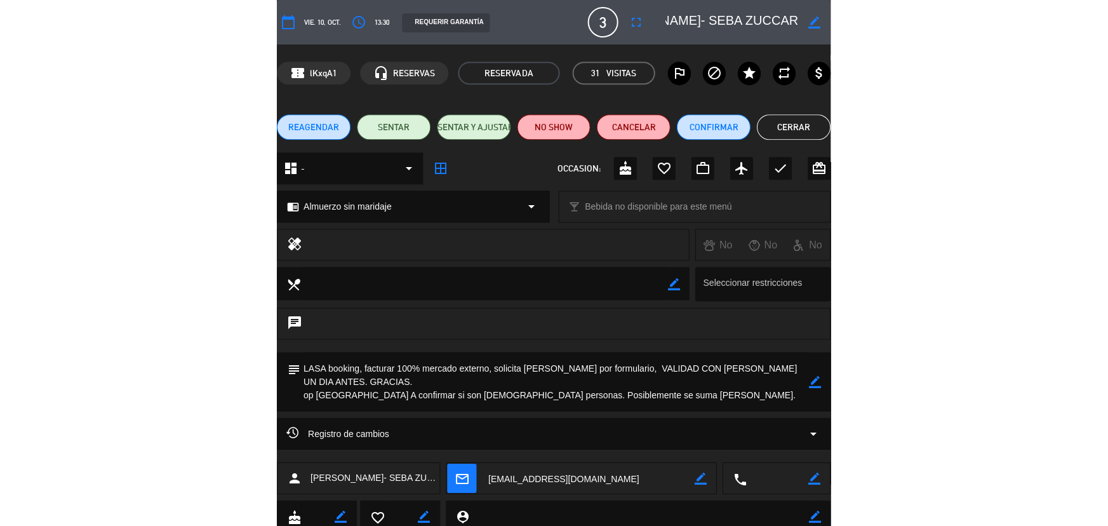
scroll to position [0, 199]
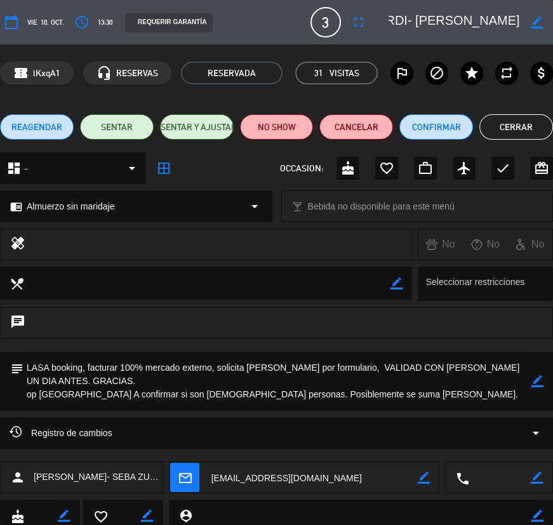
drag, startPoint x: 413, startPoint y: 23, endPoint x: 524, endPoint y: 25, distance: 111.1
click at [534, 27] on div "border_color" at bounding box center [466, 22] width 173 height 23
drag, startPoint x: 27, startPoint y: 368, endPoint x: 177, endPoint y: 378, distance: 150.2
click at [183, 375] on textarea at bounding box center [277, 381] width 508 height 59
click at [69, 380] on textarea at bounding box center [277, 381] width 508 height 59
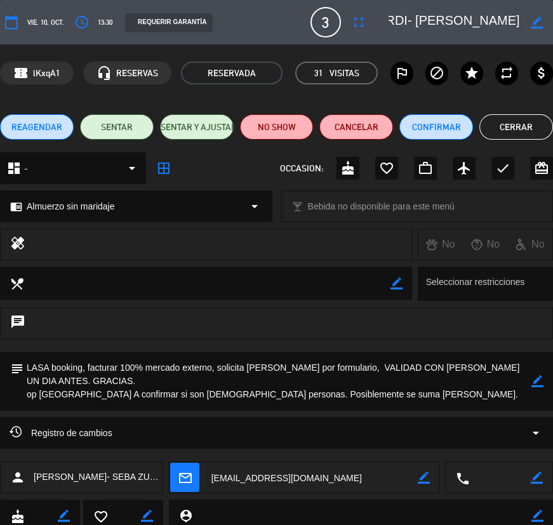
drag, startPoint x: 28, startPoint y: 368, endPoint x: 72, endPoint y: 381, distance: 45.8
click at [72, 381] on textarea at bounding box center [277, 381] width 508 height 59
click at [72, 392] on textarea at bounding box center [277, 381] width 508 height 59
drag, startPoint x: 69, startPoint y: 392, endPoint x: 356, endPoint y: 394, distance: 286.3
click at [356, 394] on textarea at bounding box center [277, 381] width 508 height 59
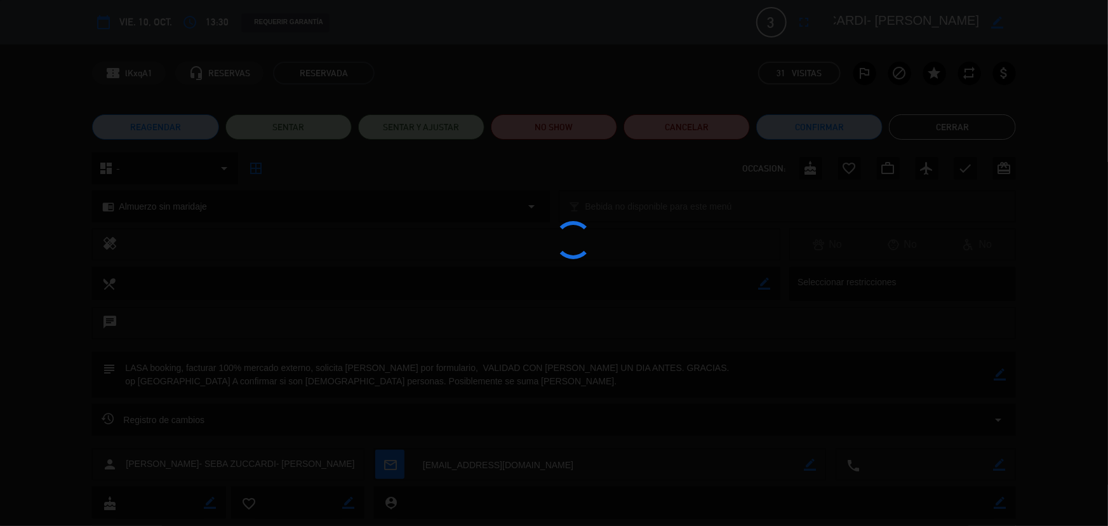
scroll to position [0, 165]
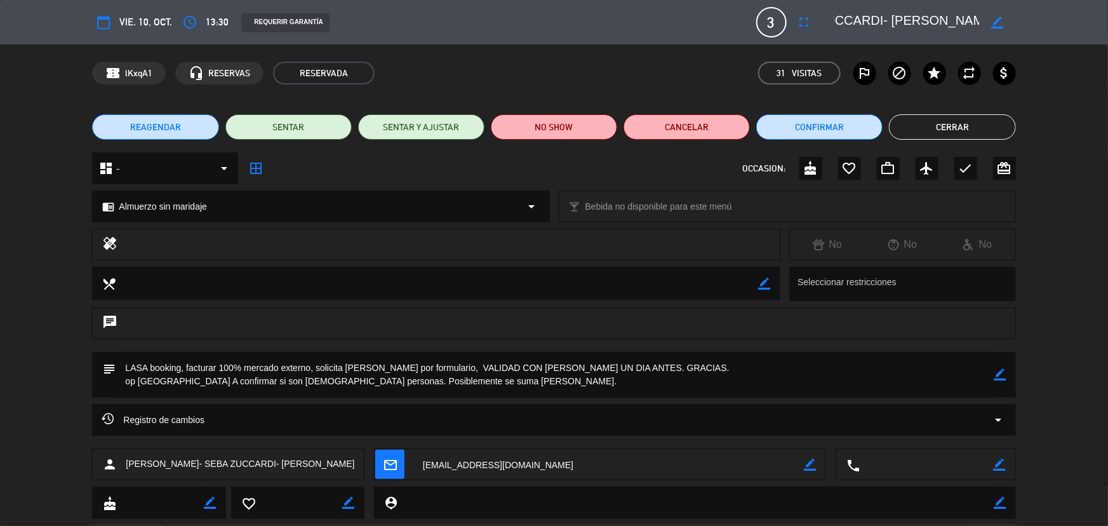
click at [926, 133] on button "Cerrar" at bounding box center [952, 126] width 126 height 25
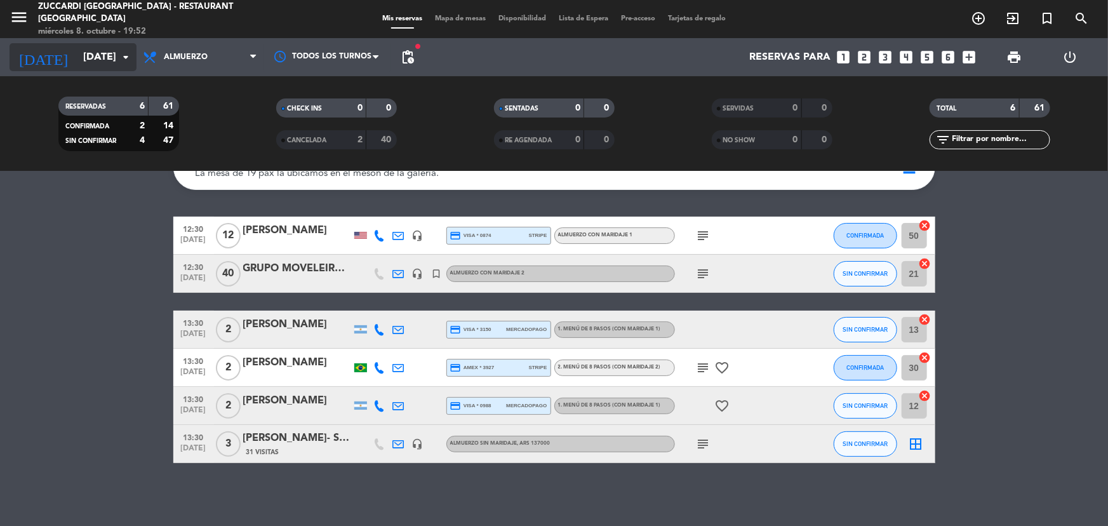
click at [102, 57] on input "[DATE]" at bounding box center [144, 57] width 134 height 25
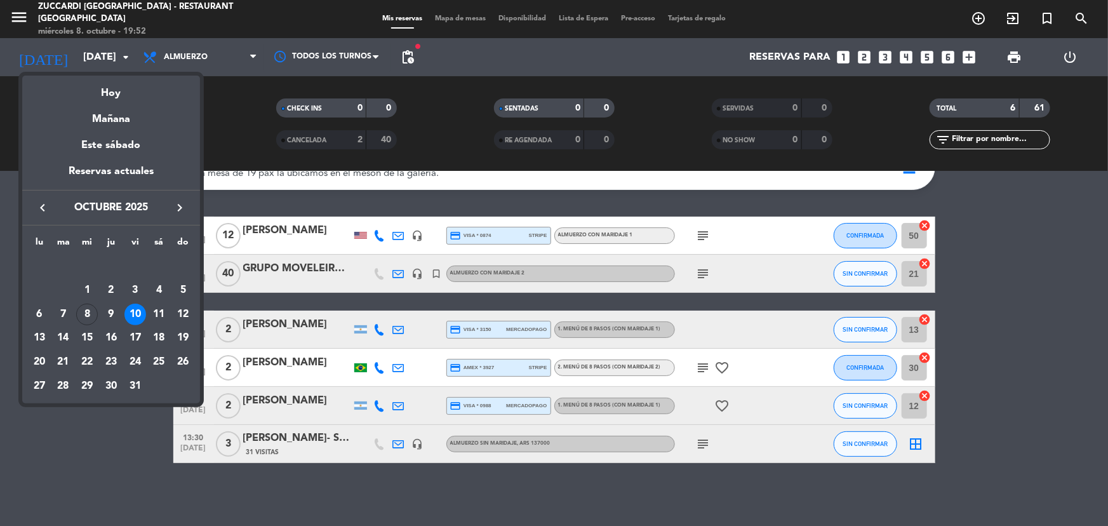
click at [32, 24] on div at bounding box center [554, 263] width 1108 height 526
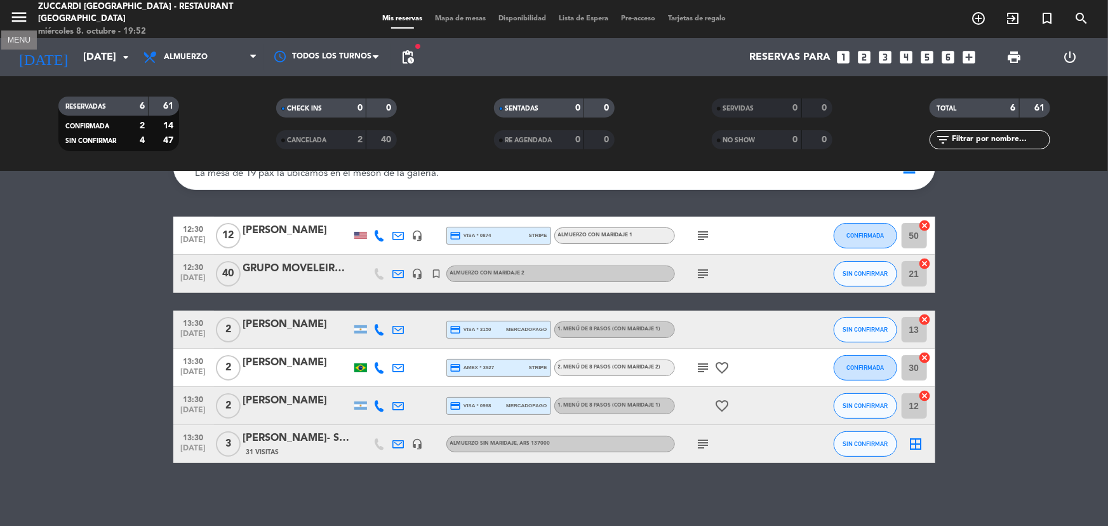
click at [25, 23] on icon "menu" at bounding box center [19, 17] width 19 height 19
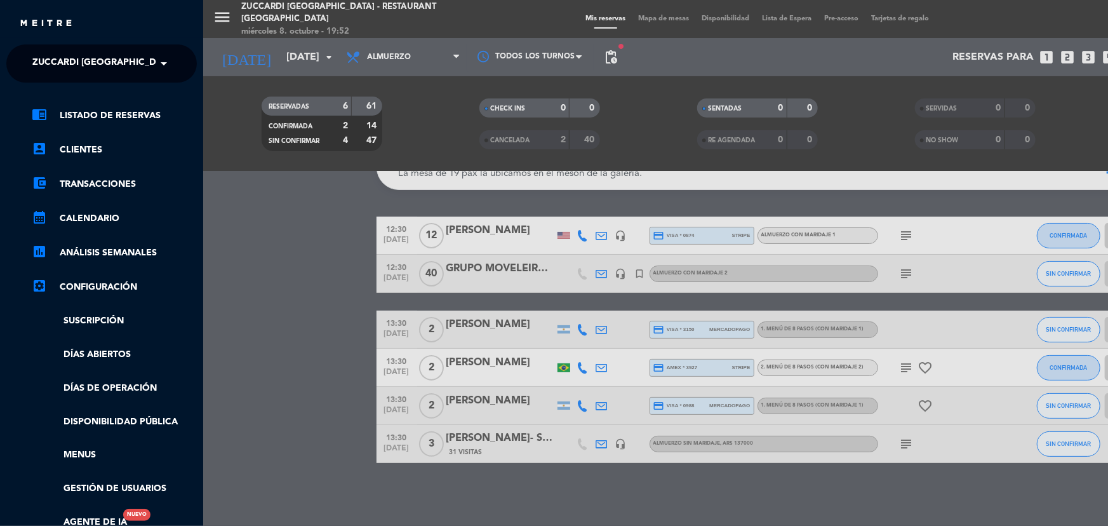
click at [162, 65] on span at bounding box center [167, 63] width 22 height 27
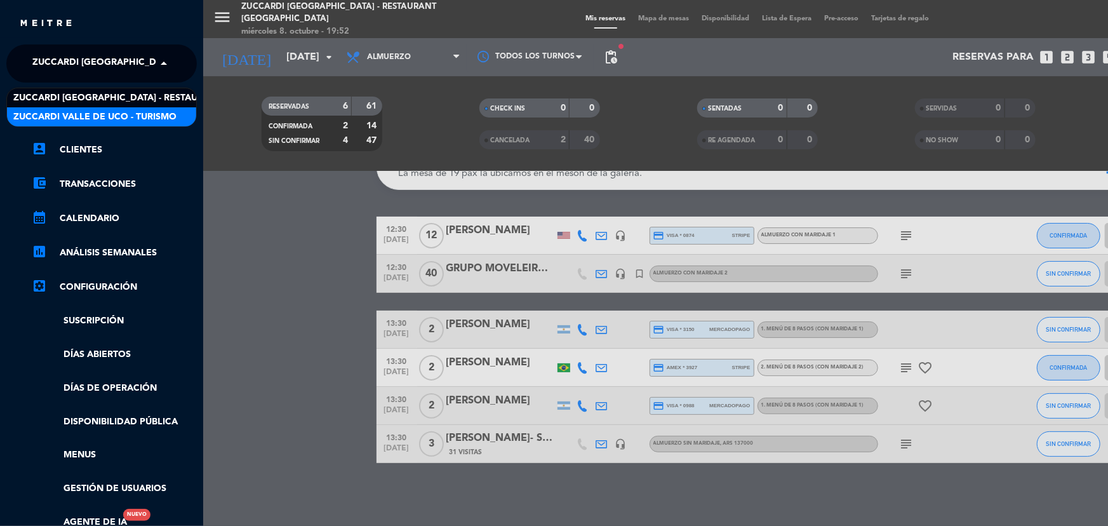
click at [155, 114] on span "Zuccardi Valle de Uco - Turismo" at bounding box center [94, 117] width 163 height 15
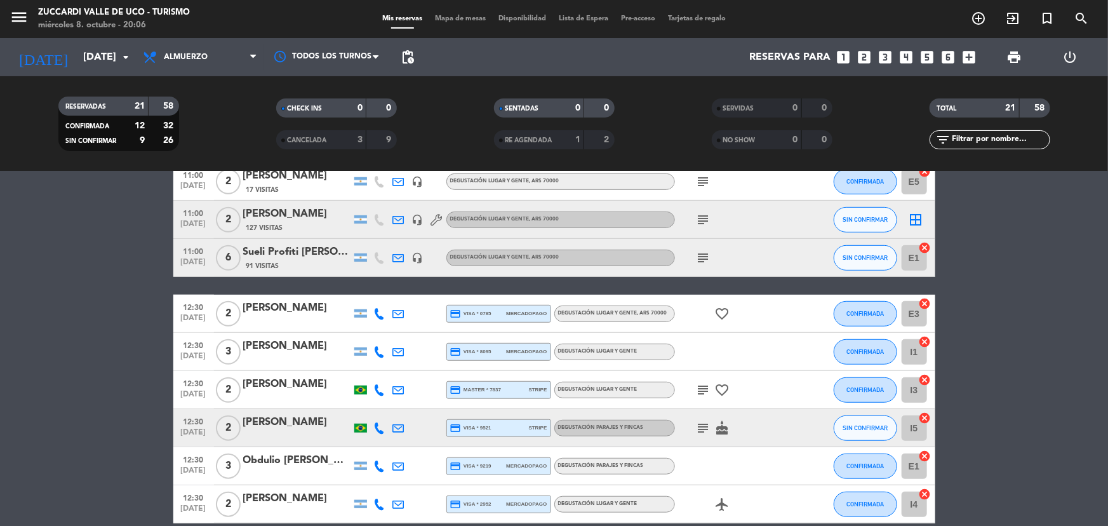
scroll to position [621, 0]
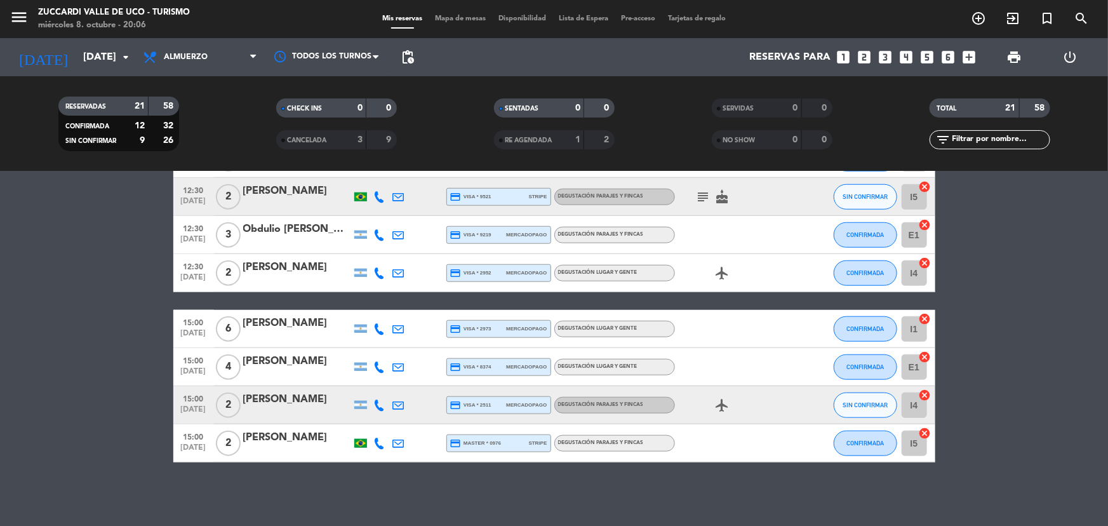
click at [868, 55] on icon "looks_two" at bounding box center [864, 57] width 17 height 17
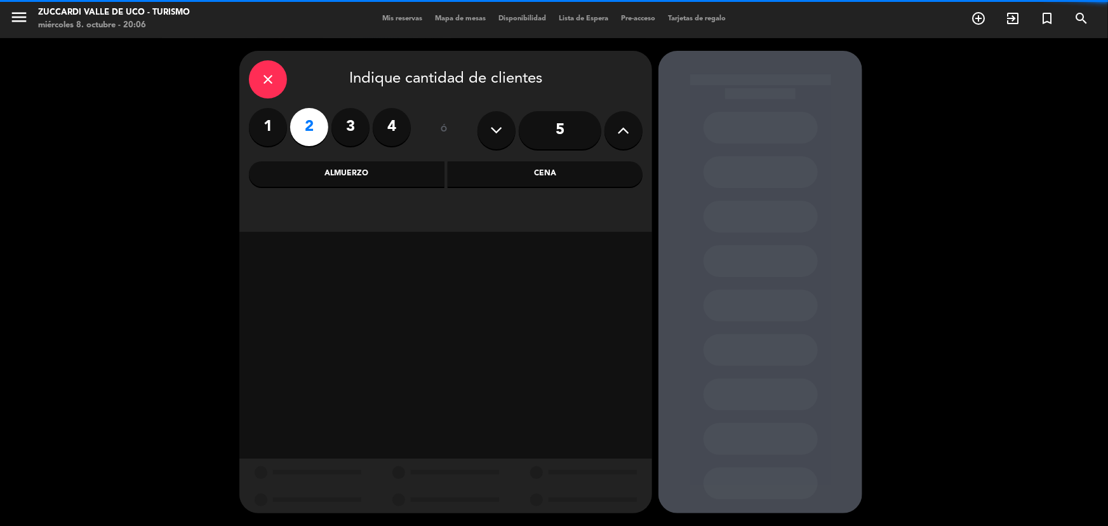
click at [389, 172] on div "Almuerzo" at bounding box center [347, 173] width 196 height 25
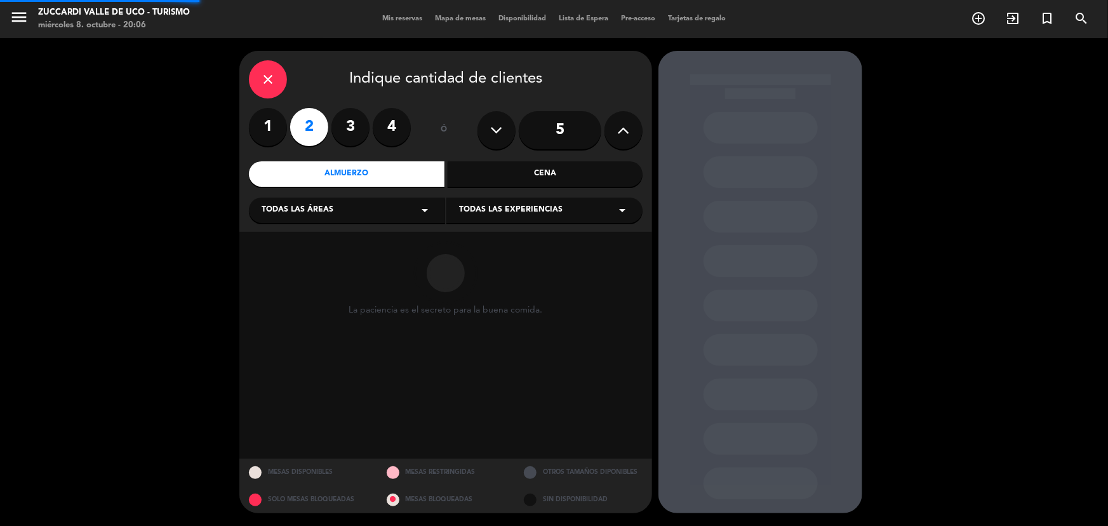
click at [375, 216] on div "Todas las áreas arrow_drop_down" at bounding box center [347, 209] width 196 height 25
click at [356, 246] on div "VISITAS ESPANOL" at bounding box center [347, 242] width 171 height 13
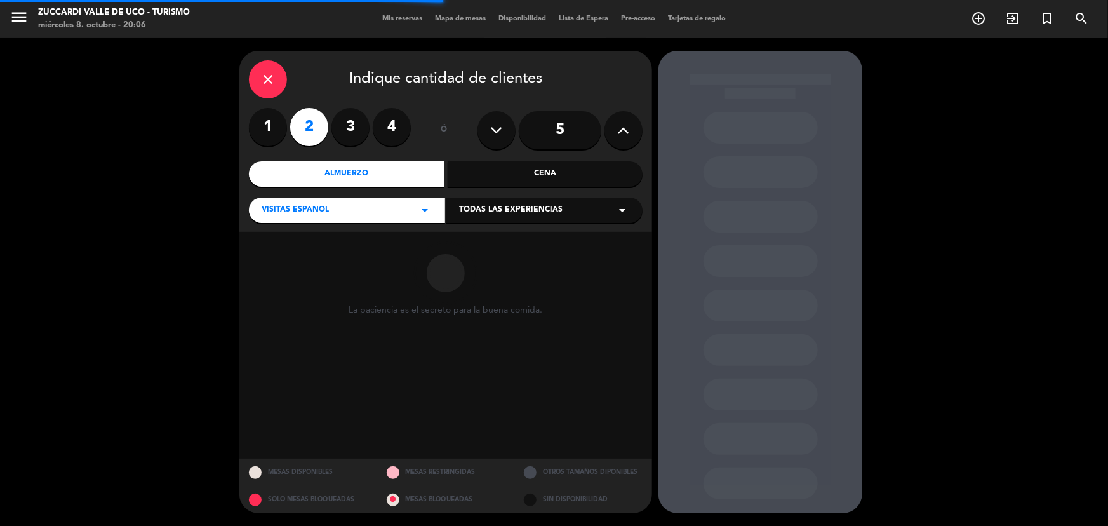
click at [556, 207] on span "Todas las experiencias" at bounding box center [510, 210] width 103 height 13
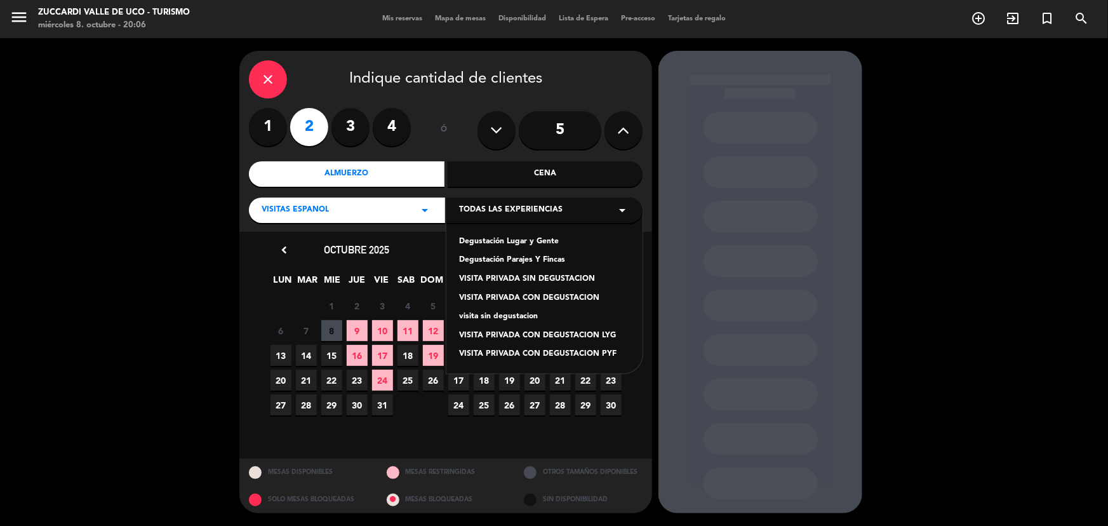
drag, startPoint x: 502, startPoint y: 236, endPoint x: 473, endPoint y: 237, distance: 28.6
click at [500, 236] on div "Degustación Lugar y Gente" at bounding box center [544, 242] width 171 height 13
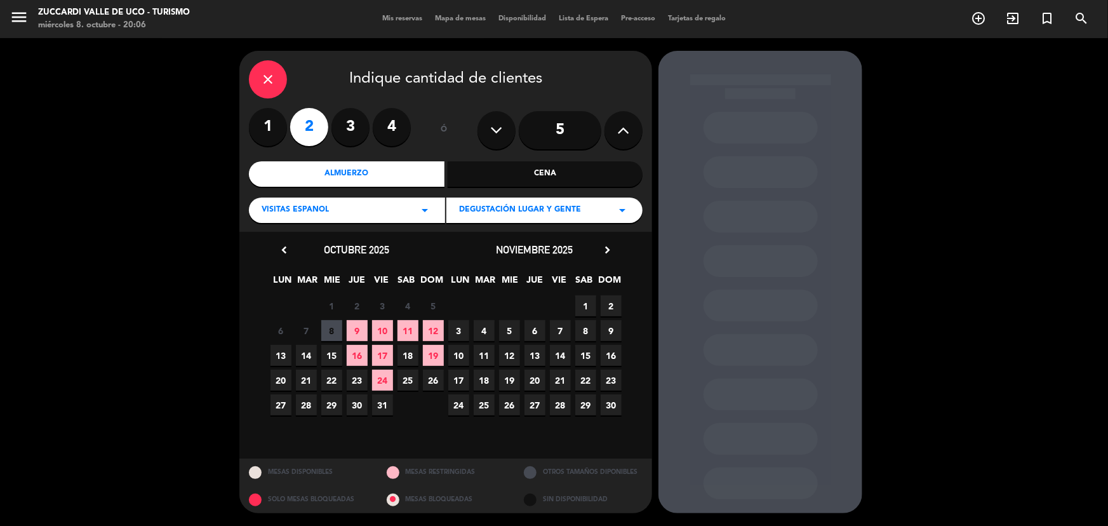
drag, startPoint x: 385, startPoint y: 328, endPoint x: 399, endPoint y: 318, distance: 16.4
click at [385, 326] on span "10" at bounding box center [382, 330] width 21 height 21
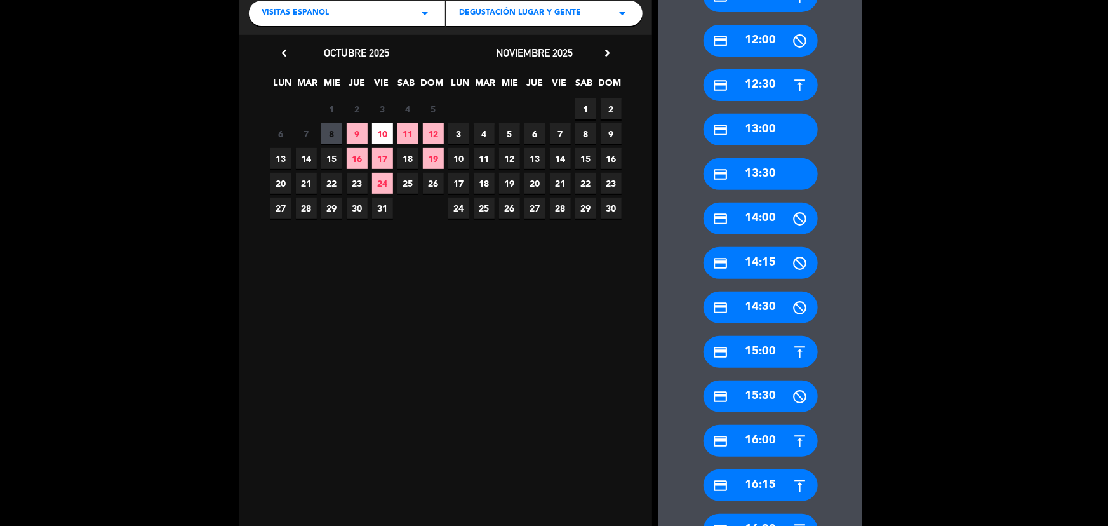
scroll to position [230, 0]
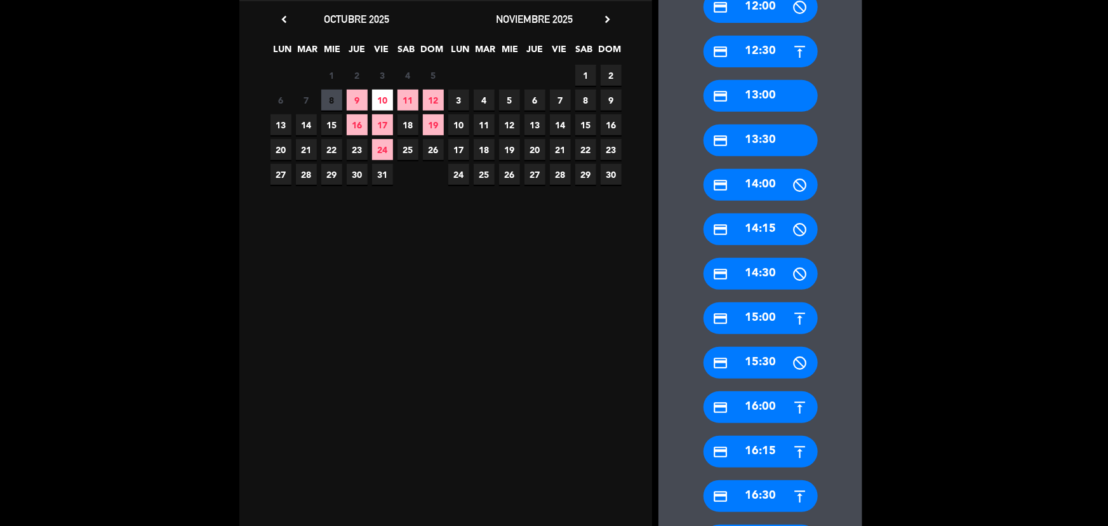
click at [768, 307] on div "credit_card 15:00" at bounding box center [760, 318] width 114 height 32
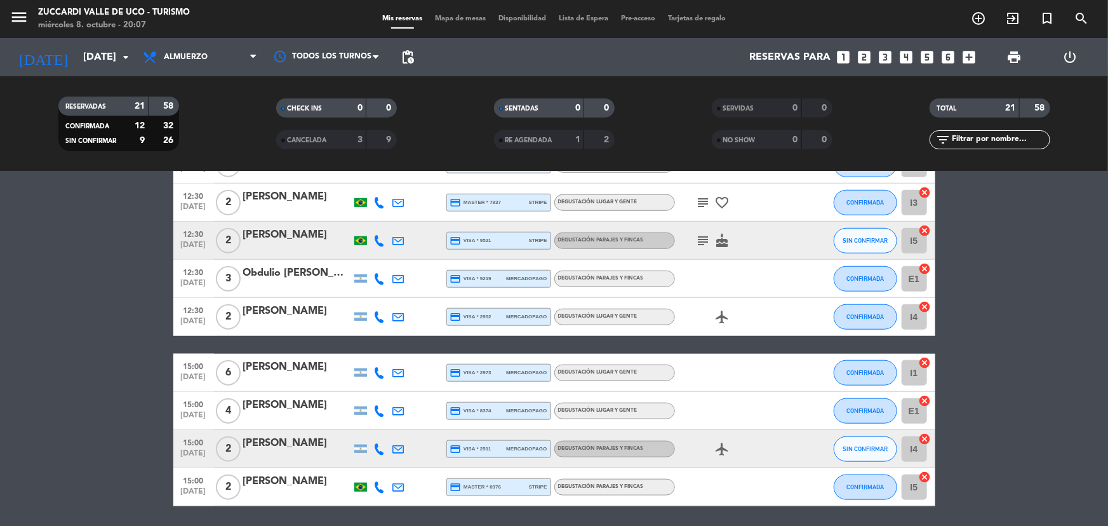
scroll to position [621, 0]
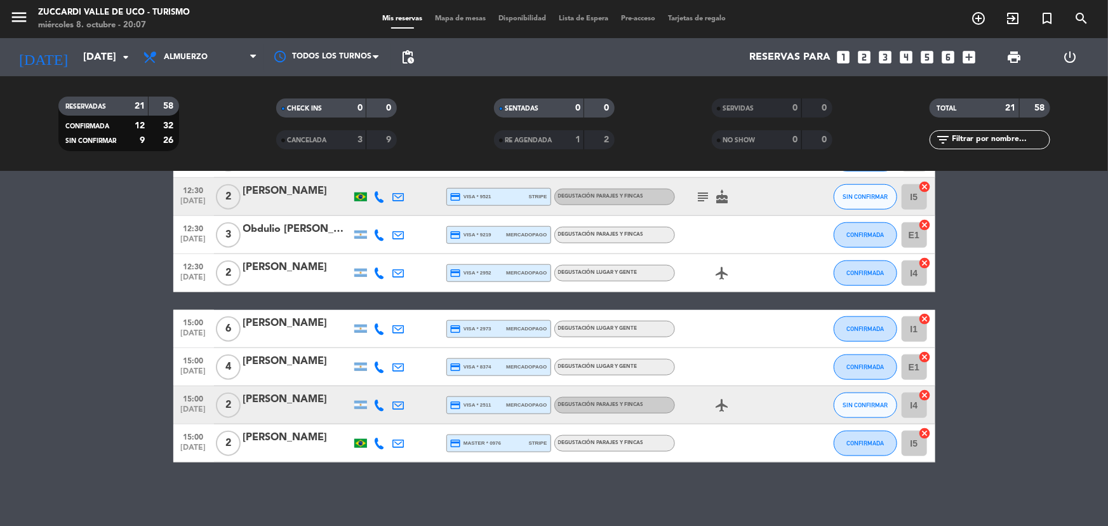
click at [858, 53] on icon "looks_two" at bounding box center [864, 57] width 17 height 17
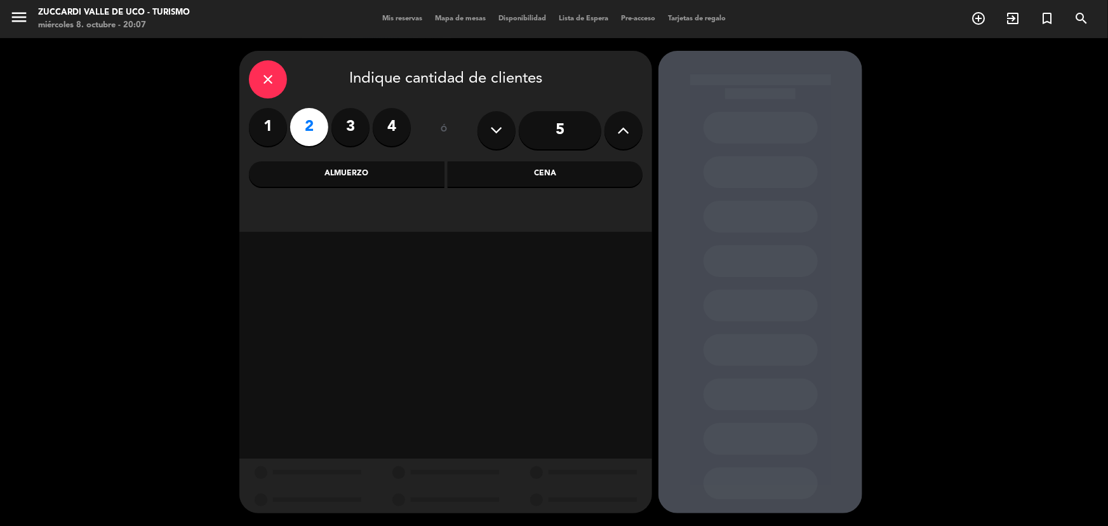
click at [381, 184] on div "Almuerzo" at bounding box center [347, 173] width 196 height 25
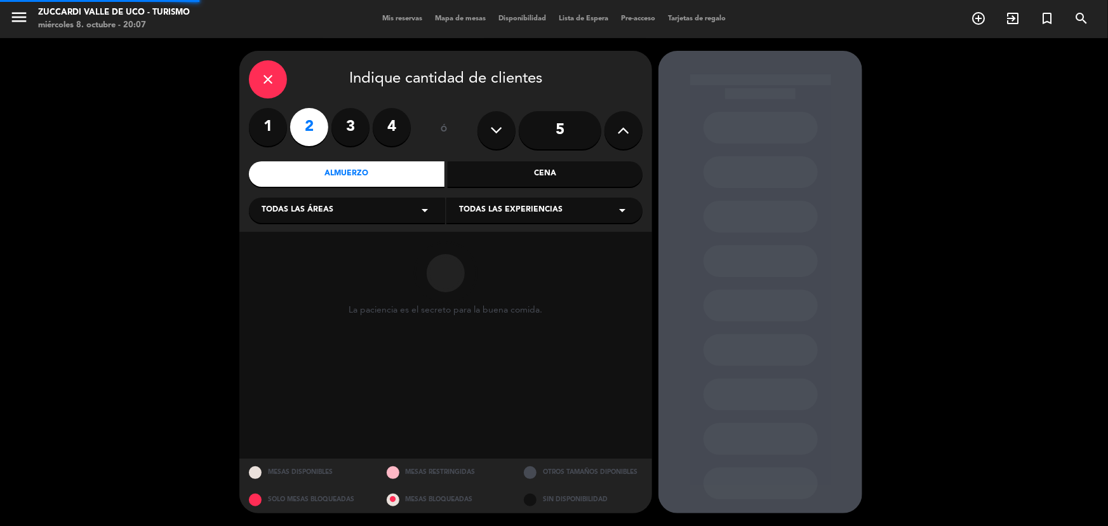
click at [371, 204] on div "Todas las áreas arrow_drop_down" at bounding box center [347, 209] width 196 height 25
drag, startPoint x: 360, startPoint y: 238, endPoint x: 383, endPoint y: 239, distance: 22.9
click at [360, 239] on div "VISITAS ESPANOL" at bounding box center [347, 242] width 171 height 13
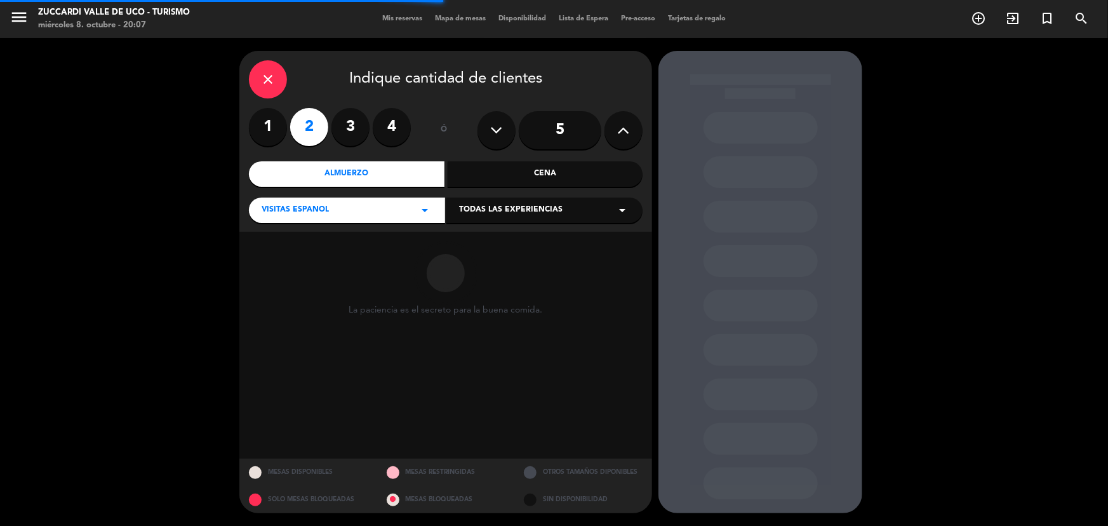
click at [519, 223] on div "close Indique cantidad de clientes 1 2 3 4 ó 5 Almuerzo Cena VISITAS ESPANOL ar…" at bounding box center [445, 141] width 413 height 181
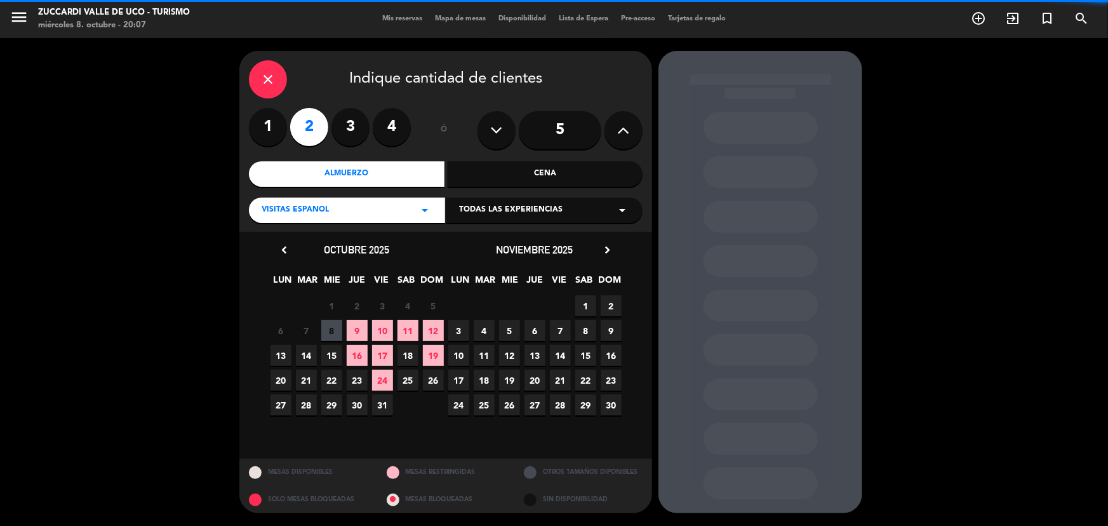
click at [523, 216] on span "Todas las experiencias" at bounding box center [510, 210] width 103 height 13
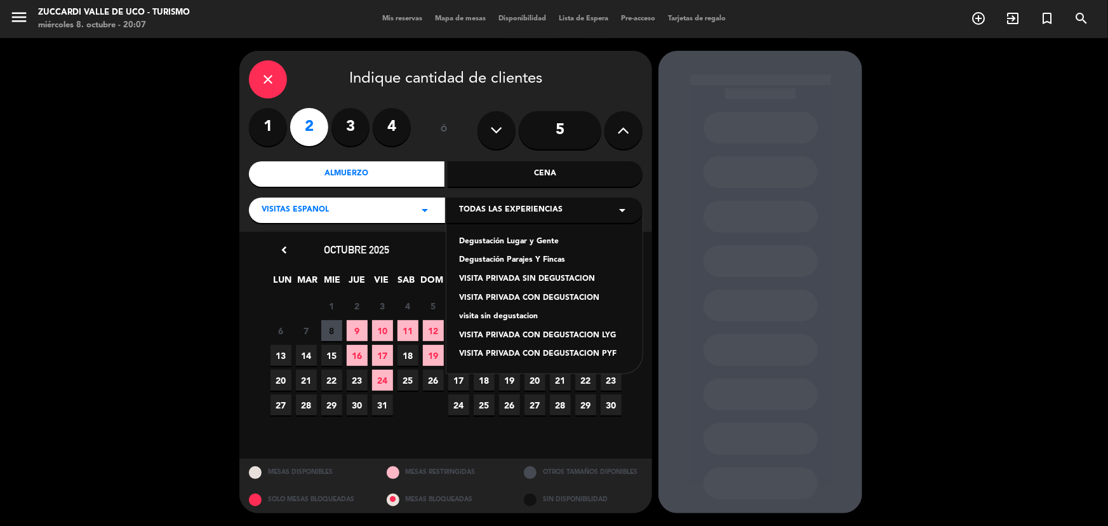
drag, startPoint x: 513, startPoint y: 239, endPoint x: 522, endPoint y: 203, distance: 36.6
click at [512, 237] on div "Degustación Lugar y Gente" at bounding box center [544, 242] width 171 height 13
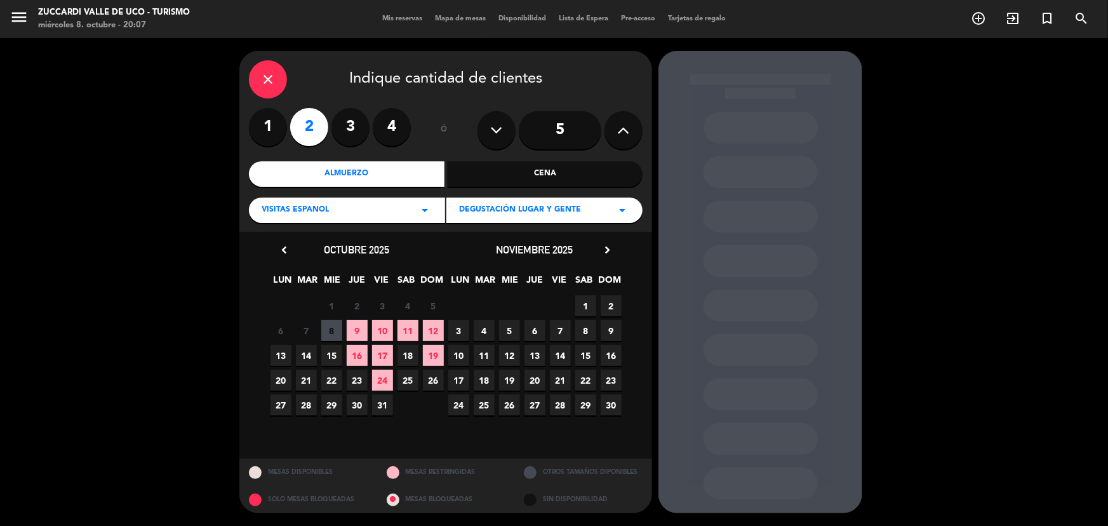
click at [392, 326] on div "6 7 8 9 10 11 12" at bounding box center [357, 330] width 178 height 25
click at [387, 327] on span "10" at bounding box center [382, 330] width 21 height 21
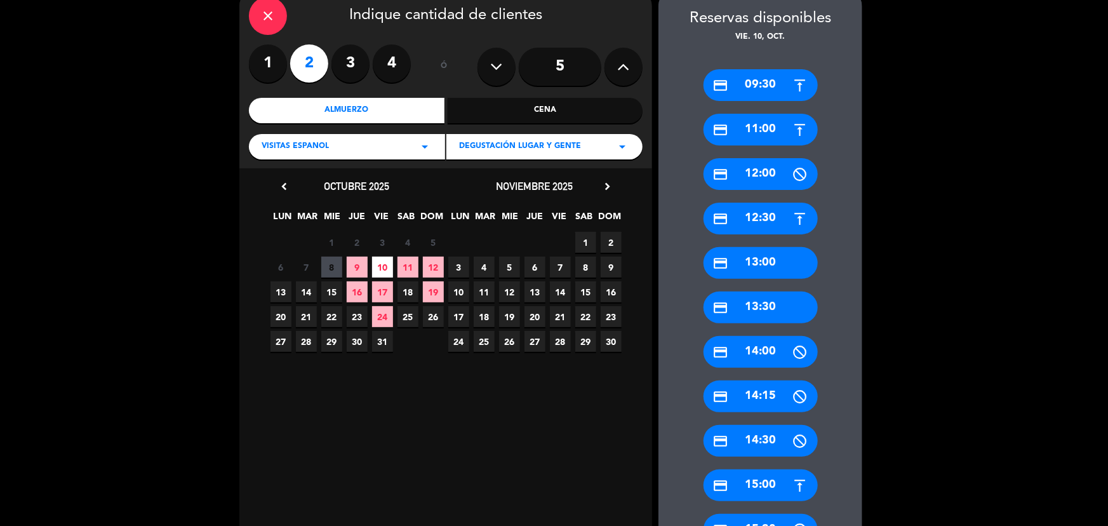
scroll to position [230, 0]
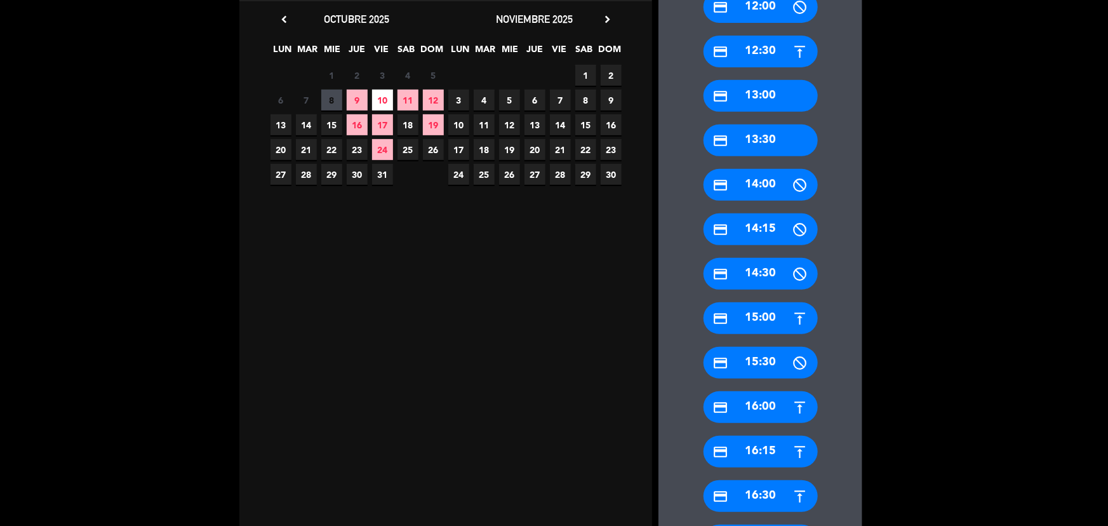
click at [771, 323] on div "credit_card 15:00" at bounding box center [760, 318] width 114 height 32
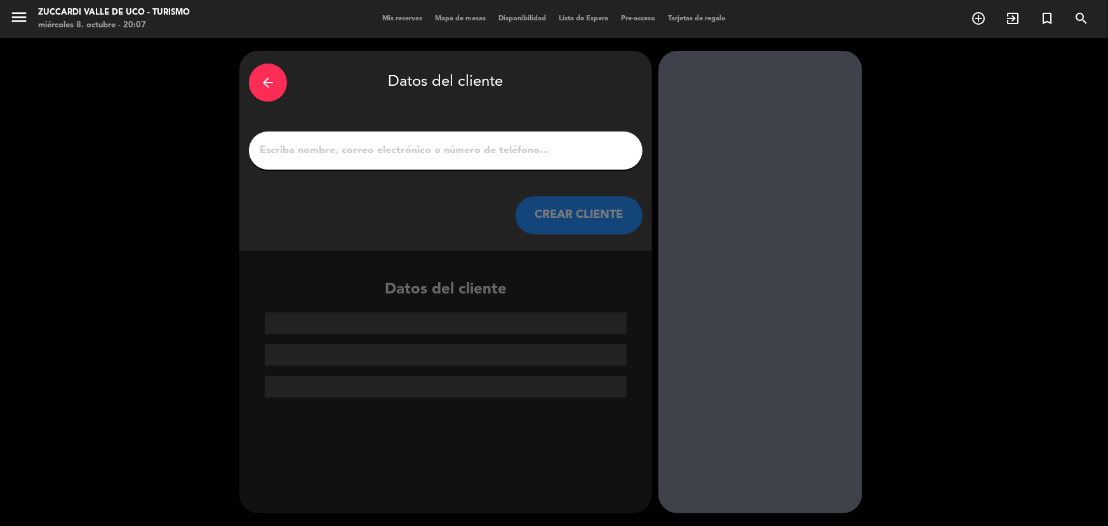
scroll to position [0, 0]
paste input "[PERSON_NAME]"
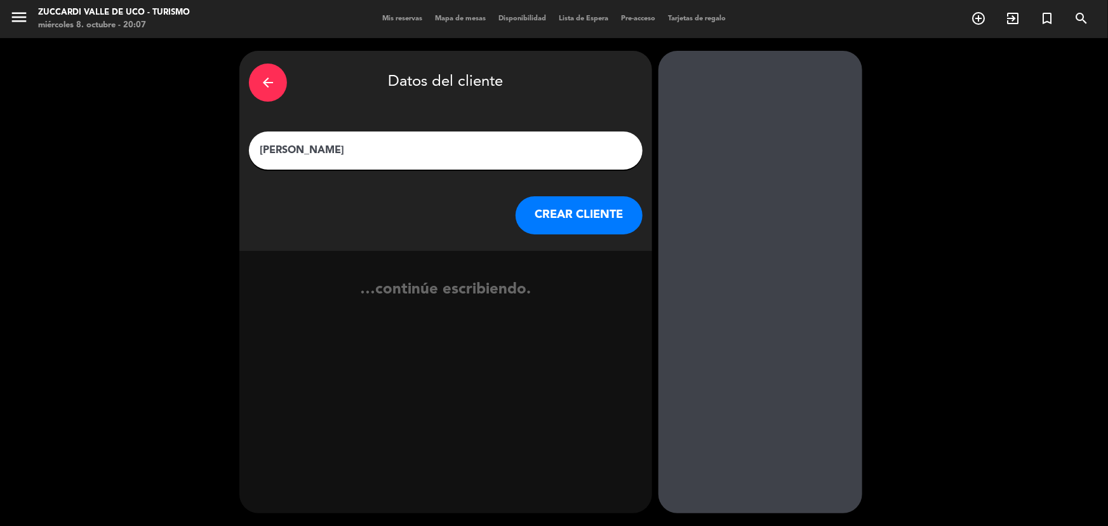
type input "[PERSON_NAME]"
click at [559, 231] on button "CREAR CLIENTE" at bounding box center [579, 215] width 127 height 38
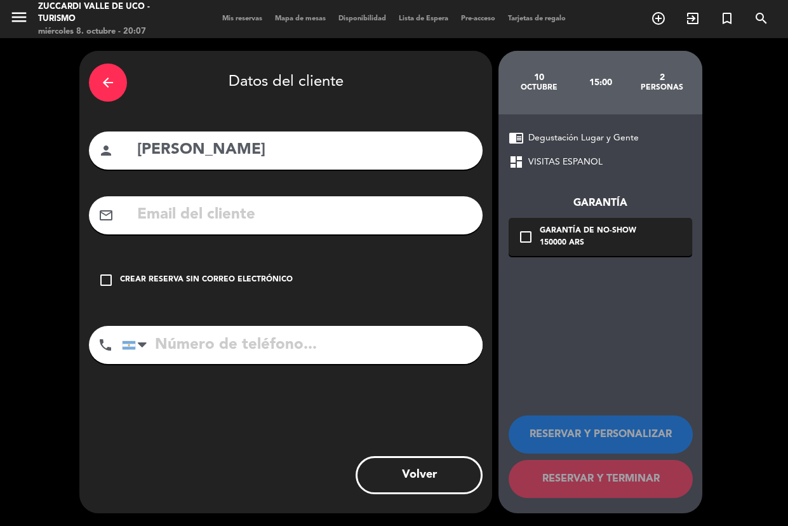
click at [373, 212] on input "text" at bounding box center [304, 215] width 337 height 26
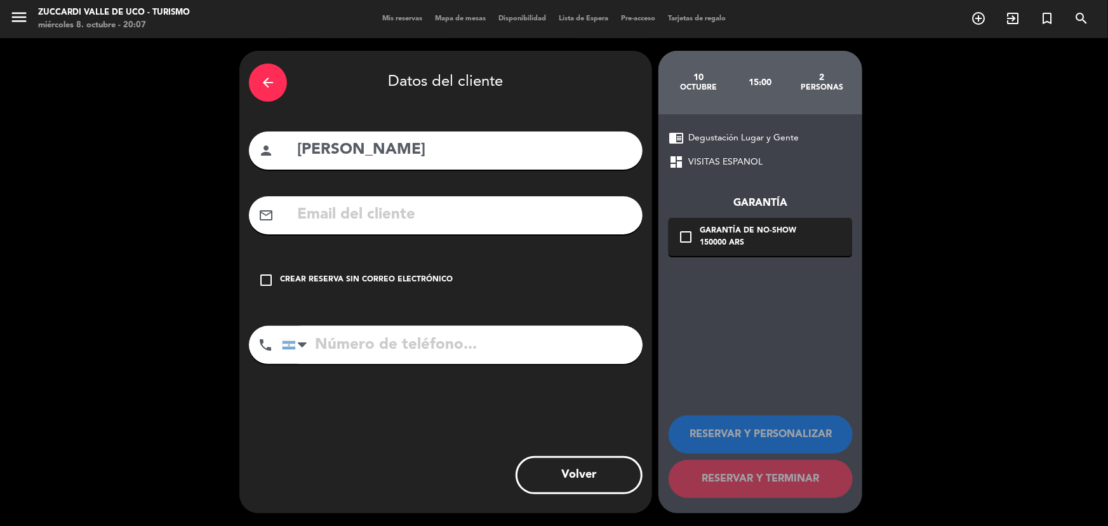
paste input "[EMAIL_ADDRESS][DOMAIN_NAME]"
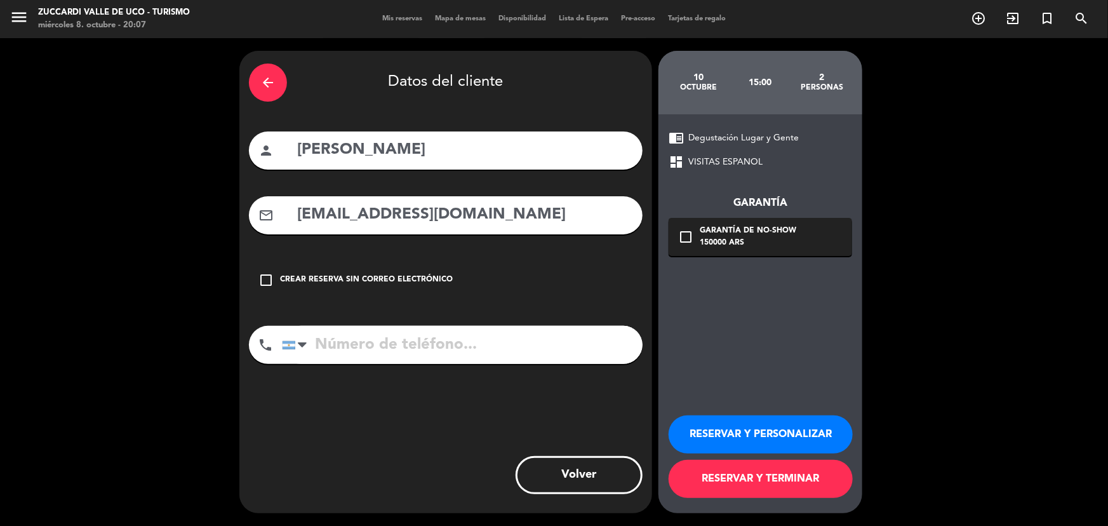
type input "[EMAIL_ADDRESS][DOMAIN_NAME]"
click at [438, 349] on input "tel" at bounding box center [462, 345] width 361 height 38
paste input "3513625551"
type input "3513625551"
click at [719, 245] on div "150000 ARS" at bounding box center [748, 243] width 97 height 13
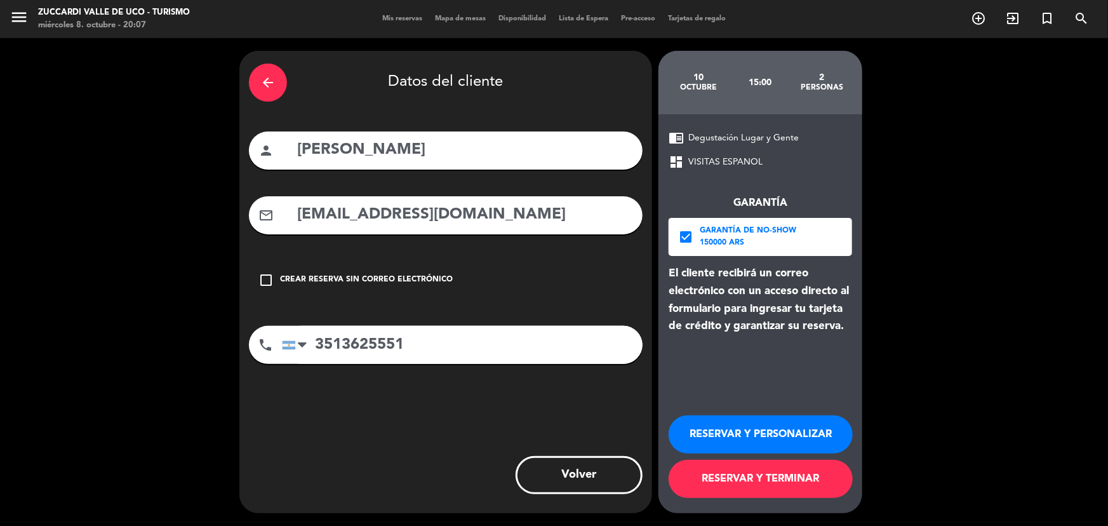
click at [783, 458] on div "RESERVAR Y PERSONALIZAR RESERVAR Y TERMINAR" at bounding box center [760, 451] width 183 height 124
click at [783, 439] on button "RESERVAR Y PERSONALIZAR" at bounding box center [761, 434] width 184 height 38
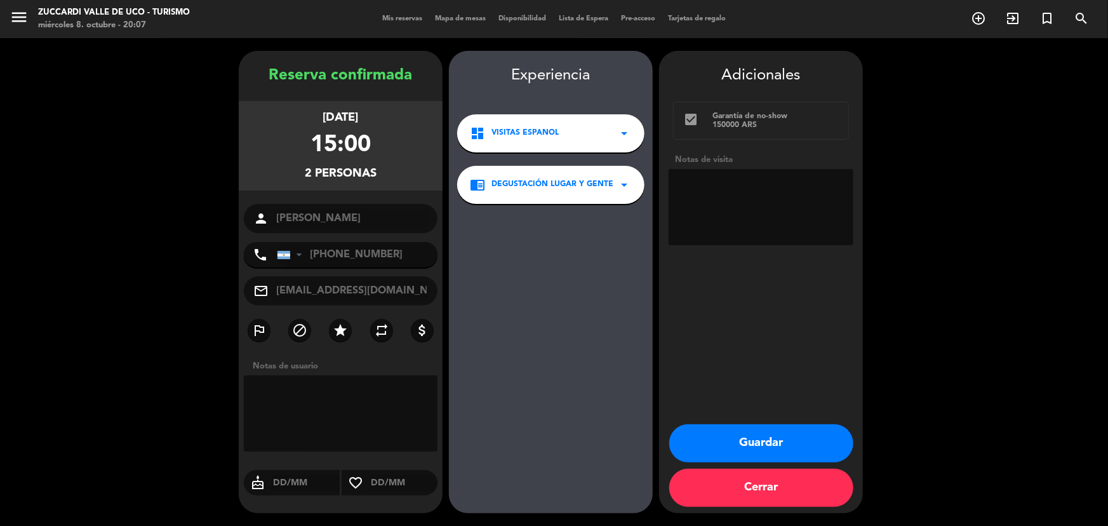
click at [814, 173] on textarea at bounding box center [761, 207] width 185 height 76
type textarea "paga pax, op emi"
click at [783, 432] on button "Guardar" at bounding box center [761, 443] width 184 height 38
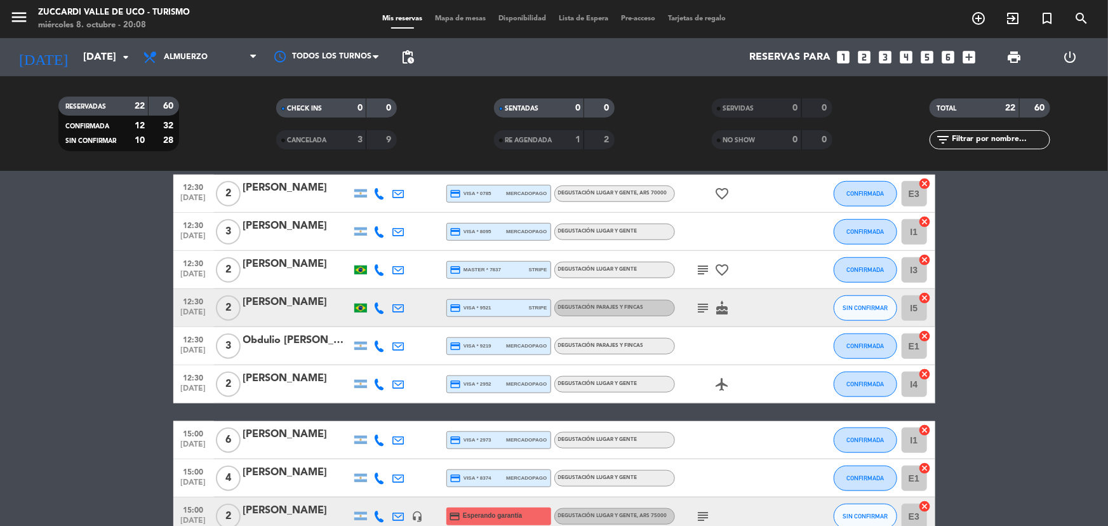
scroll to position [635, 0]
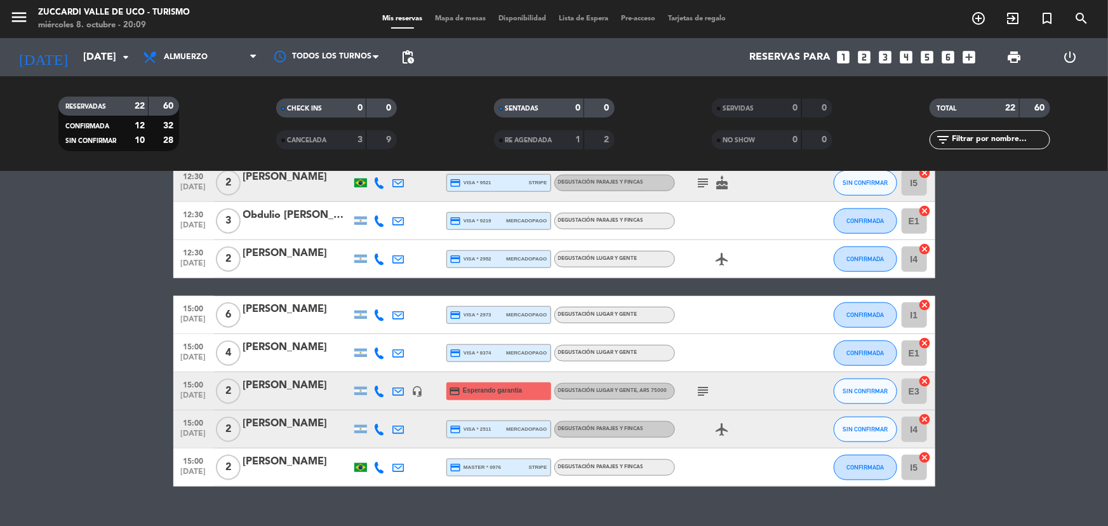
click at [1060, 263] on bookings-row "09:30 [DATE] 1 [PERSON_NAME] credit_card visa * 9540 stripe Degustación Parajes…" at bounding box center [554, 40] width 1108 height 891
click at [696, 397] on icon "subject" at bounding box center [703, 390] width 15 height 15
